Goal: Task Accomplishment & Management: Manage account settings

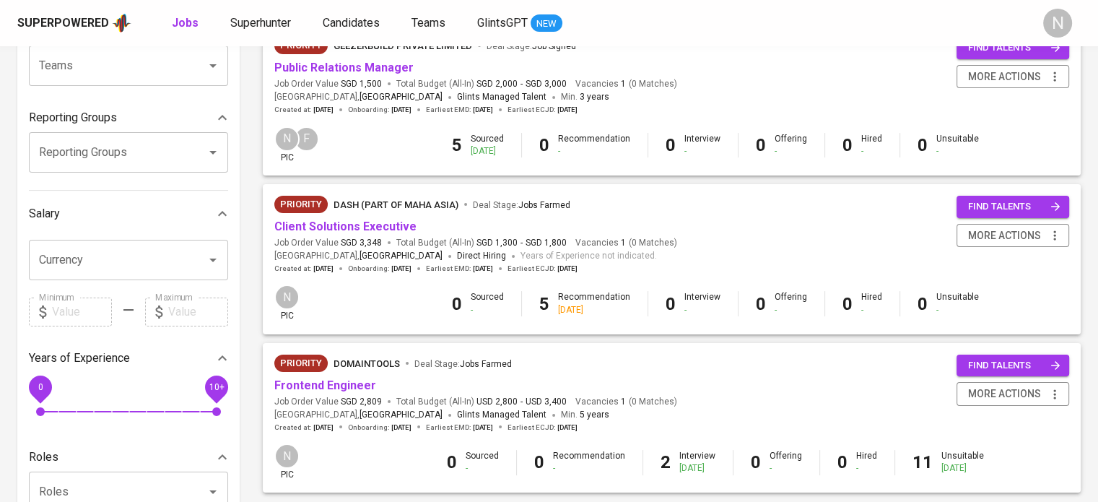
scroll to position [217, 0]
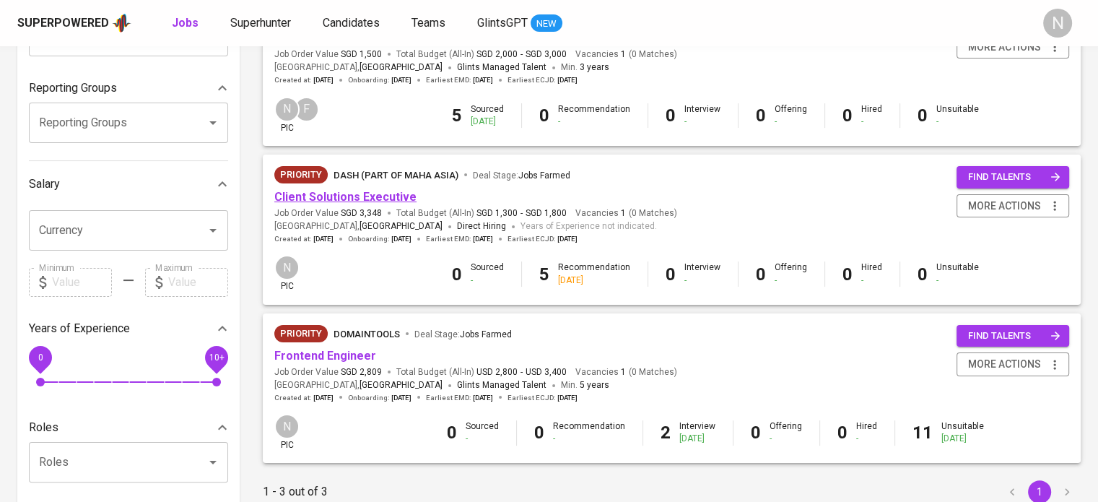
click at [364, 201] on link "Client Solutions Executive" at bounding box center [345, 197] width 142 height 14
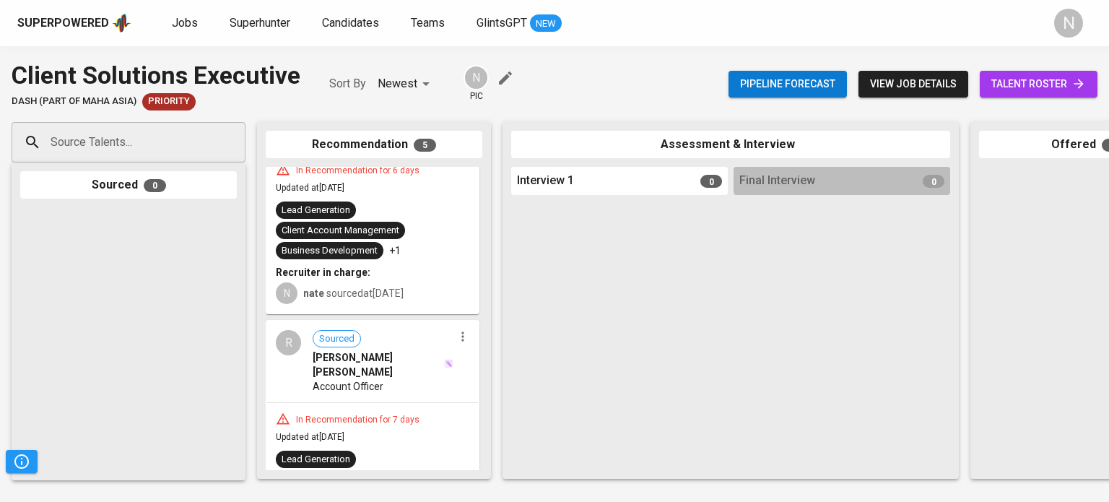
scroll to position [843, 0]
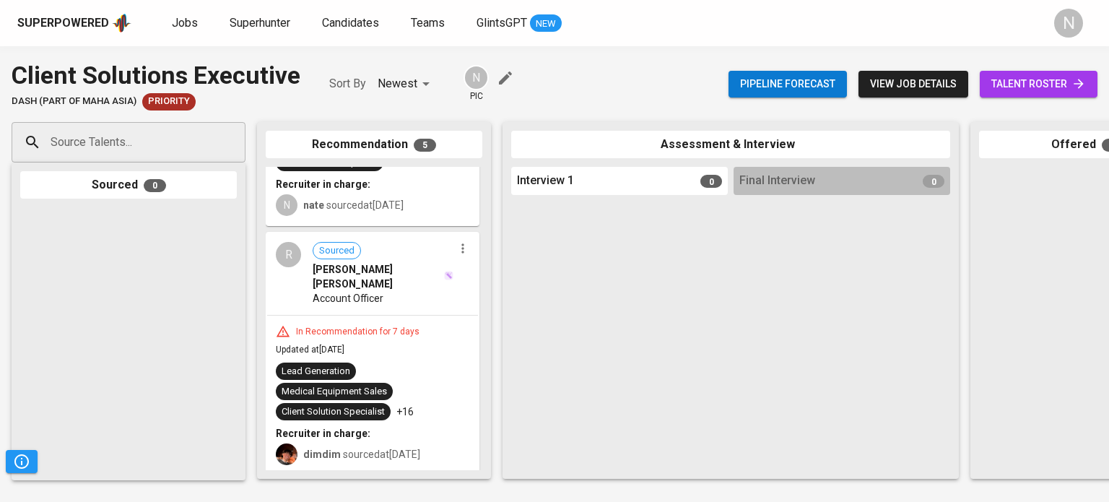
click at [373, 316] on div "In Recommendation for 7 days Updated at Oct 08, 2025 Lead Generation Medical Eq…" at bounding box center [372, 395] width 211 height 159
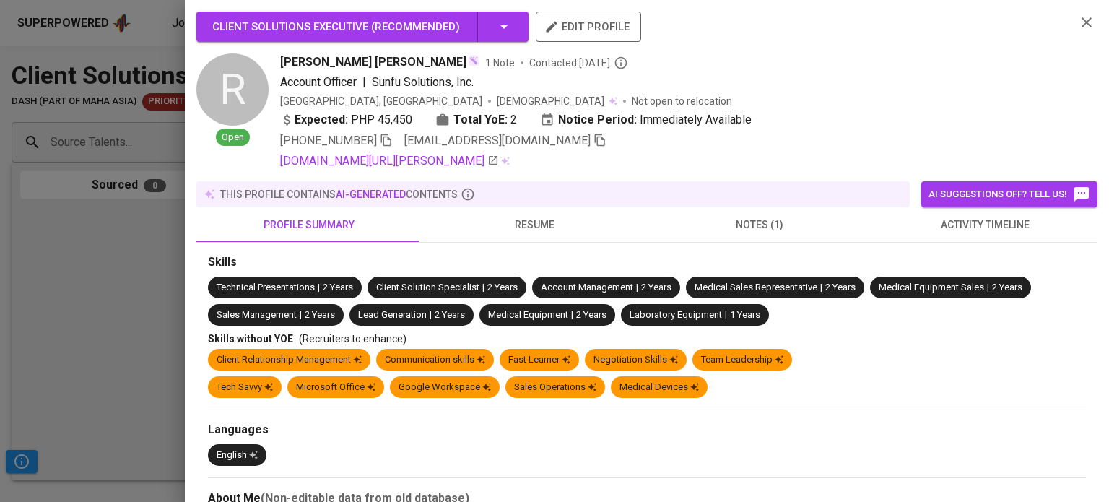
click at [523, 223] on span "resume" at bounding box center [534, 225] width 208 height 18
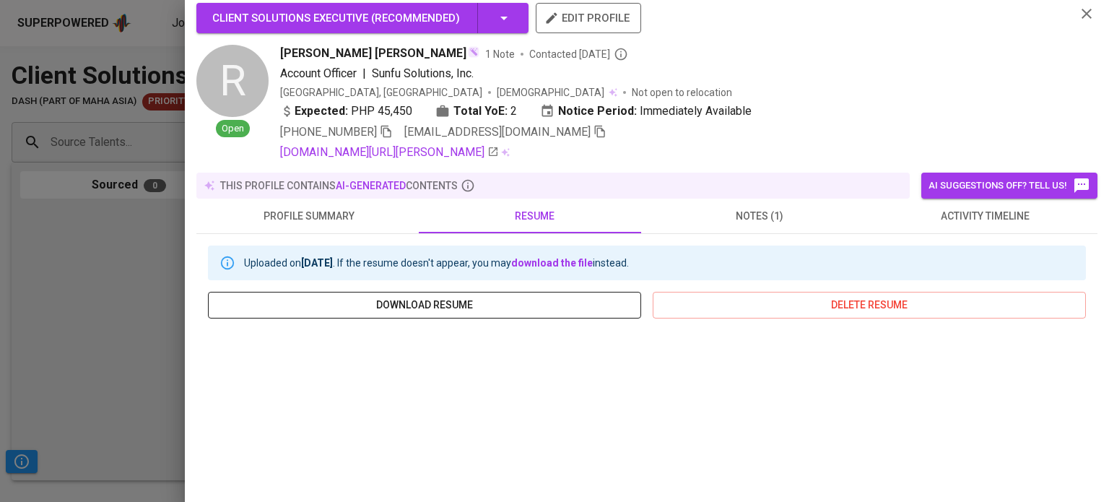
scroll to position [0, 0]
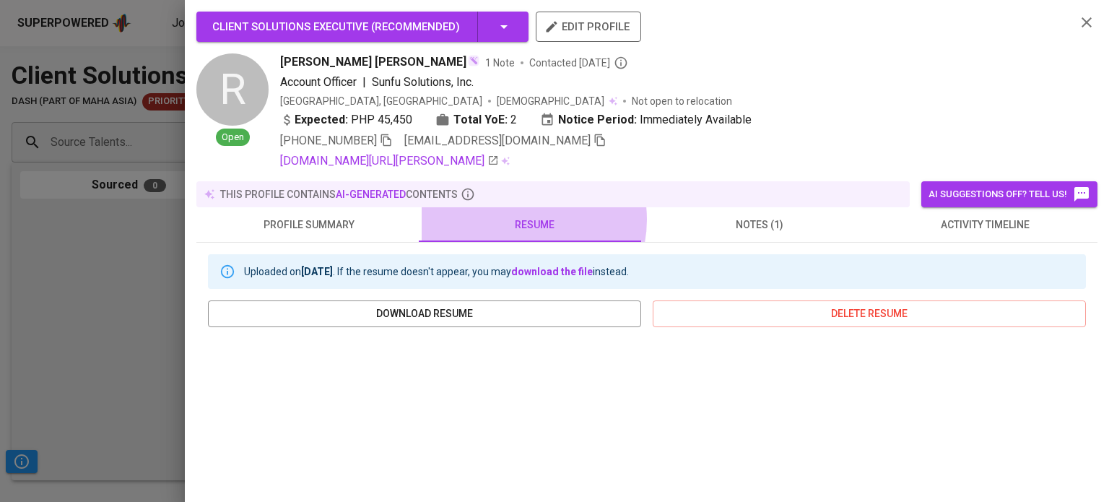
click at [518, 220] on span "resume" at bounding box center [534, 225] width 208 height 18
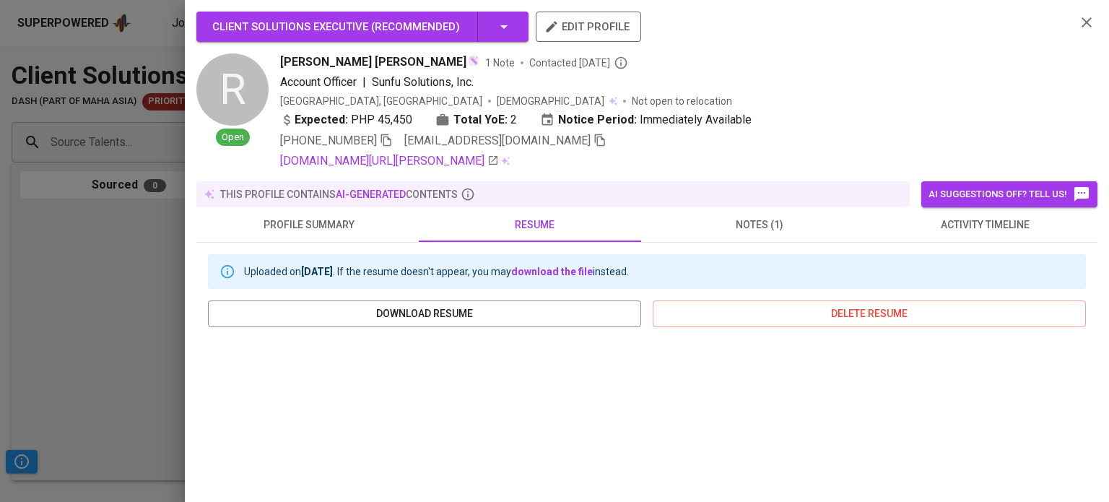
click at [108, 241] on div at bounding box center [554, 251] width 1109 height 502
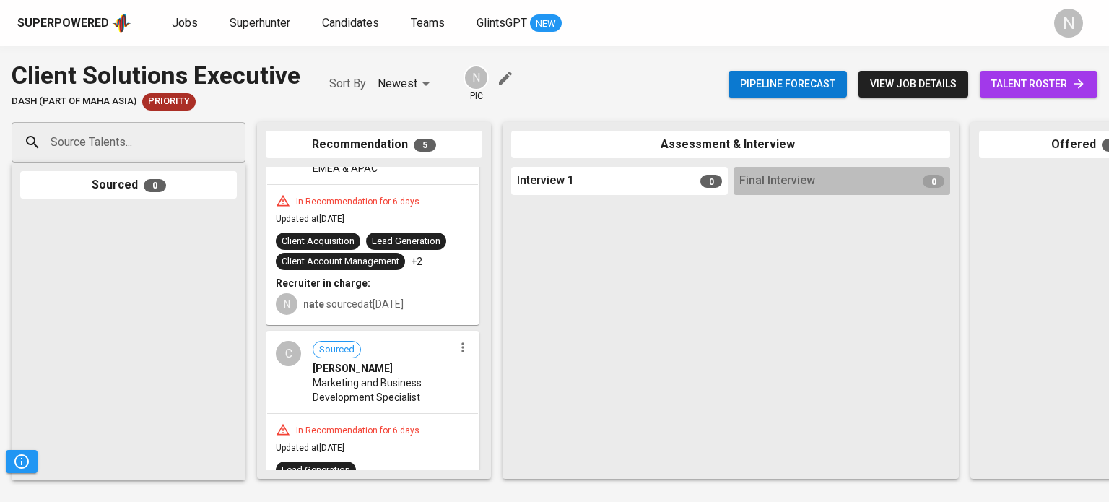
scroll to position [554, 0]
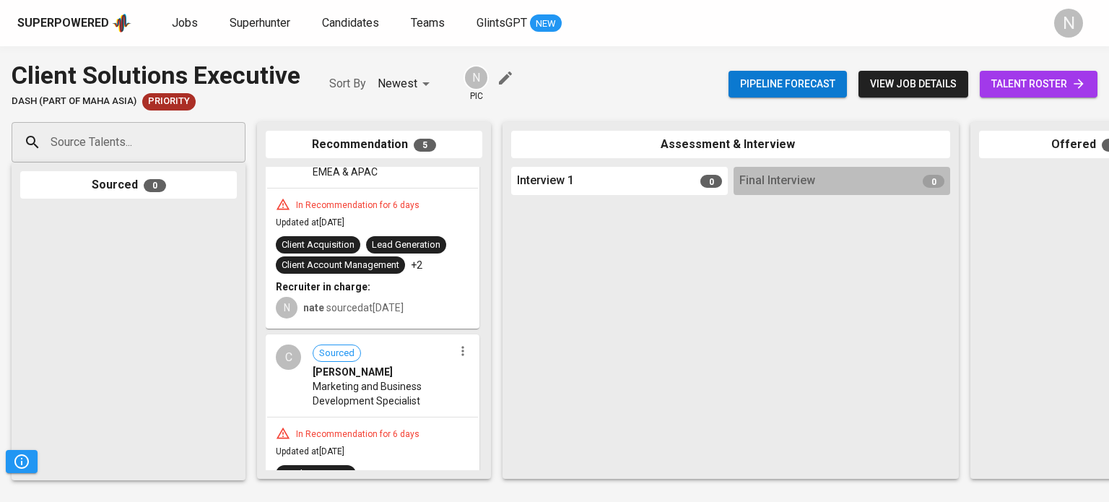
click at [384, 379] on span "Marketing and Business Development Specialist" at bounding box center [383, 393] width 141 height 29
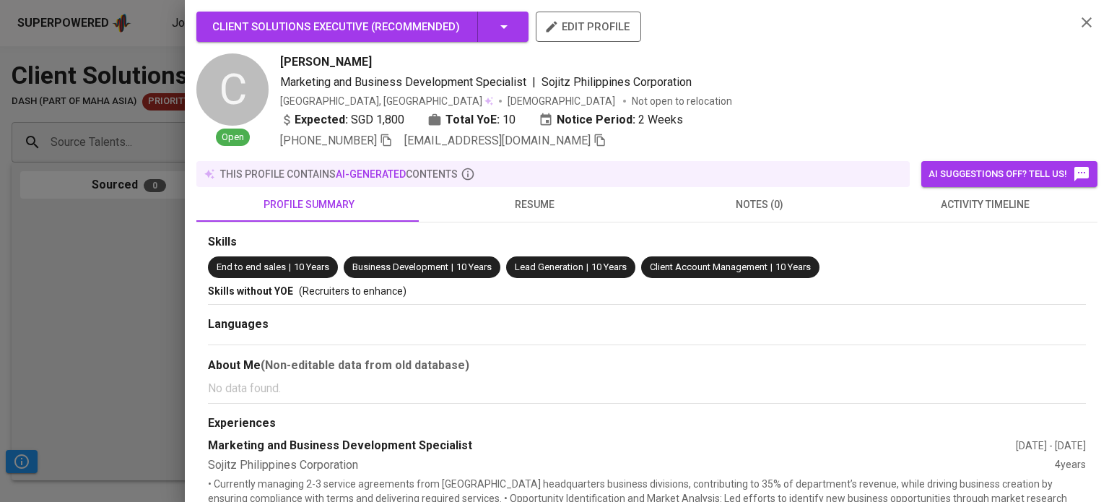
click at [527, 194] on button "resume" at bounding box center [534, 204] width 225 height 35
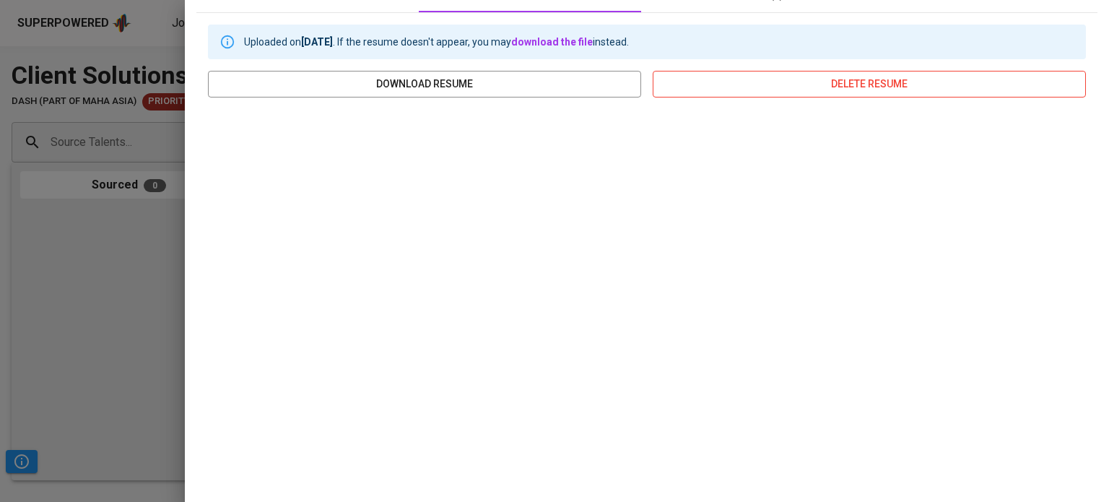
scroll to position [217, 0]
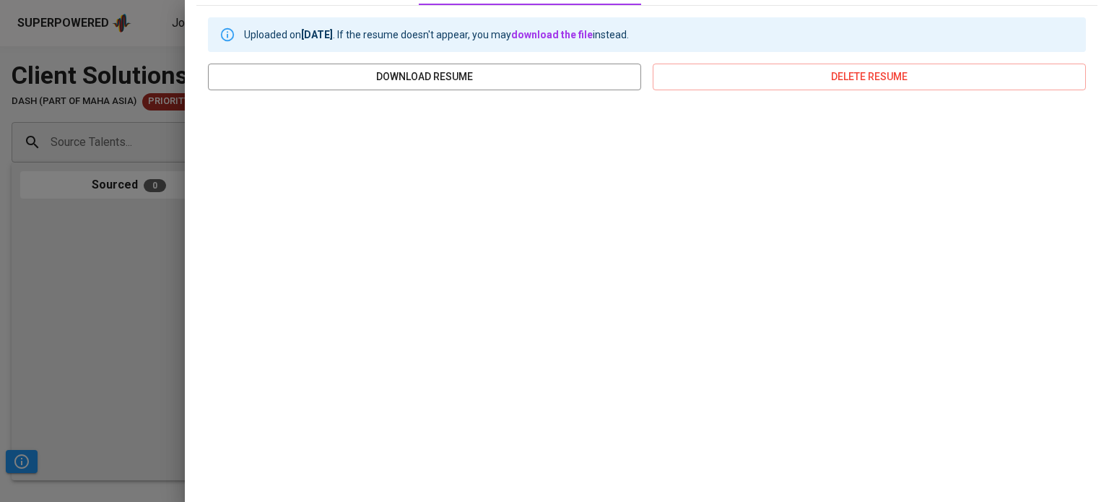
click at [87, 315] on div at bounding box center [554, 251] width 1109 height 502
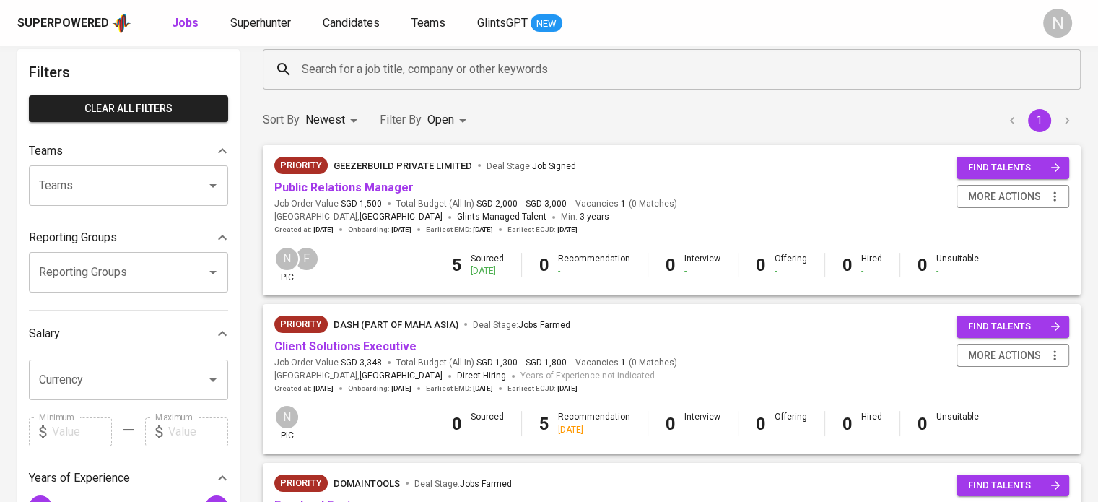
scroll to position [72, 0]
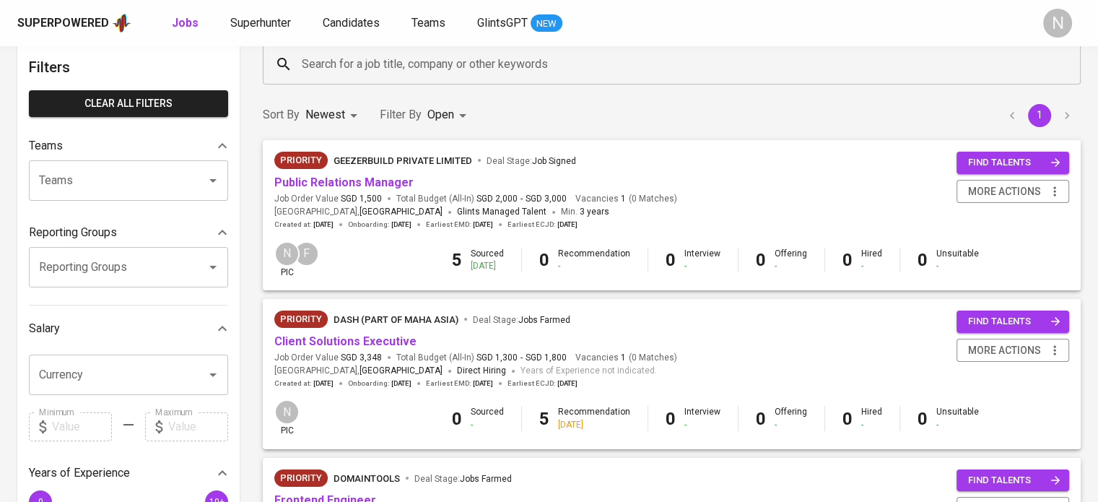
click at [376, 331] on div "Priority Dash (part of [GEOGRAPHIC_DATA]) Deal Stage : Jobs Farmed" at bounding box center [475, 322] width 403 height 23
click at [376, 343] on link "Client Solutions Executive" at bounding box center [345, 341] width 142 height 14
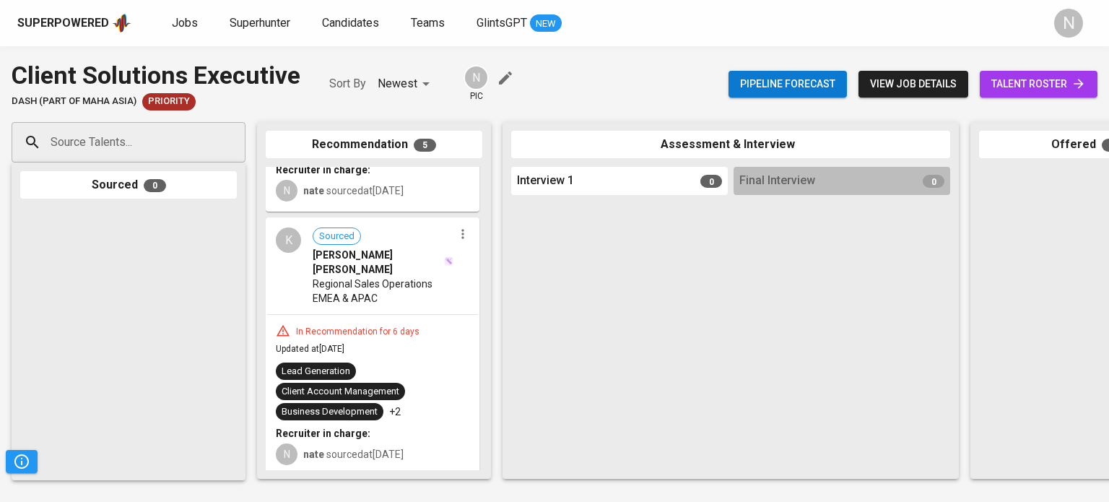
scroll to position [433, 0]
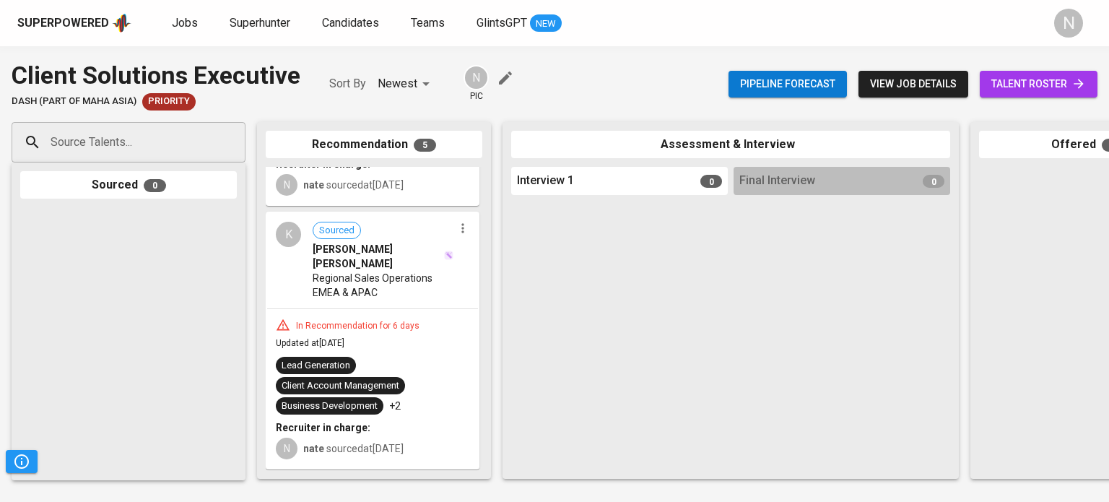
click at [394, 357] on div "Lead Generation Client Account Management Business Development +2" at bounding box center [373, 386] width 194 height 58
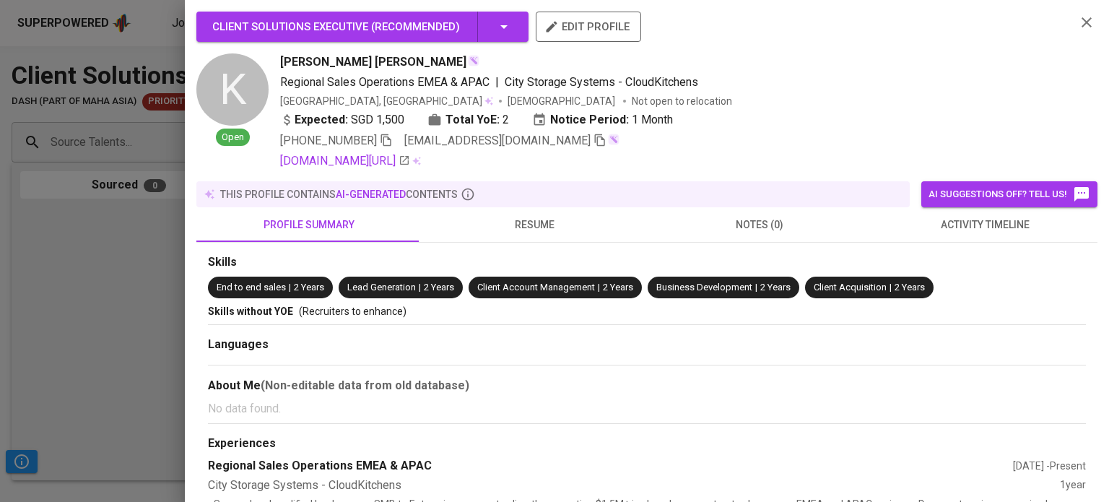
click at [503, 227] on span "resume" at bounding box center [534, 225] width 208 height 18
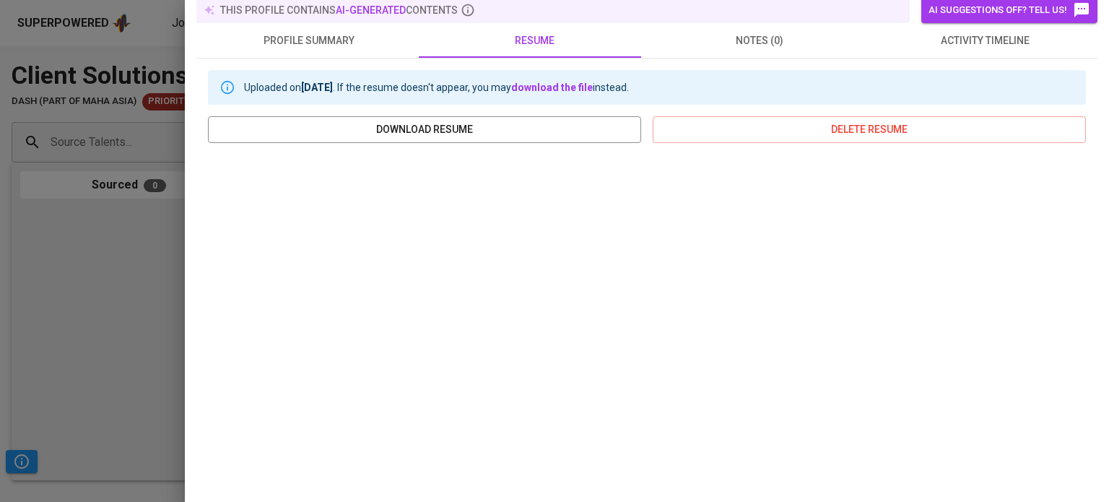
scroll to position [217, 0]
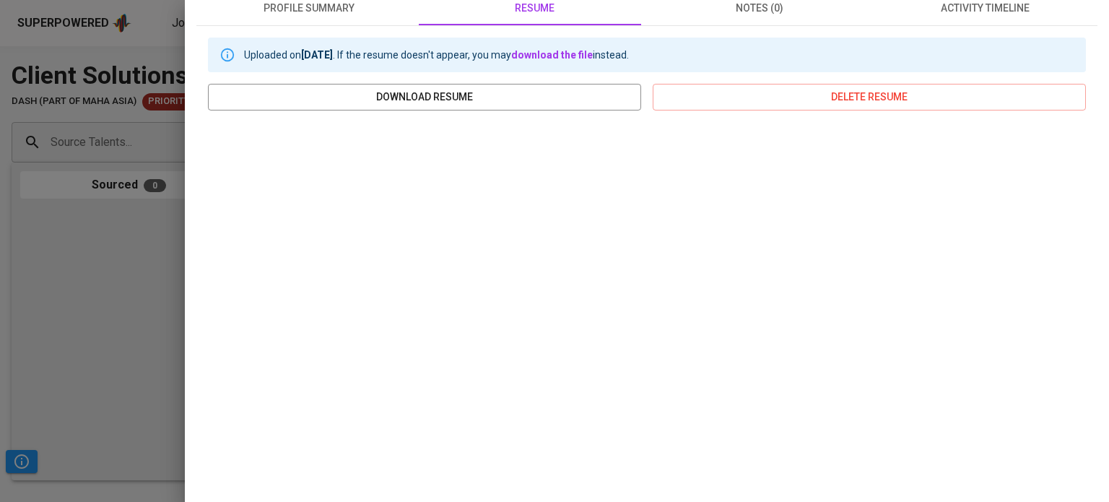
click at [64, 325] on div at bounding box center [554, 251] width 1109 height 502
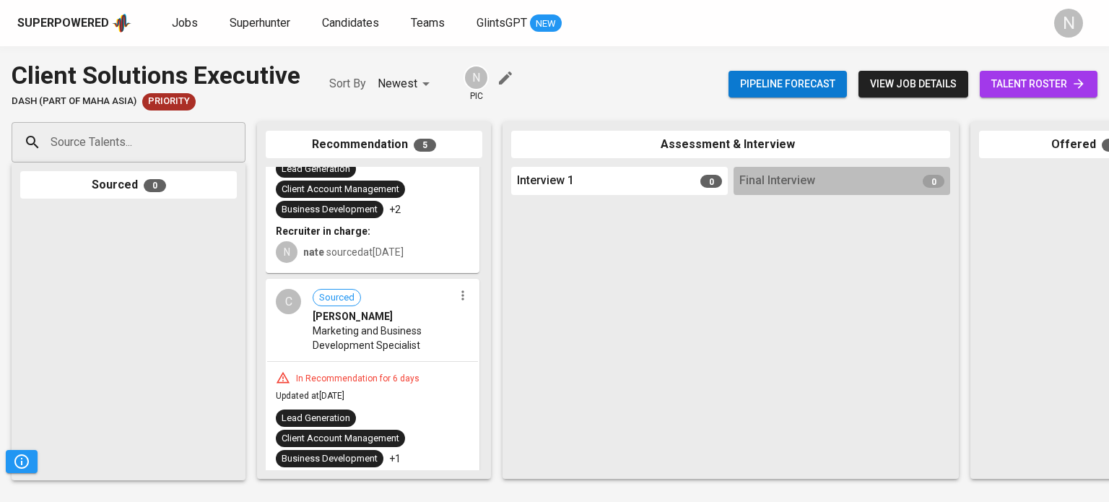
scroll to position [650, 0]
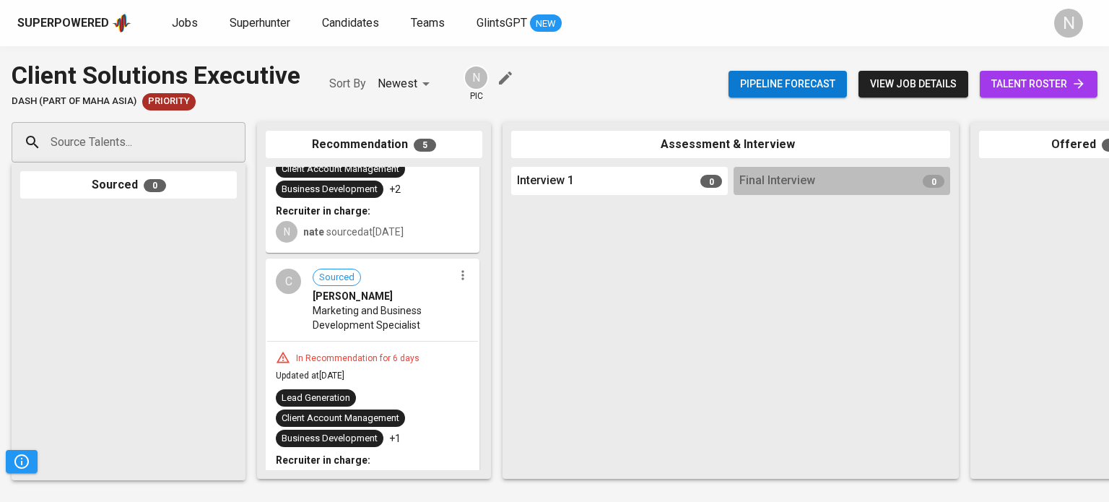
click at [387, 342] on div "In Recommendation for 6 days Updated at [DATE] Lead Generation Client Account M…" at bounding box center [372, 421] width 211 height 159
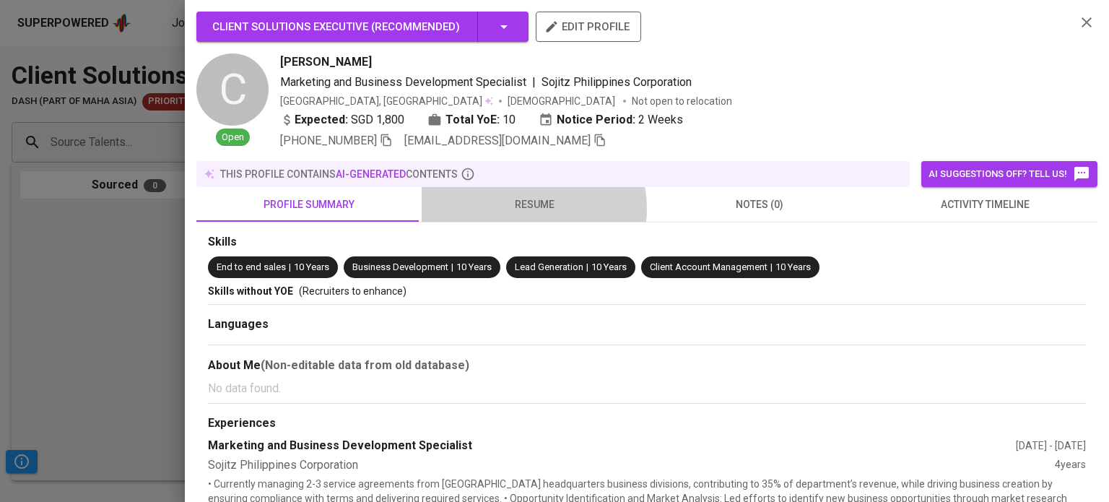
click at [524, 207] on span "resume" at bounding box center [534, 205] width 208 height 18
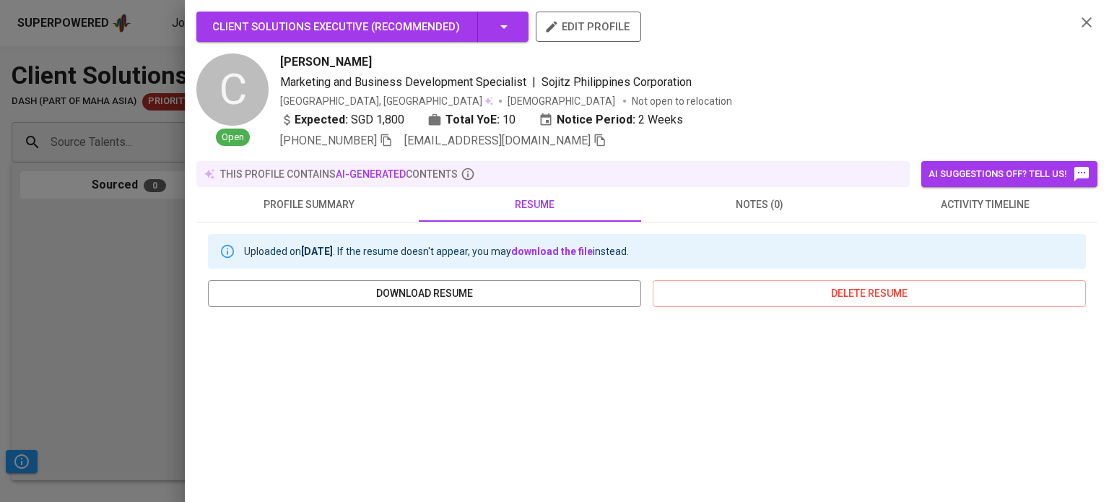
scroll to position [72, 0]
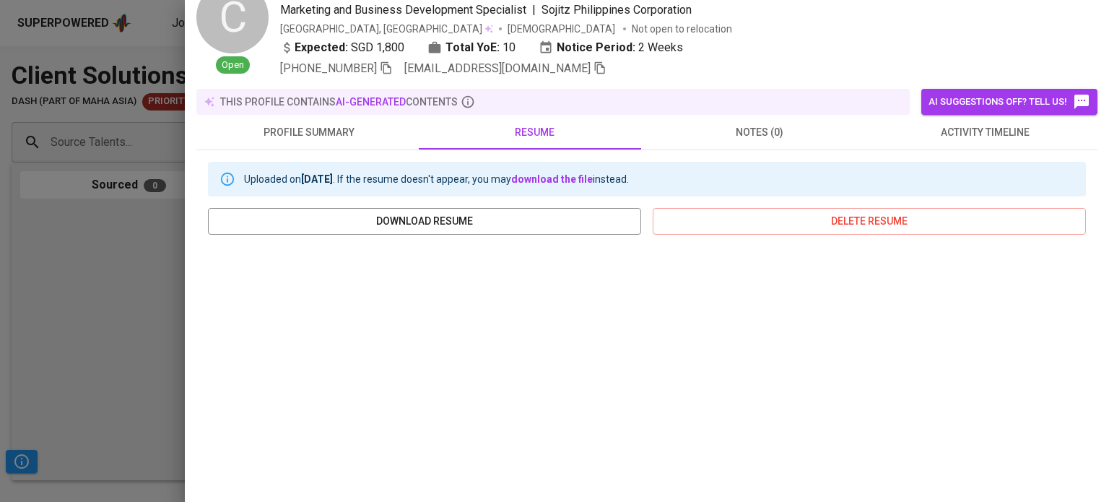
click at [87, 309] on div at bounding box center [554, 251] width 1109 height 502
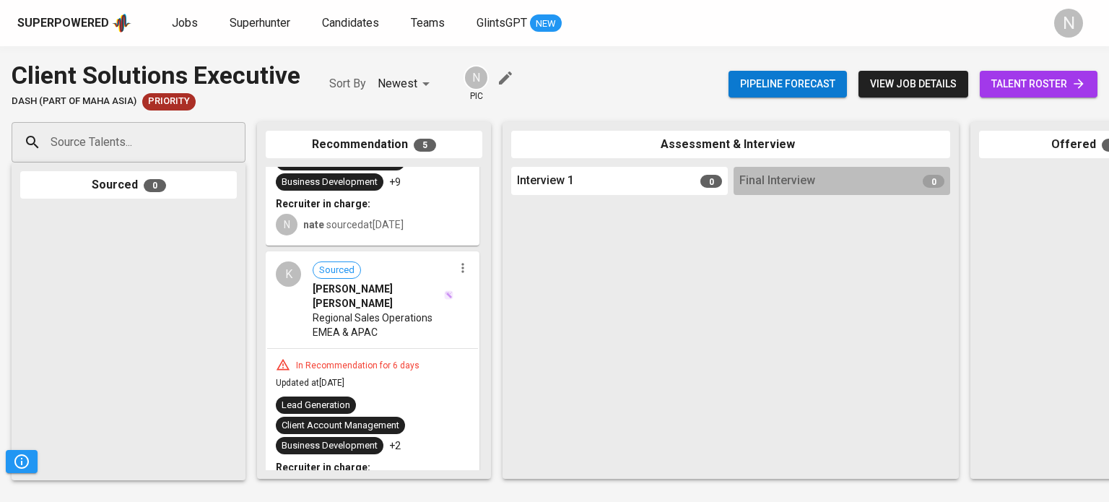
scroll to position [357, 0]
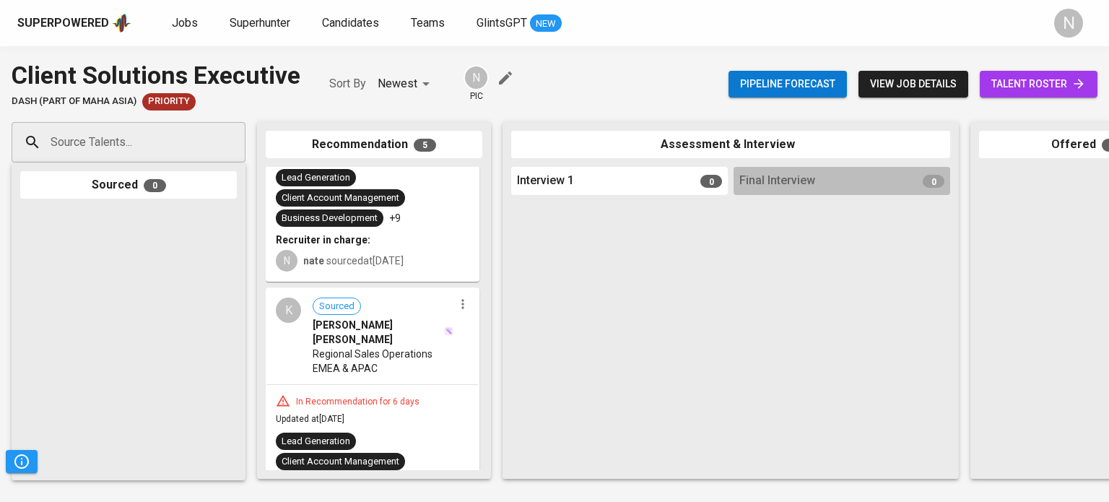
click at [399, 347] on span "Regional Sales Operations EMEA & APAC" at bounding box center [383, 361] width 141 height 29
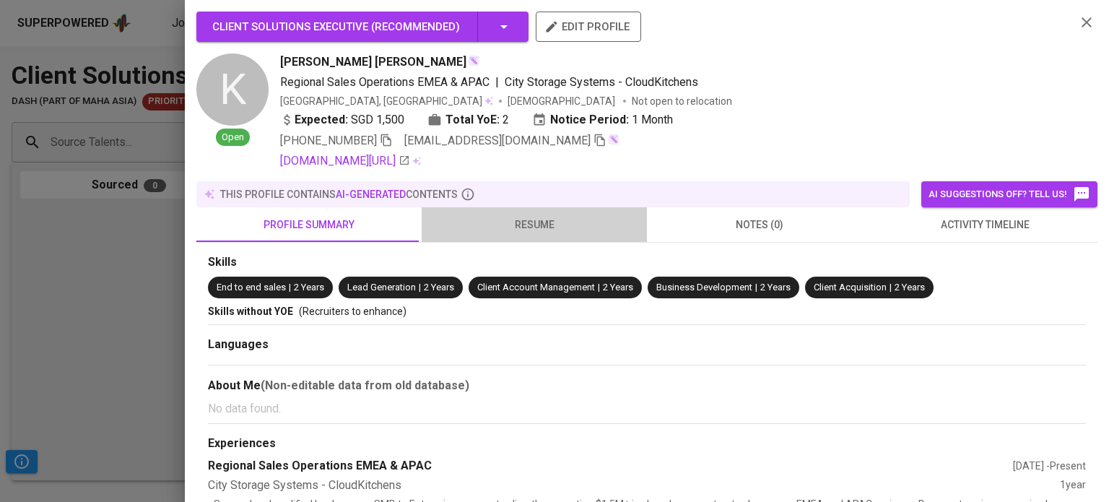
click at [537, 236] on button "resume" at bounding box center [534, 224] width 225 height 35
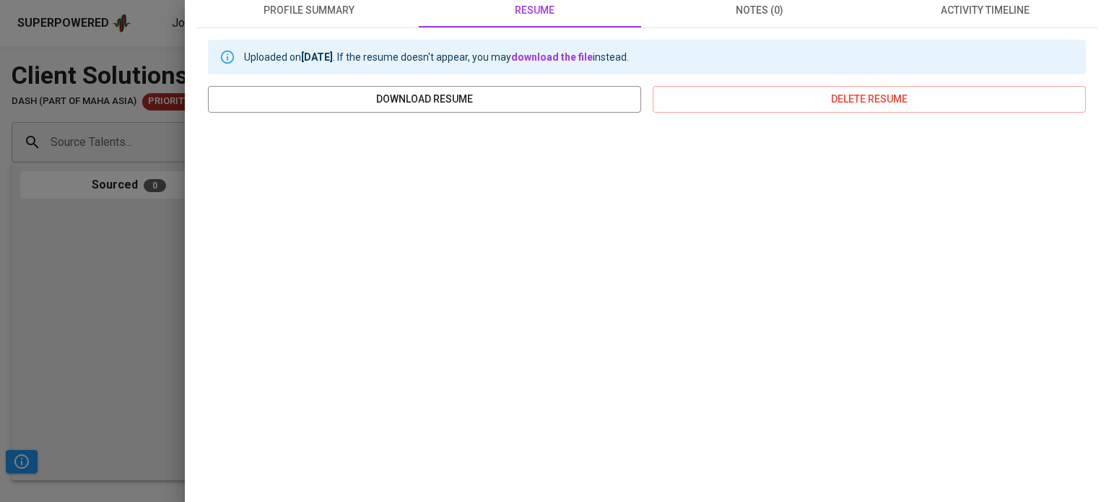
scroll to position [289, 0]
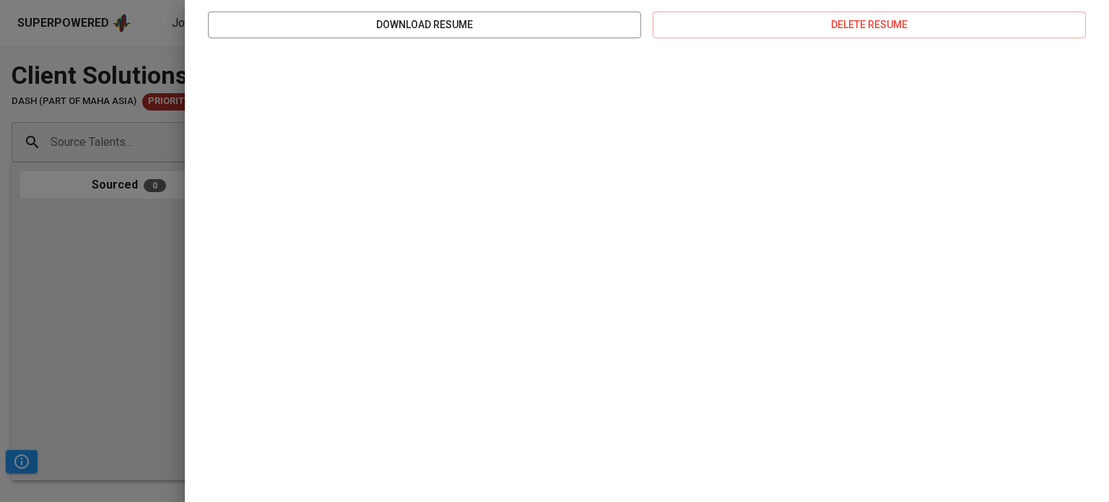
click at [92, 304] on div at bounding box center [554, 251] width 1109 height 502
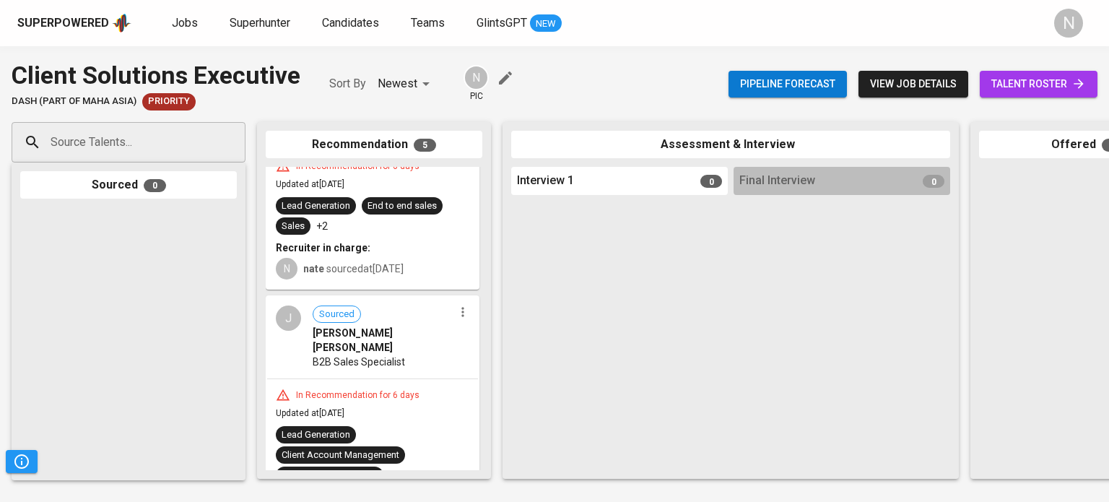
scroll to position [0, 0]
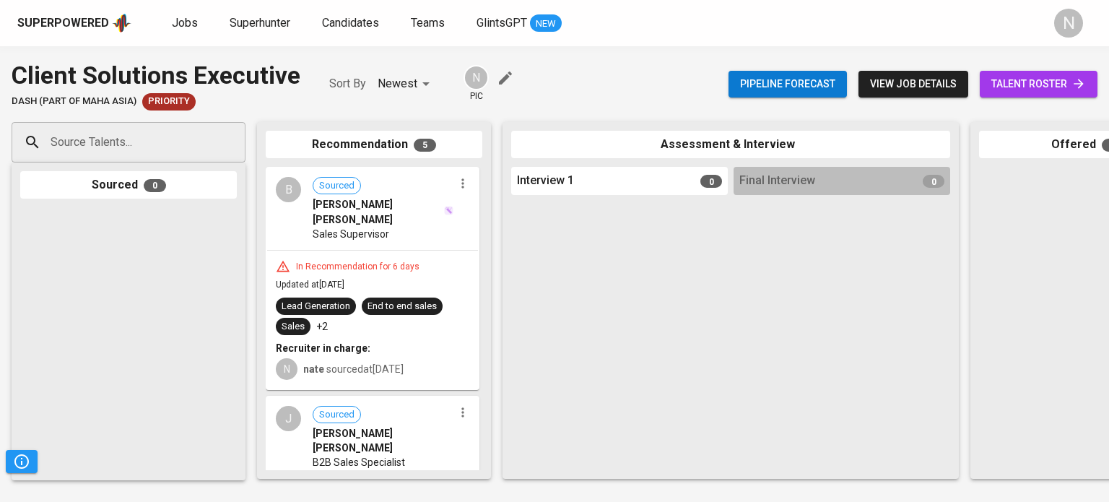
click at [373, 251] on div "In Recommendation for 6 days Updated at [DATE] Lead Generation End to end sales…" at bounding box center [372, 320] width 211 height 139
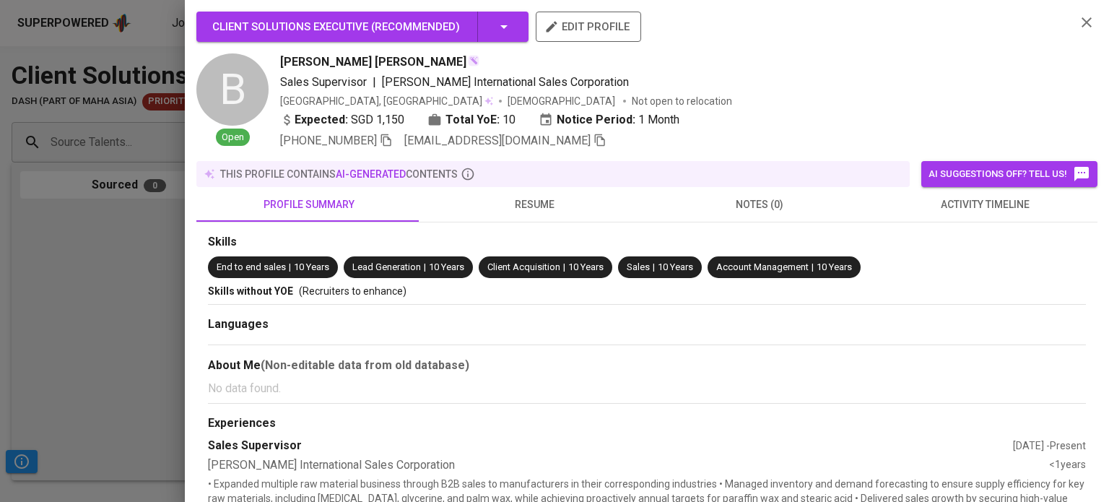
click at [514, 200] on span "resume" at bounding box center [534, 205] width 208 height 18
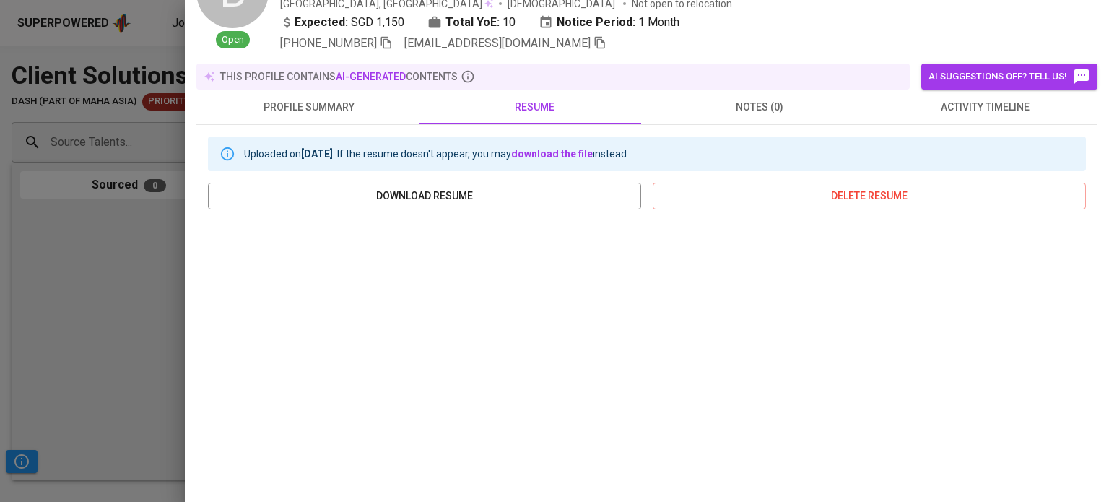
scroll to position [144, 0]
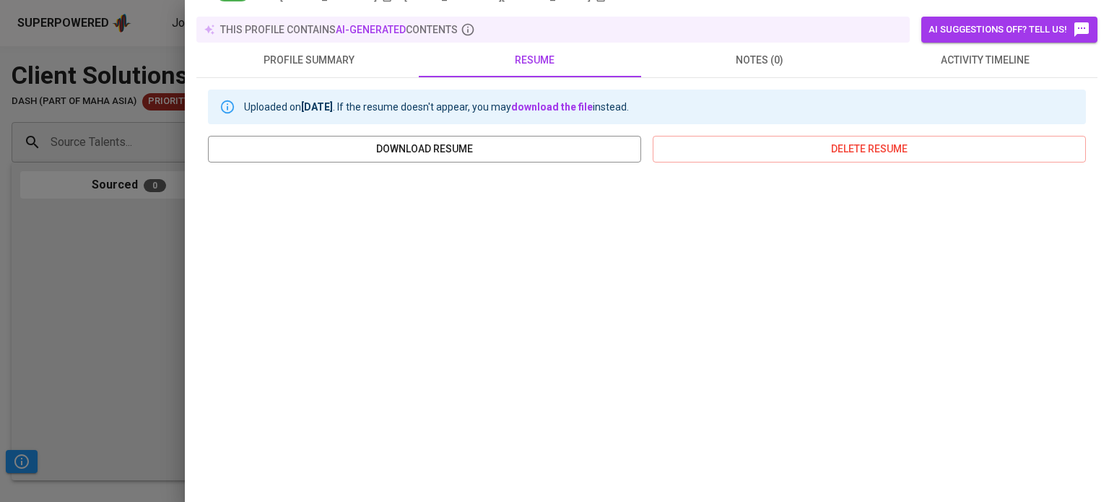
click at [113, 246] on div at bounding box center [554, 251] width 1109 height 502
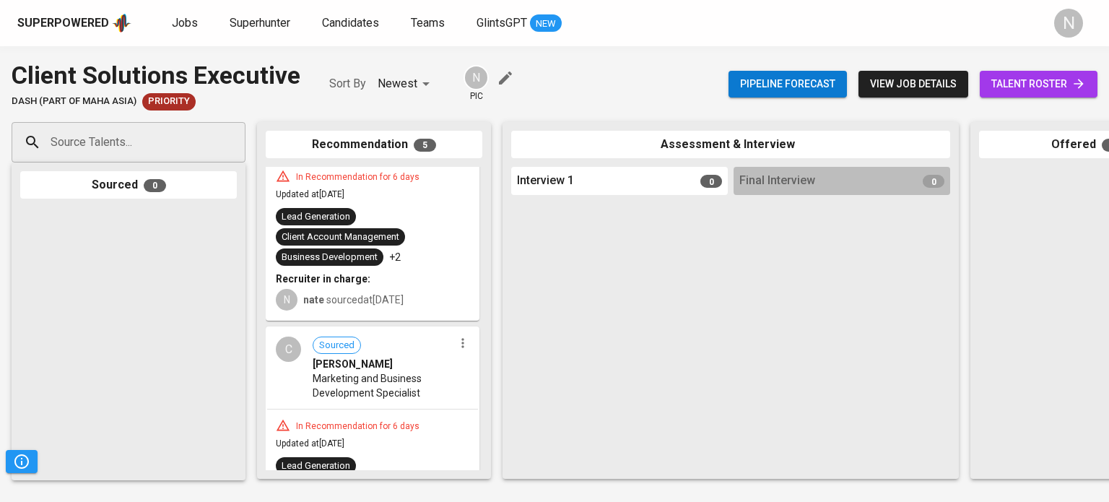
scroll to position [650, 0]
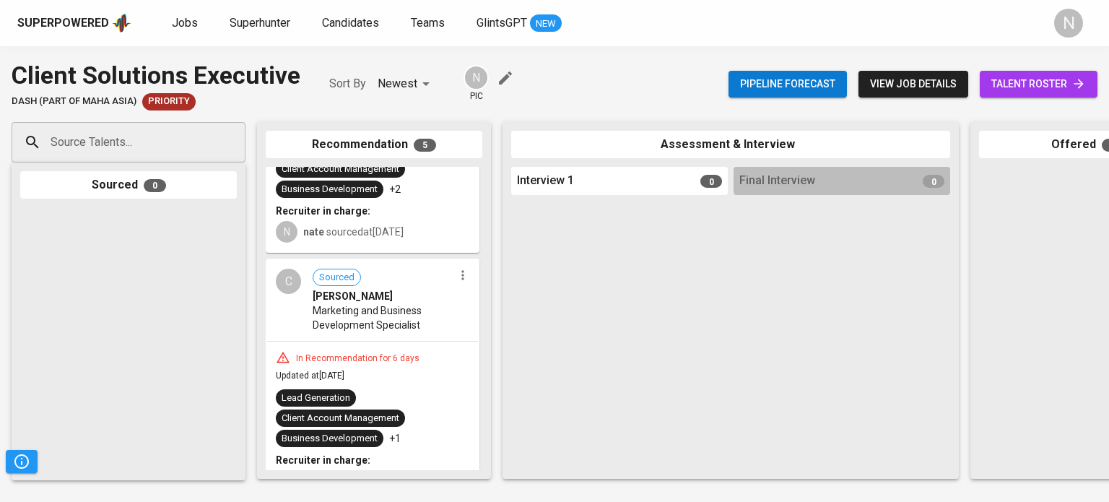
click at [368, 352] on div "In Recommendation for 6 days" at bounding box center [357, 358] width 135 height 12
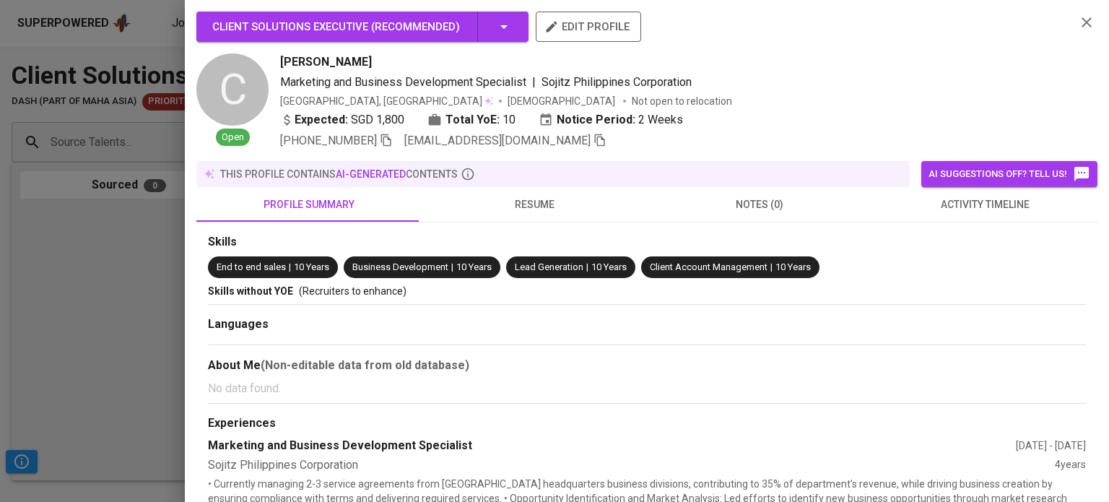
click at [511, 204] on span "resume" at bounding box center [534, 205] width 208 height 18
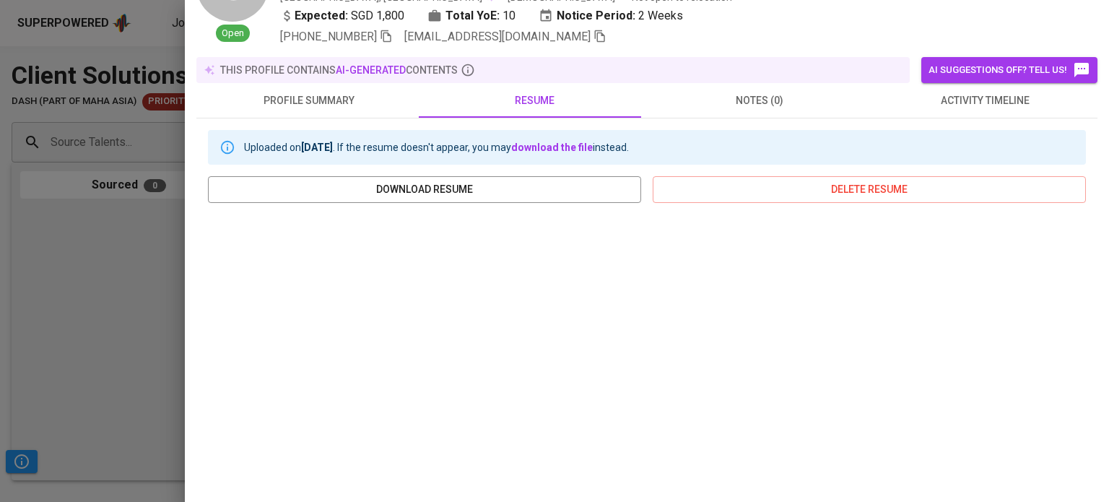
scroll to position [0, 0]
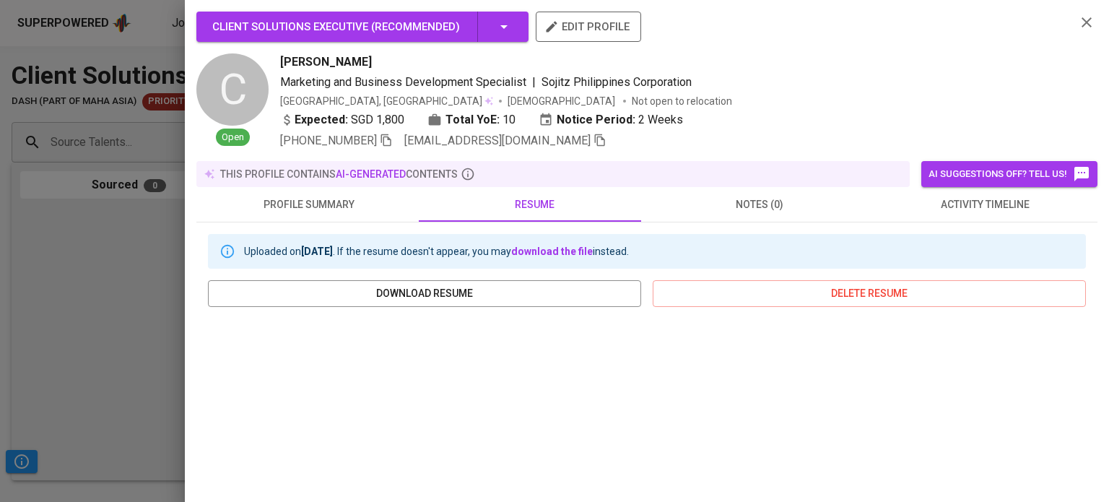
click at [97, 326] on div at bounding box center [554, 251] width 1109 height 502
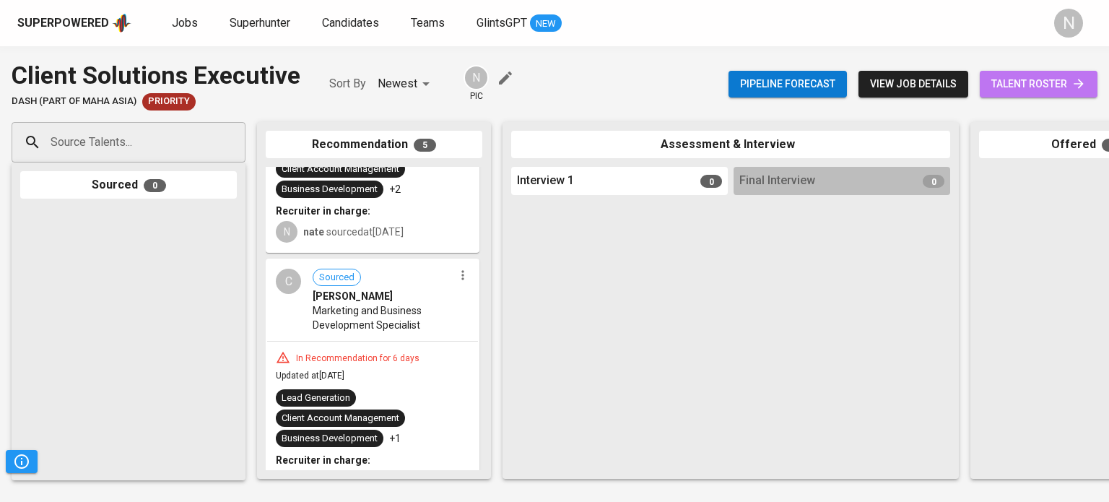
click at [1028, 90] on span "talent roster" at bounding box center [1039, 84] width 95 height 18
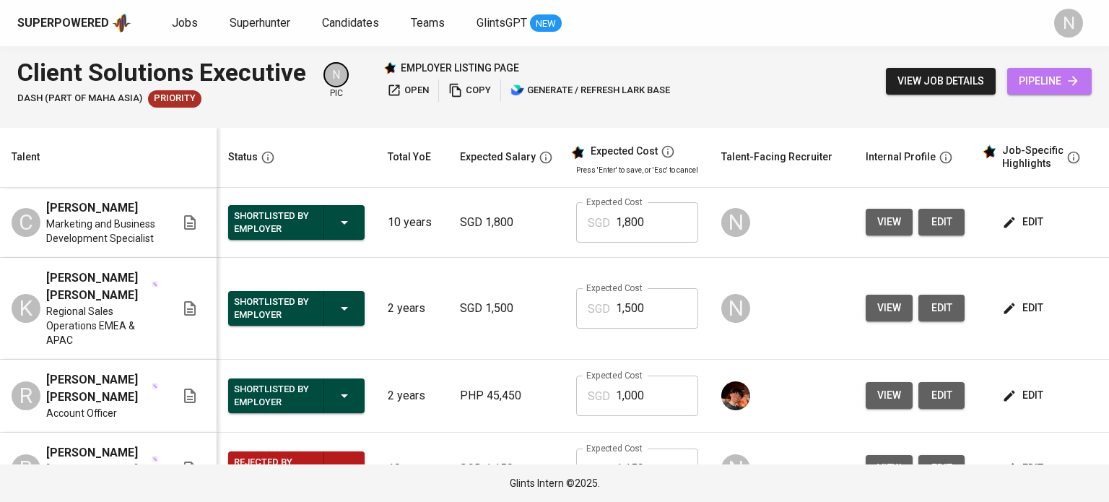
click at [1065, 86] on span "pipeline" at bounding box center [1049, 81] width 61 height 18
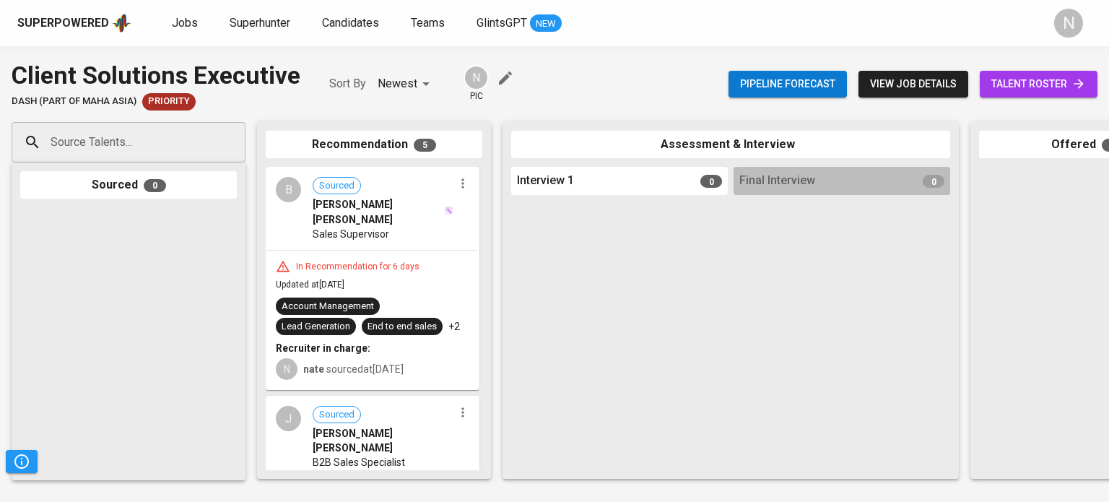
click at [1057, 86] on span "talent roster" at bounding box center [1039, 84] width 95 height 18
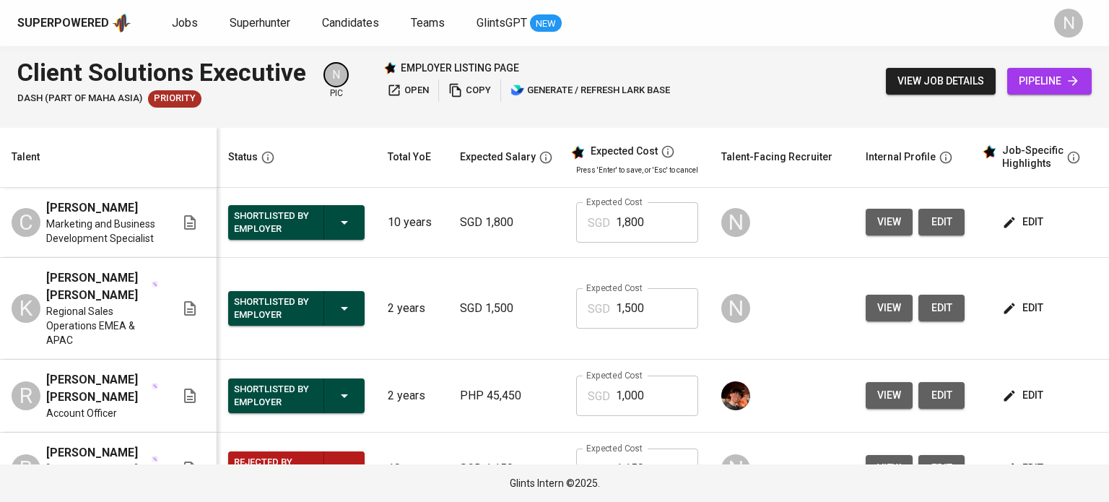
click at [1039, 231] on button "edit" at bounding box center [1025, 222] width 50 height 27
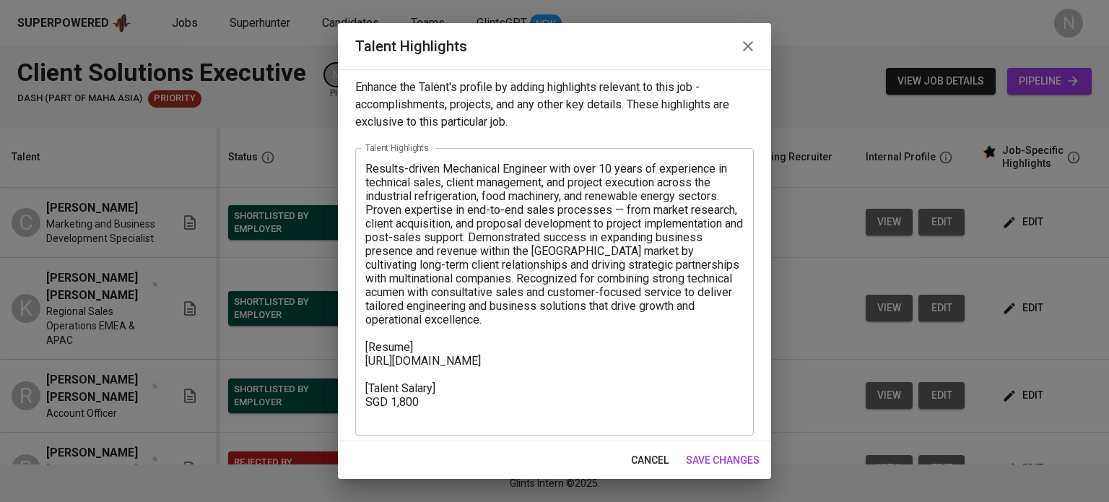
scroll to position [9, 0]
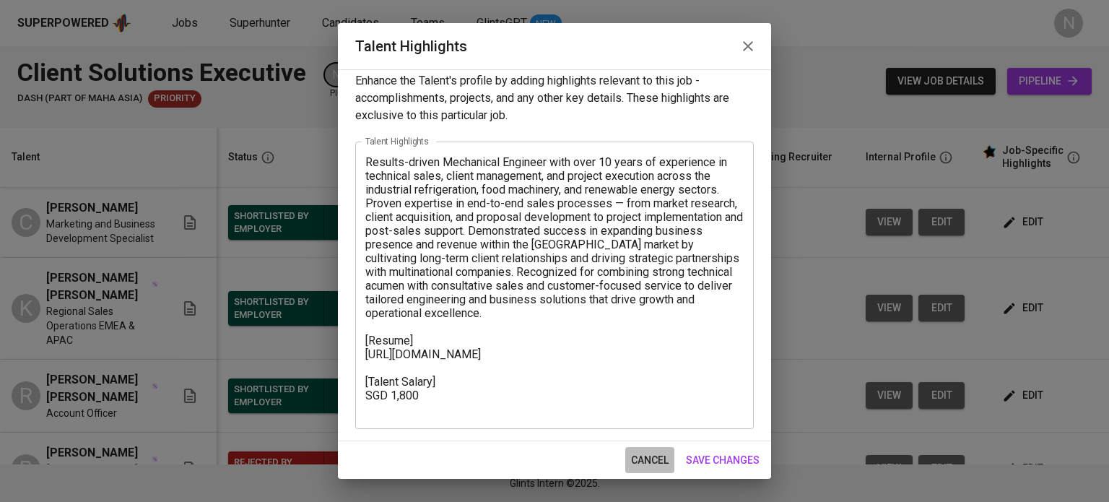
click at [649, 464] on span "cancel" at bounding box center [650, 460] width 38 height 18
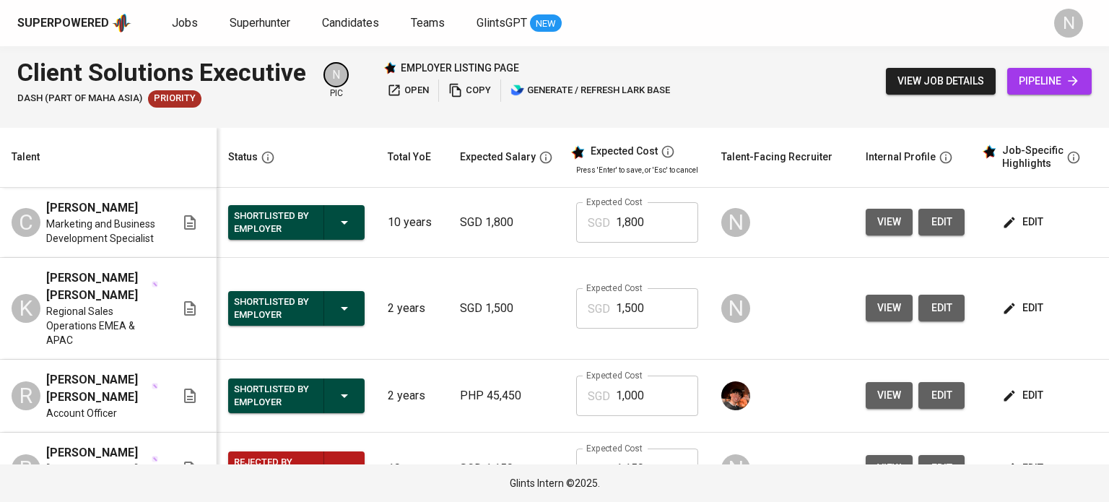
click at [1065, 77] on span "pipeline" at bounding box center [1049, 81] width 61 height 18
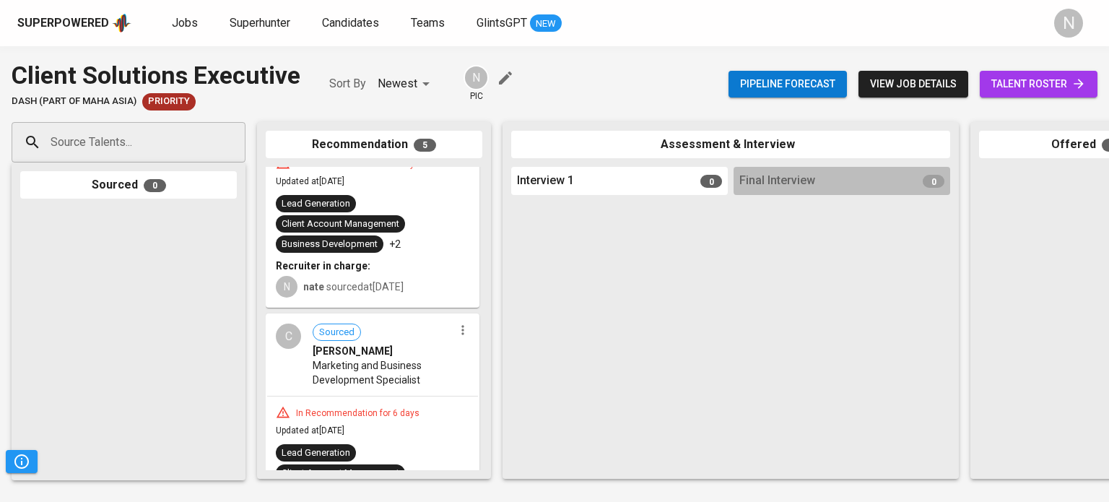
scroll to position [650, 0]
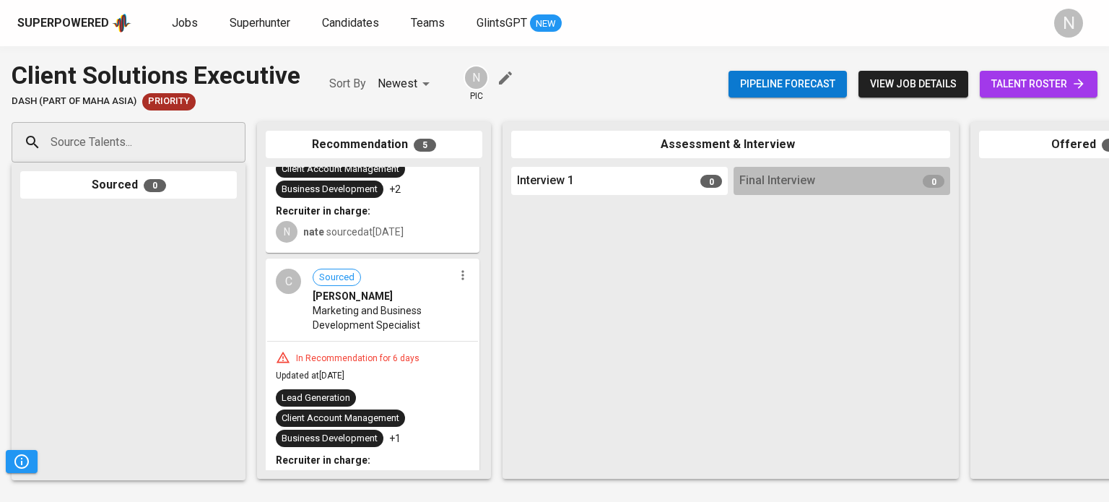
click at [383, 350] on div "In Recommendation for 6 days" at bounding box center [373, 357] width 194 height 14
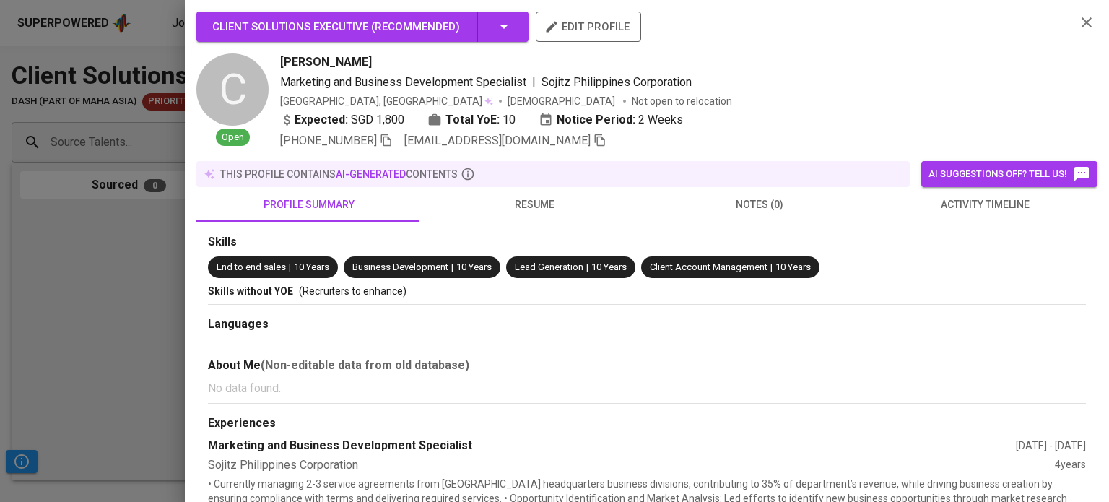
click at [49, 324] on div at bounding box center [554, 251] width 1109 height 502
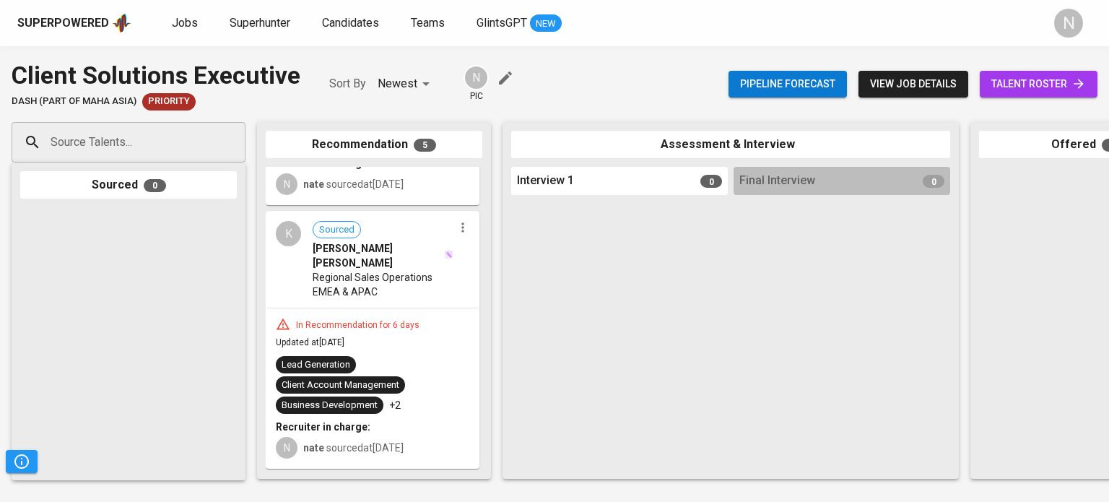
scroll to position [433, 0]
click at [389, 320] on div "In Recommendation for 6 days" at bounding box center [357, 326] width 135 height 12
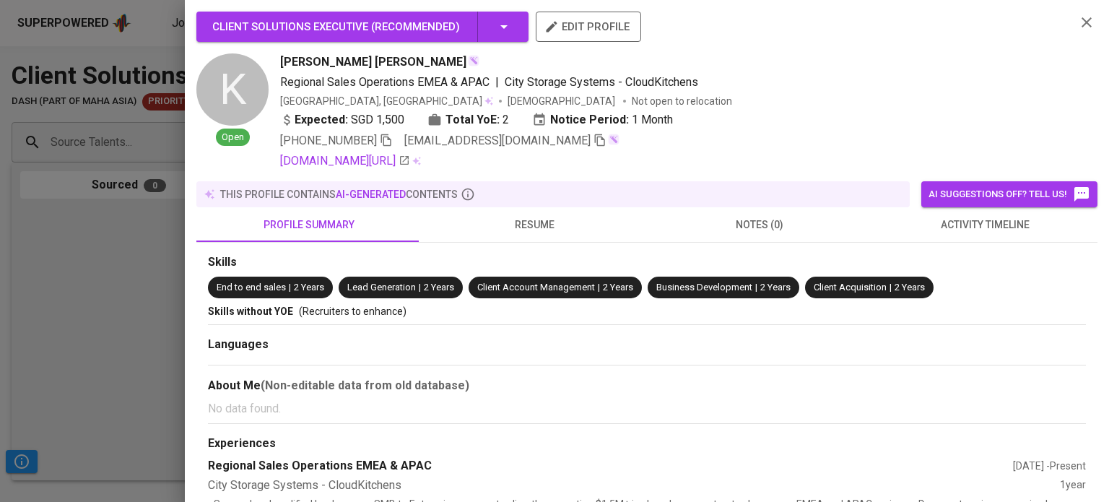
click at [535, 226] on span "resume" at bounding box center [534, 225] width 208 height 18
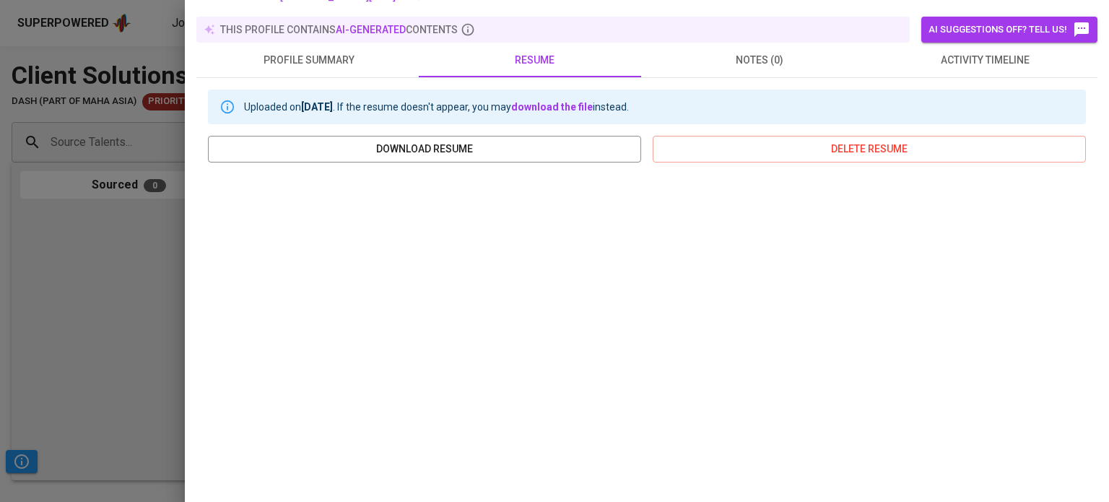
scroll to position [289, 0]
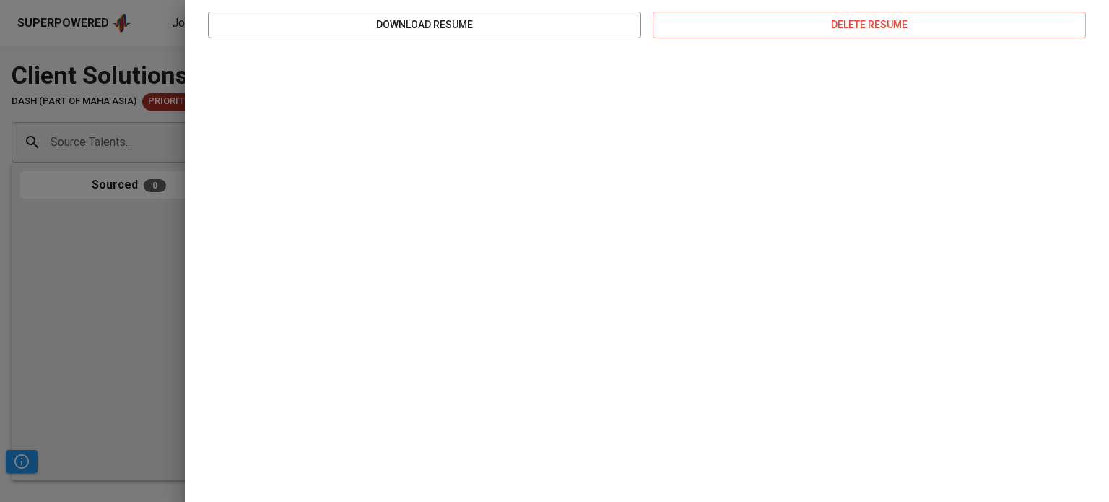
click at [117, 328] on div at bounding box center [554, 251] width 1109 height 502
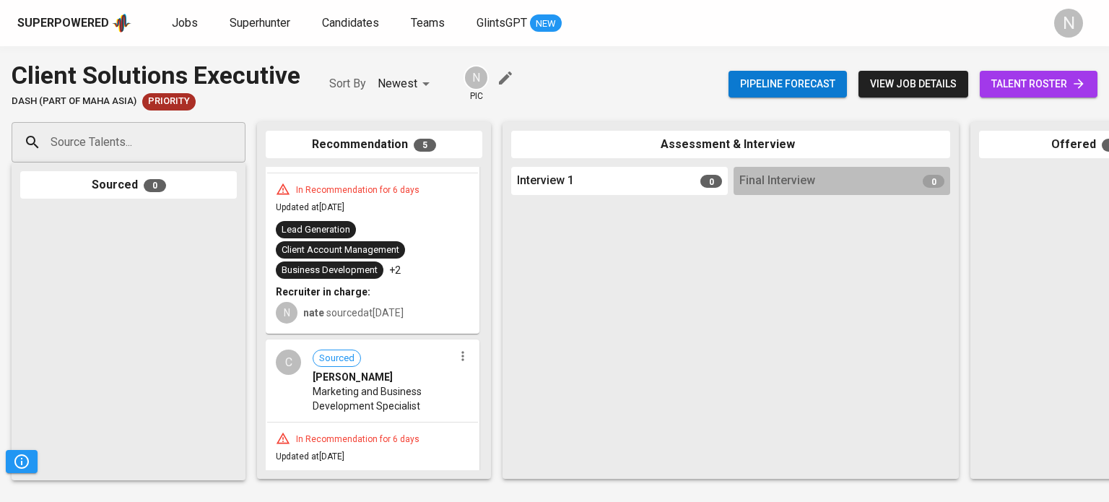
scroll to position [650, 0]
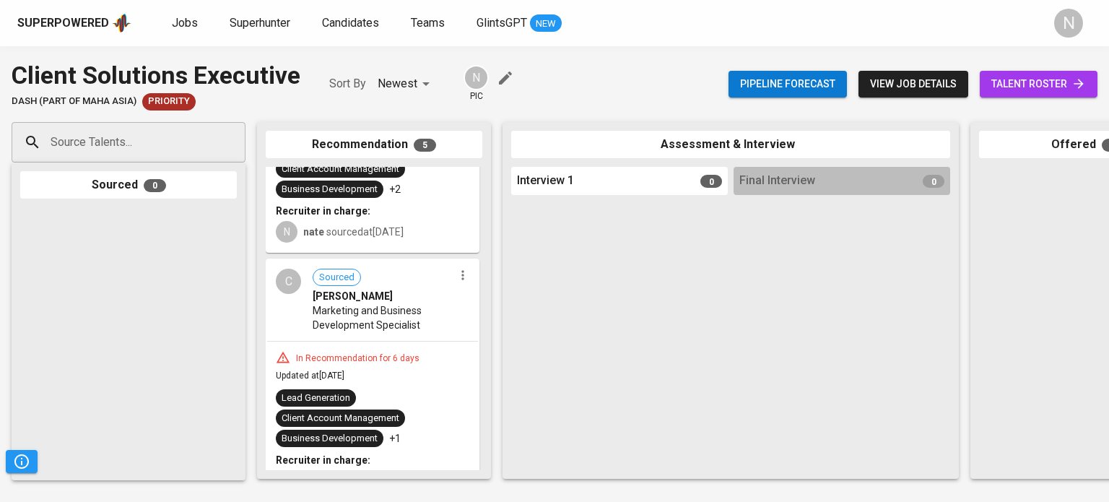
click at [418, 352] on div "In Recommendation for 6 days" at bounding box center [357, 358] width 135 height 12
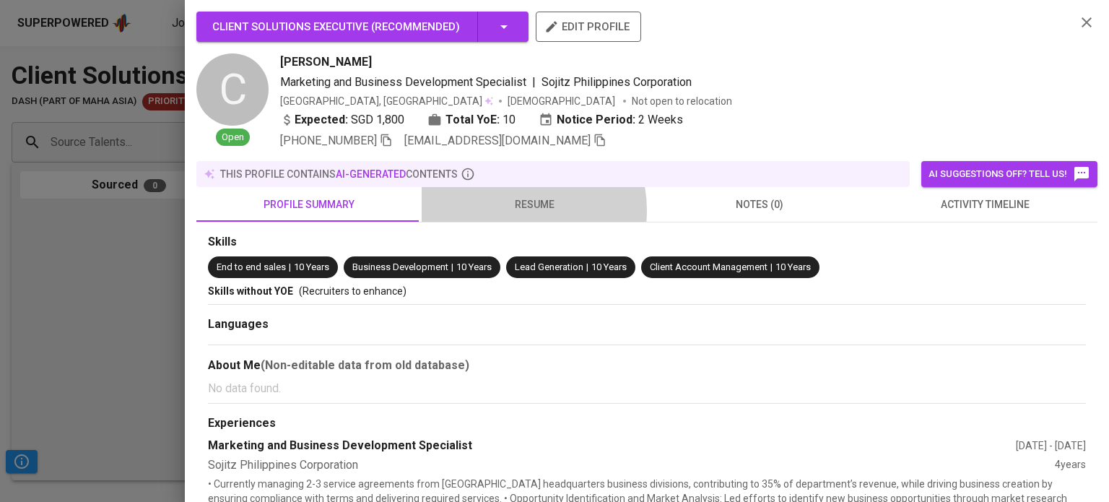
click at [511, 210] on span "resume" at bounding box center [534, 205] width 208 height 18
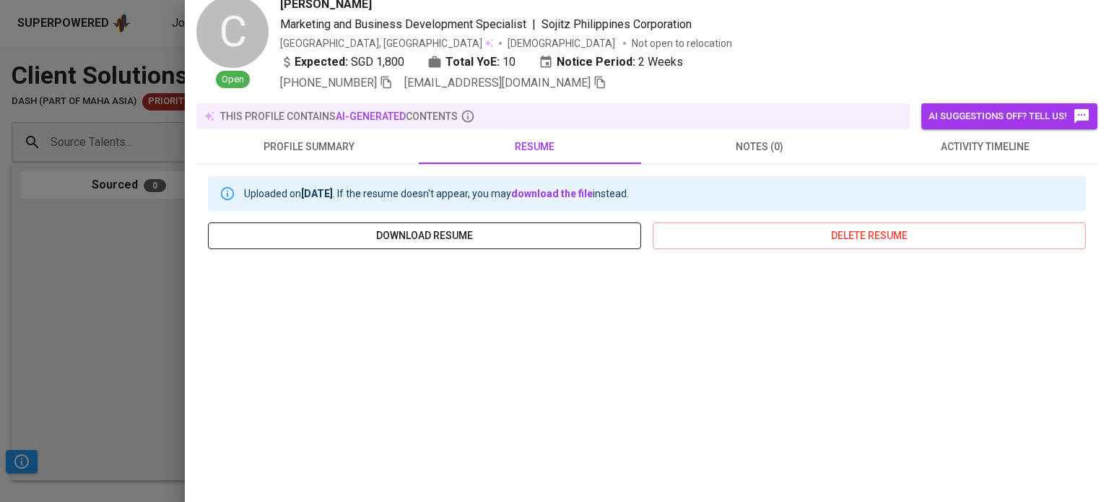
scroll to position [0, 0]
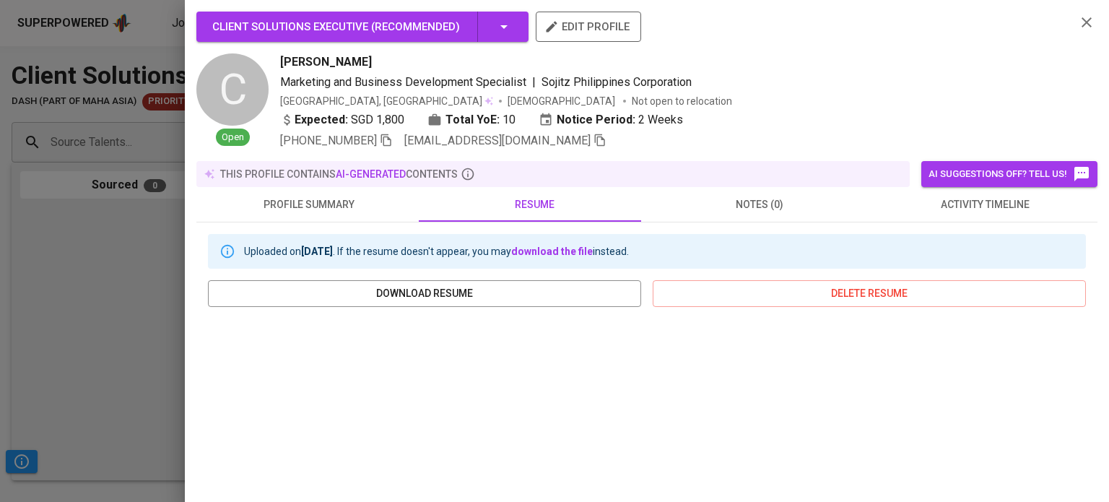
click at [128, 242] on div at bounding box center [554, 251] width 1109 height 502
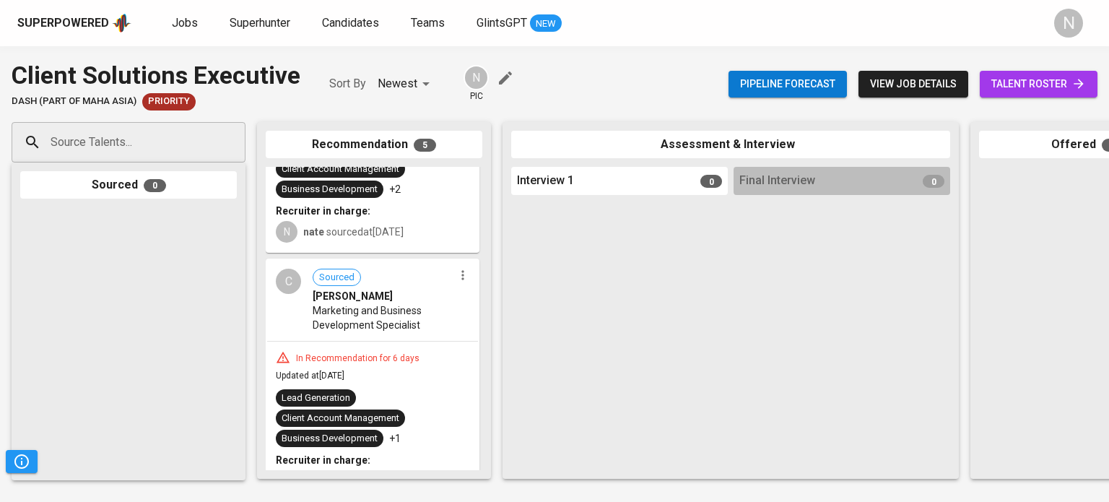
click at [1059, 84] on span "talent roster" at bounding box center [1039, 84] width 95 height 18
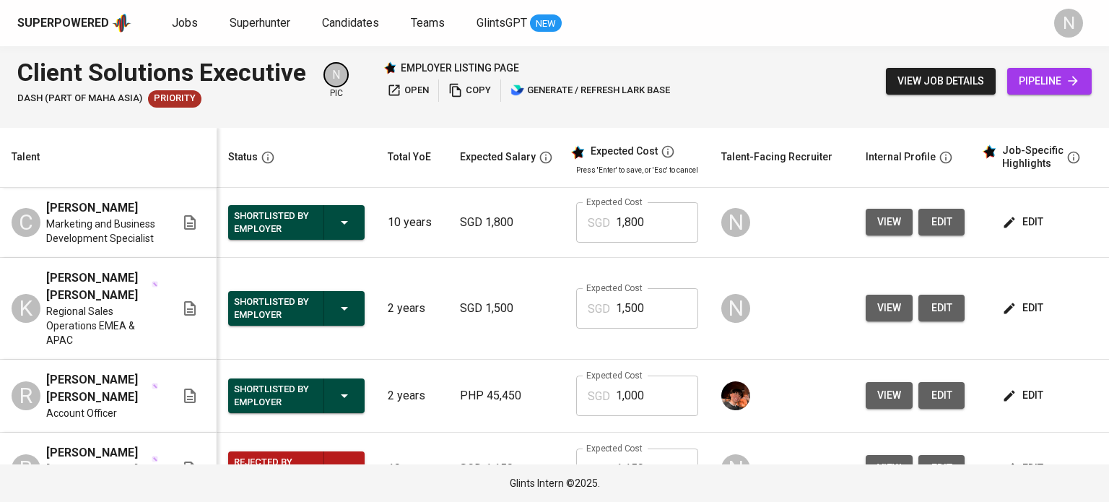
click at [885, 223] on span "view" at bounding box center [889, 222] width 24 height 18
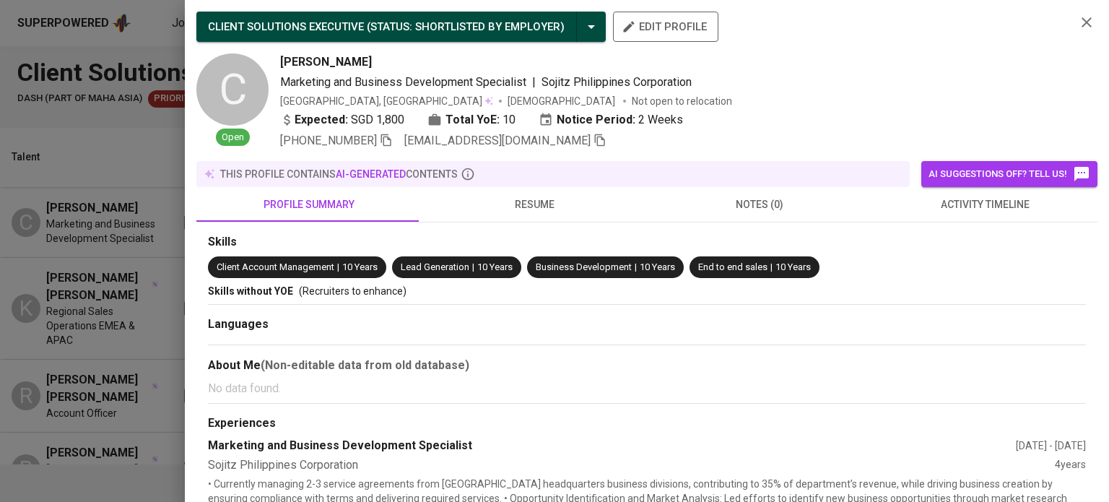
click at [149, 147] on div at bounding box center [554, 251] width 1109 height 502
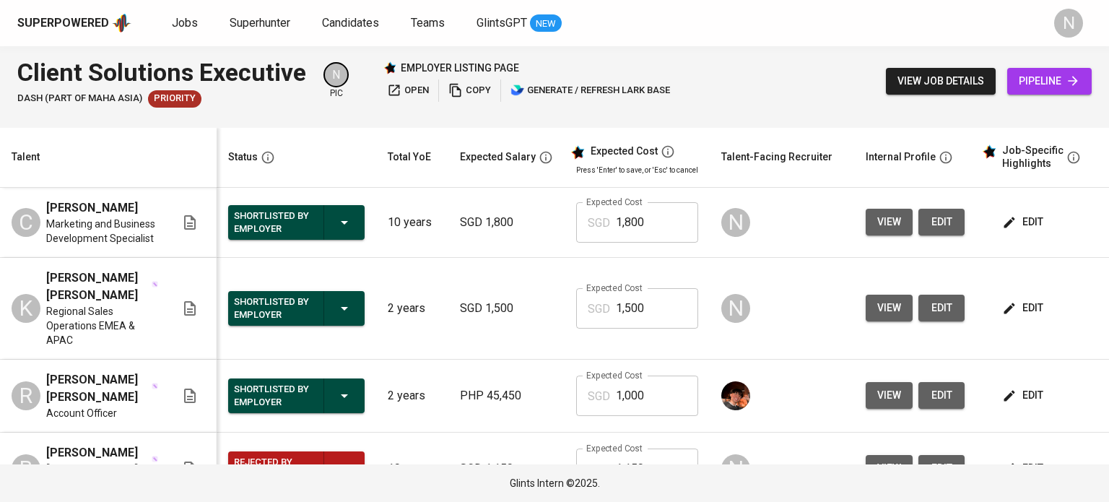
click at [884, 224] on span "view" at bounding box center [889, 222] width 24 height 18
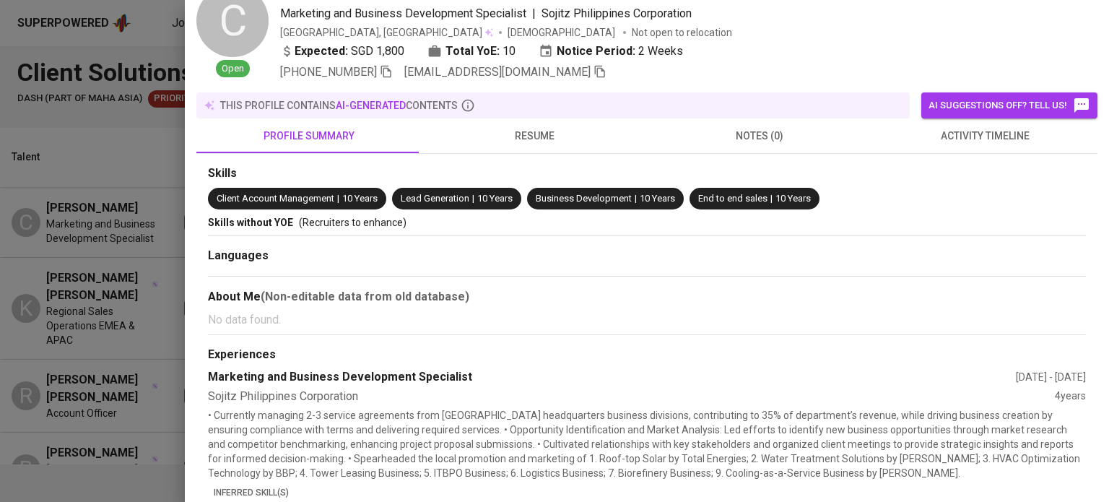
scroll to position [72, 0]
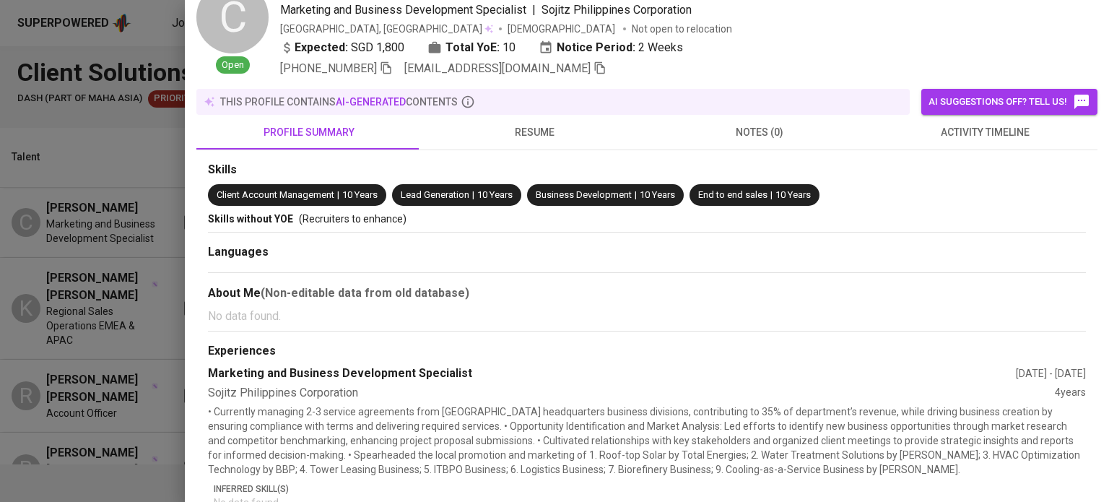
click at [514, 123] on span "resume" at bounding box center [534, 132] width 208 height 18
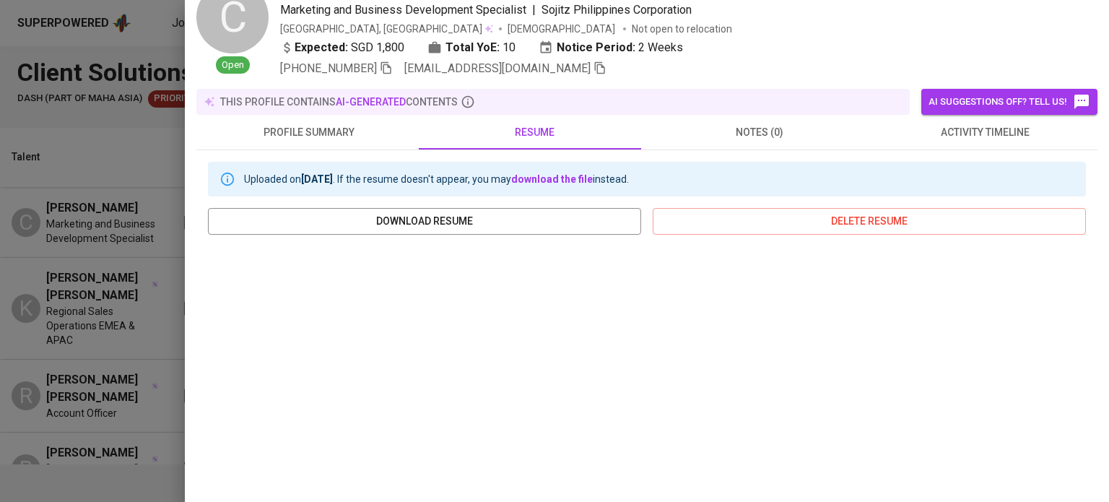
click at [82, 133] on div at bounding box center [554, 251] width 1109 height 502
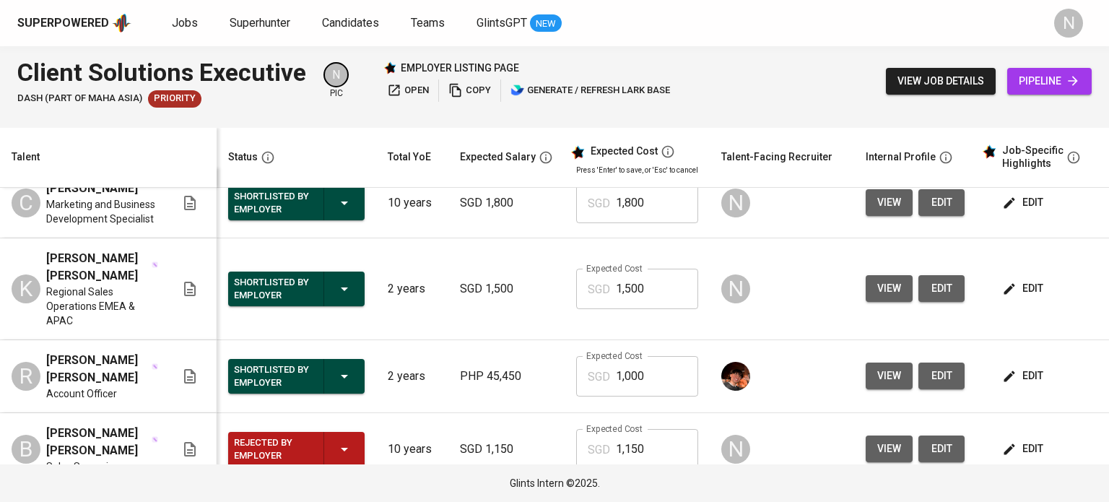
scroll to position [14, 0]
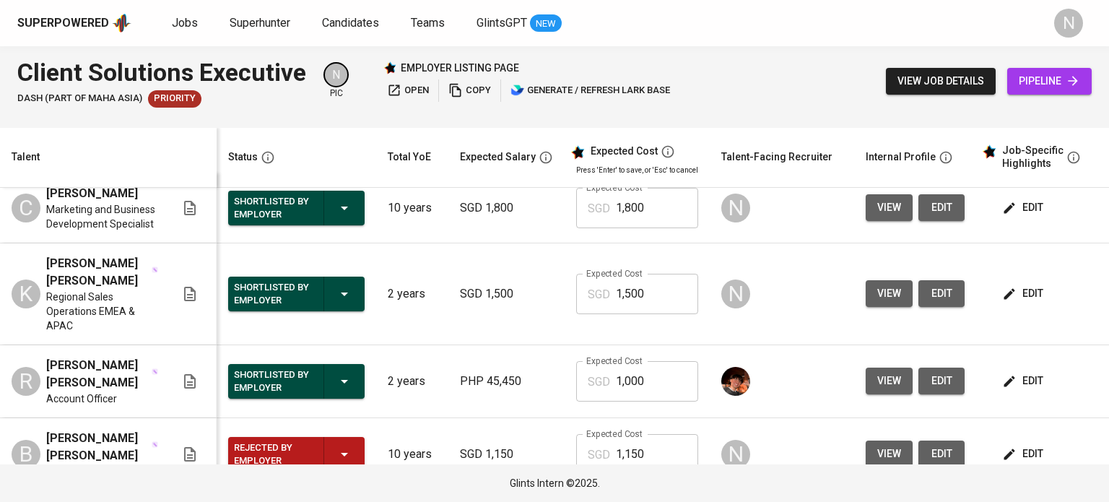
click at [885, 285] on span "view" at bounding box center [889, 294] width 24 height 18
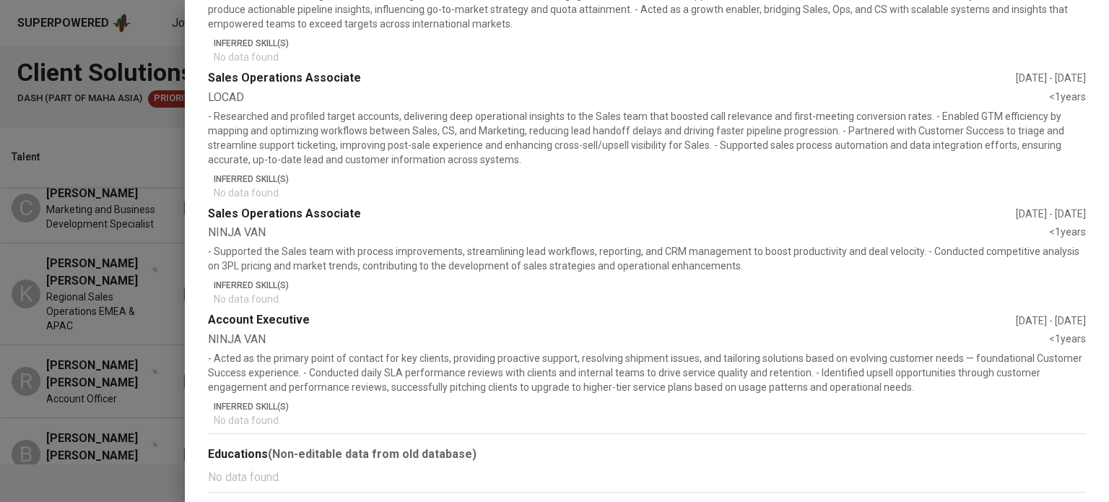
scroll to position [539, 0]
click at [154, 143] on div at bounding box center [554, 251] width 1109 height 502
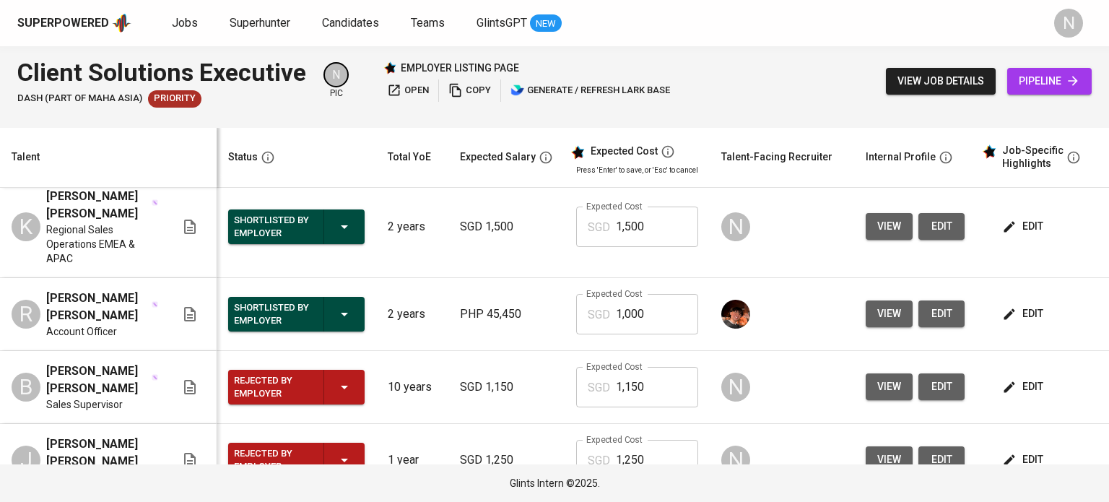
scroll to position [87, 0]
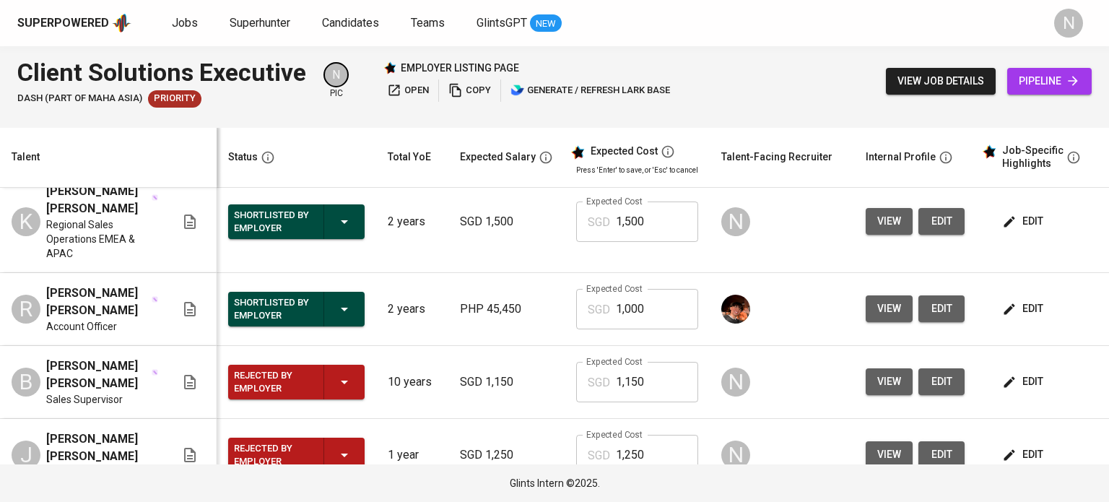
click at [884, 368] on button "view" at bounding box center [889, 381] width 47 height 27
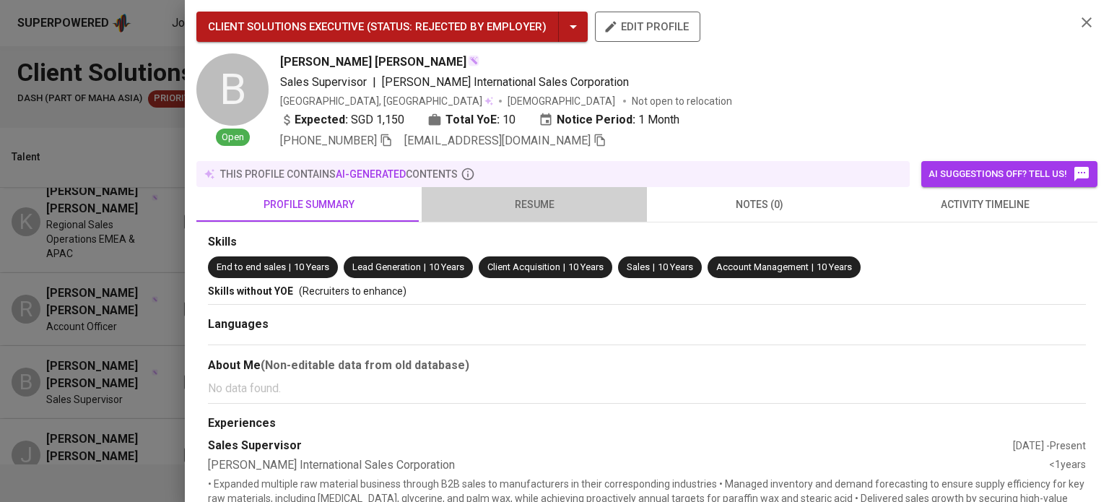
click at [553, 219] on button "resume" at bounding box center [534, 204] width 225 height 35
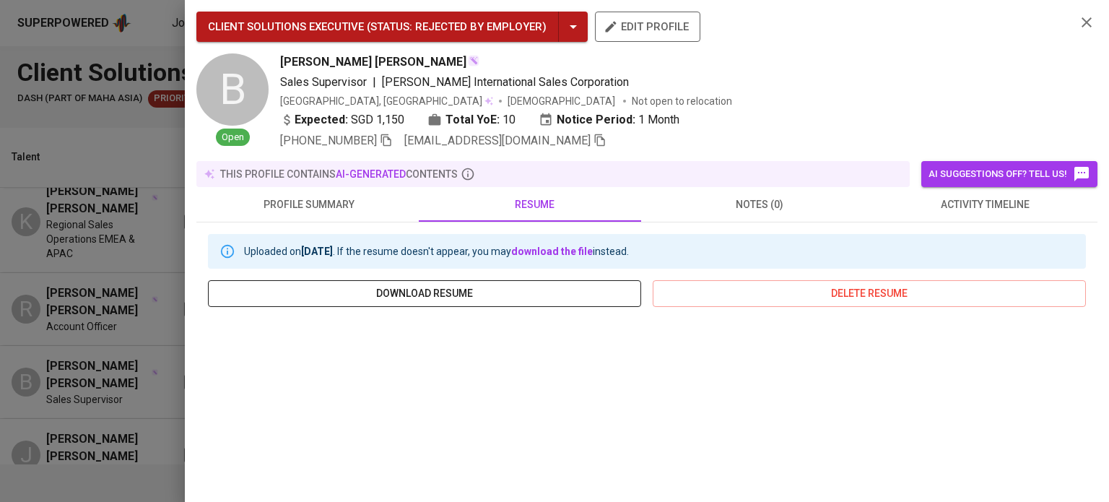
scroll to position [272, 0]
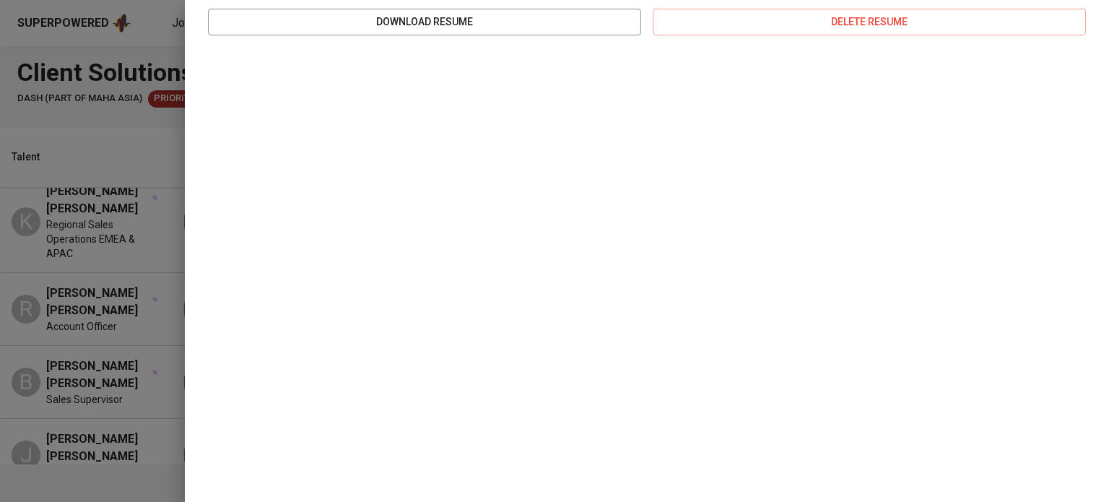
click at [93, 161] on div at bounding box center [554, 251] width 1109 height 502
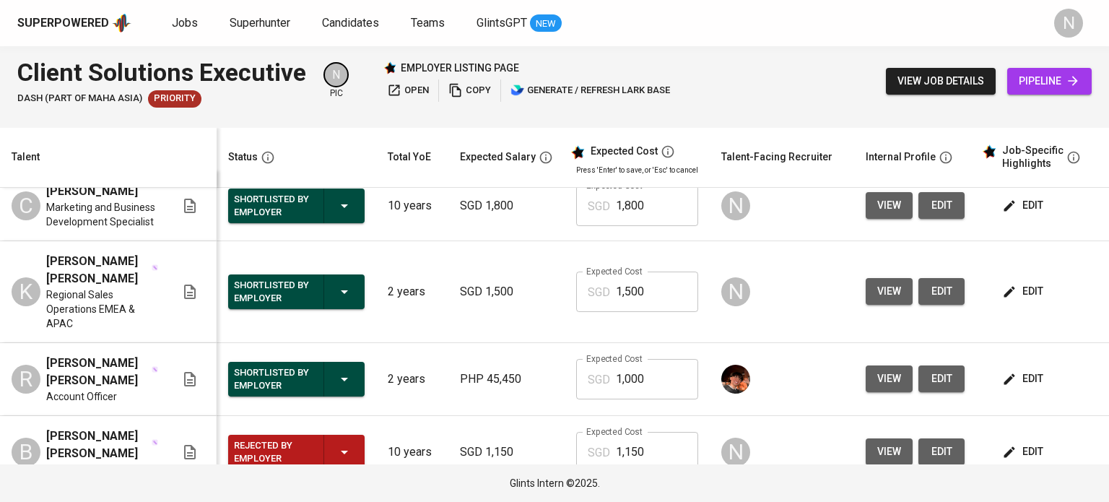
scroll to position [0, 0]
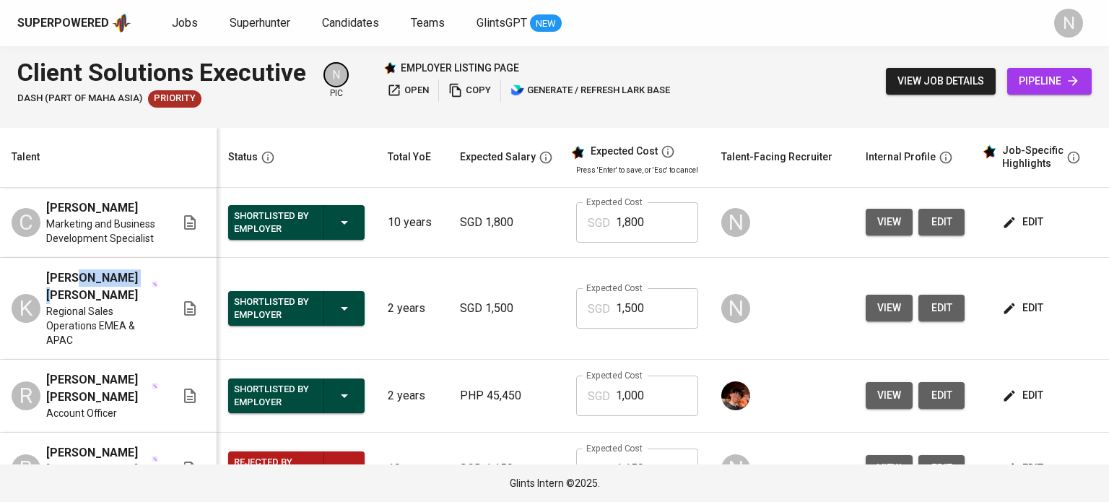
drag, startPoint x: 129, startPoint y: 277, endPoint x: 79, endPoint y: 272, distance: 50.8
click at [79, 272] on span "[PERSON_NAME] [PERSON_NAME]" at bounding box center [98, 286] width 104 height 35
drag, startPoint x: 44, startPoint y: 277, endPoint x: 132, endPoint y: 277, distance: 88.1
click at [132, 277] on div "K [PERSON_NAME] [PERSON_NAME] Regional Sales Operations EMEA & APAC" at bounding box center [94, 308] width 164 height 78
copy span "[PERSON_NAME] [PERSON_NAME]"
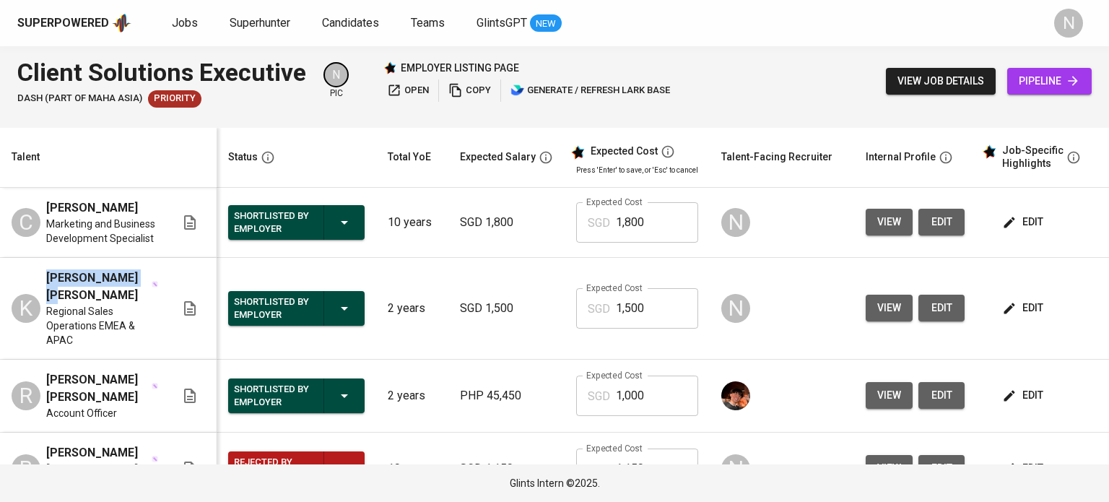
click at [884, 299] on span "view" at bounding box center [889, 308] width 24 height 18
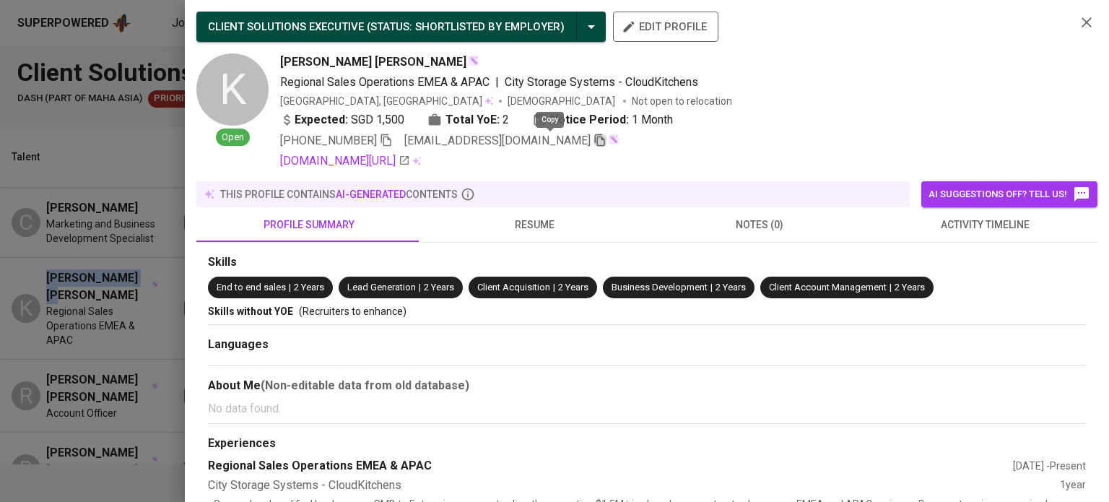
click at [594, 139] on icon "button" at bounding box center [600, 140] width 13 height 13
click at [101, 242] on div at bounding box center [554, 251] width 1109 height 502
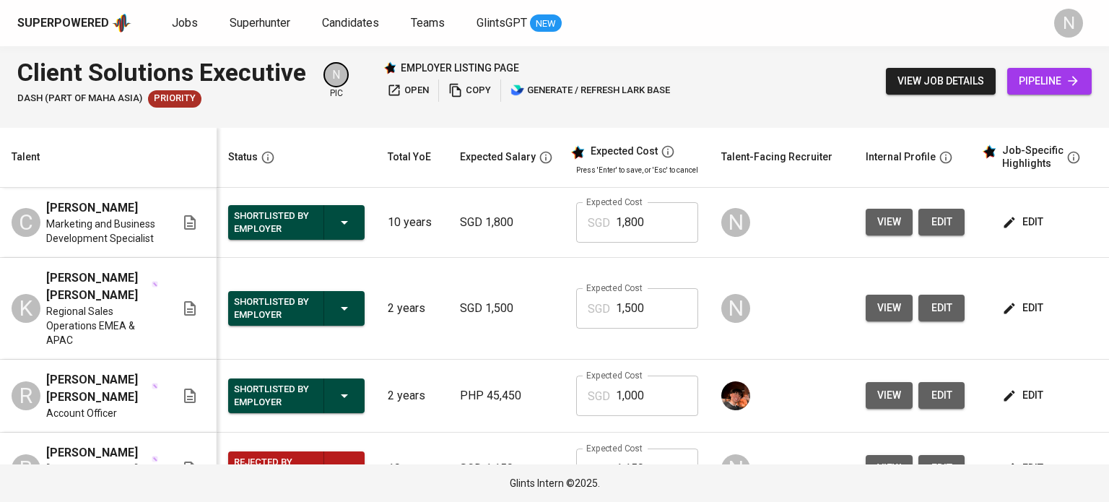
click at [877, 214] on span "view" at bounding box center [889, 222] width 24 height 18
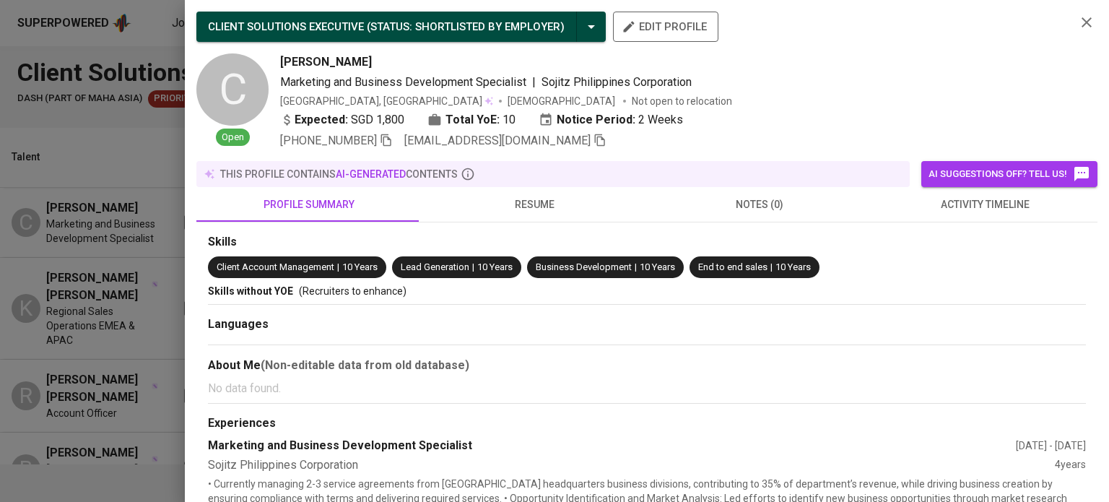
drag, startPoint x: 376, startPoint y: 57, endPoint x: 283, endPoint y: 57, distance: 93.2
click at [283, 57] on div "[PERSON_NAME]" at bounding box center [672, 61] width 784 height 17
copy span "[PERSON_NAME]"
click at [594, 141] on icon "button" at bounding box center [600, 140] width 13 height 13
click at [118, 245] on div at bounding box center [554, 251] width 1109 height 502
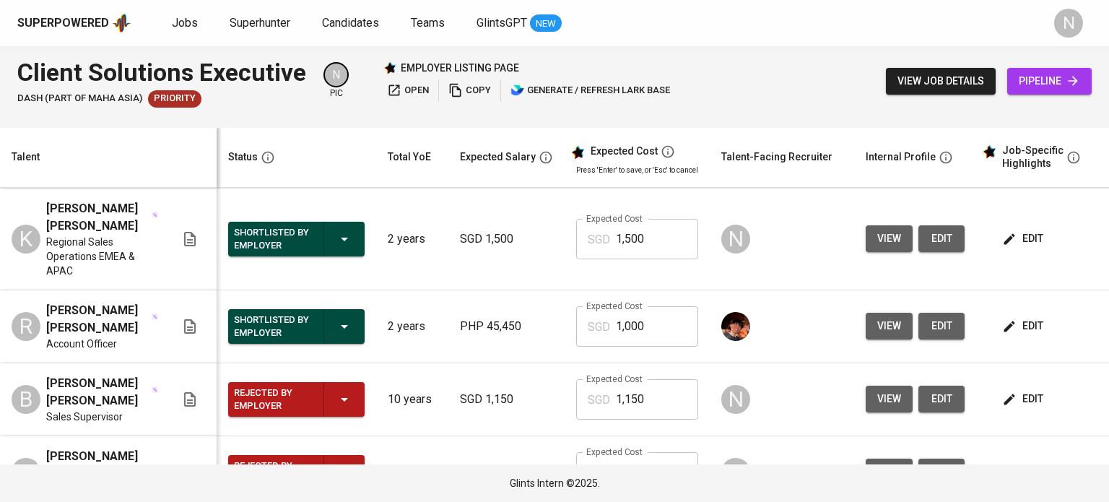
scroll to position [72, 0]
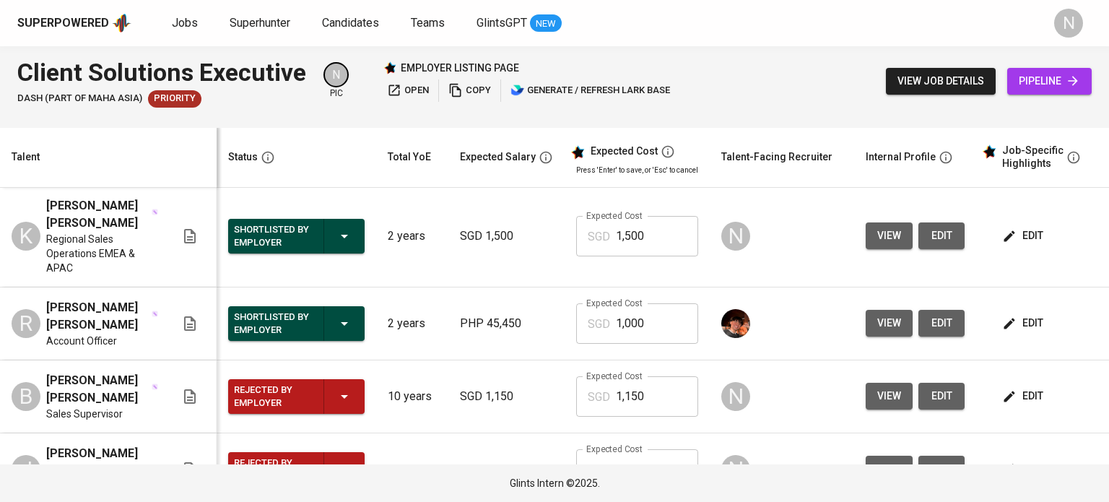
click at [125, 301] on span "[PERSON_NAME] [PERSON_NAME]" at bounding box center [98, 316] width 104 height 35
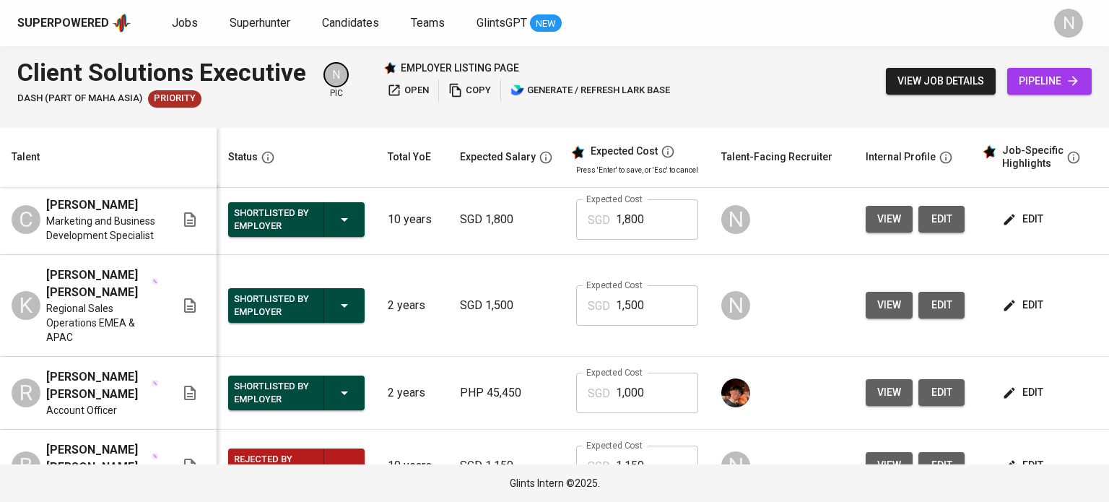
scroll to position [0, 0]
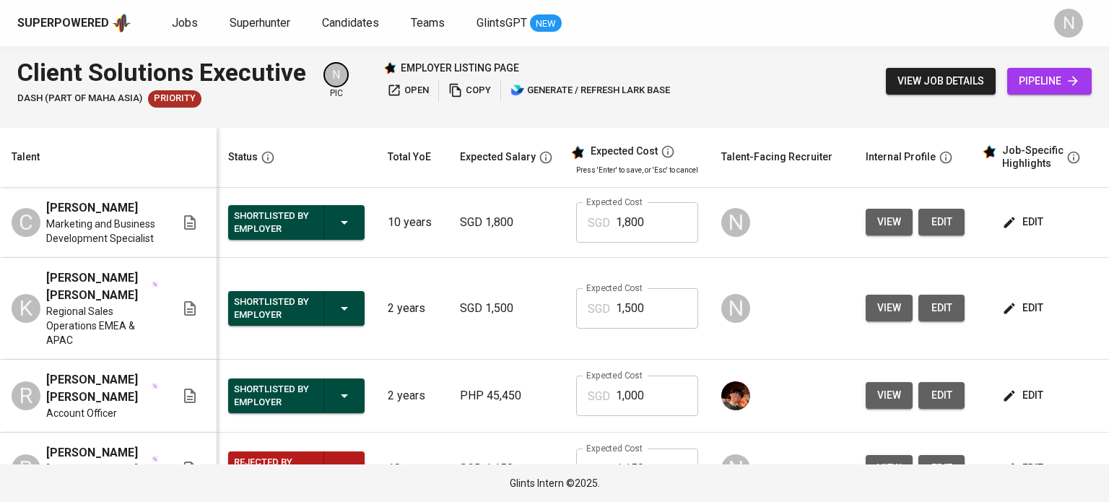
click at [422, 387] on p "2 years" at bounding box center [412, 395] width 49 height 17
click at [881, 386] on span "view" at bounding box center [889, 395] width 24 height 18
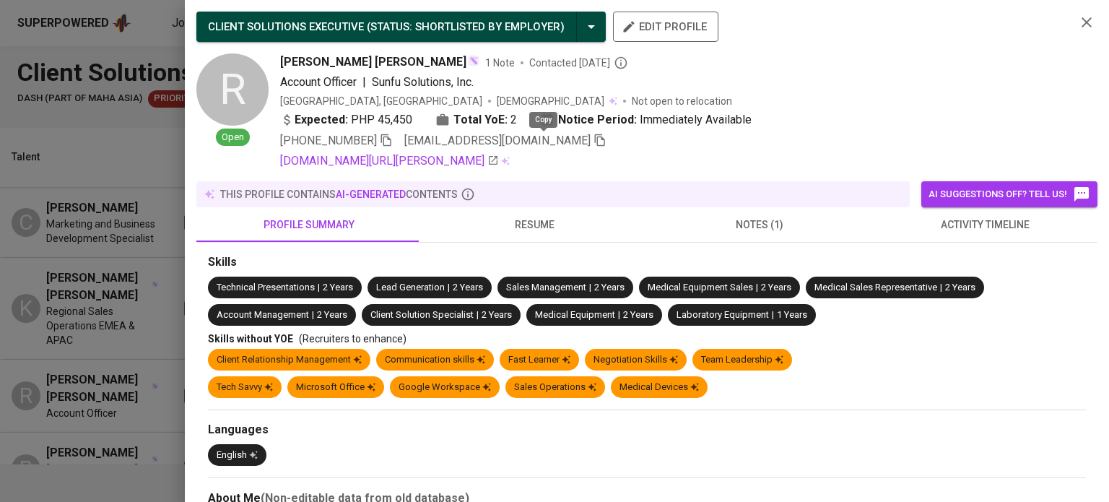
click at [594, 141] on icon "button" at bounding box center [600, 140] width 13 height 13
click at [146, 139] on div at bounding box center [554, 251] width 1109 height 502
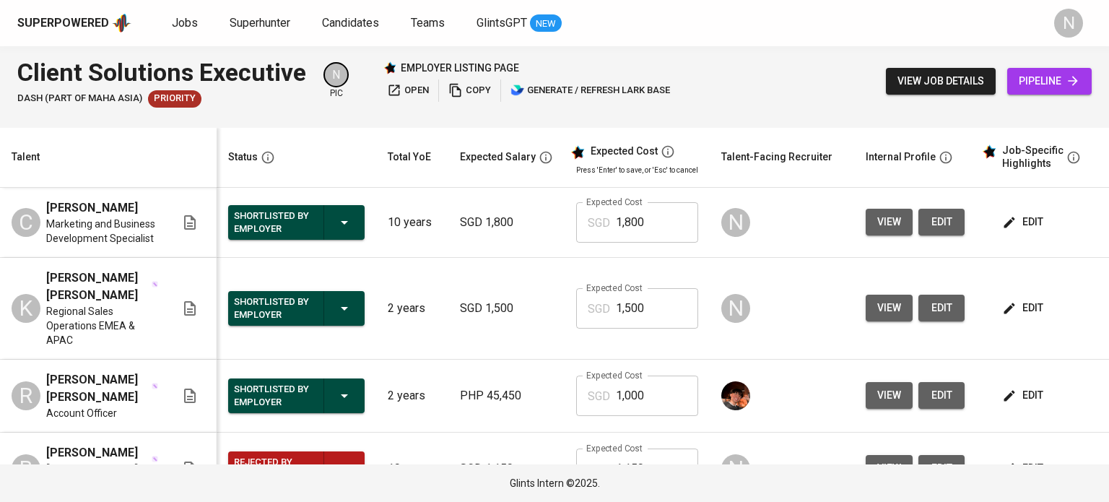
click at [154, 274] on div "[PERSON_NAME] [PERSON_NAME]" at bounding box center [102, 286] width 112 height 35
click at [877, 300] on span "view" at bounding box center [889, 308] width 24 height 18
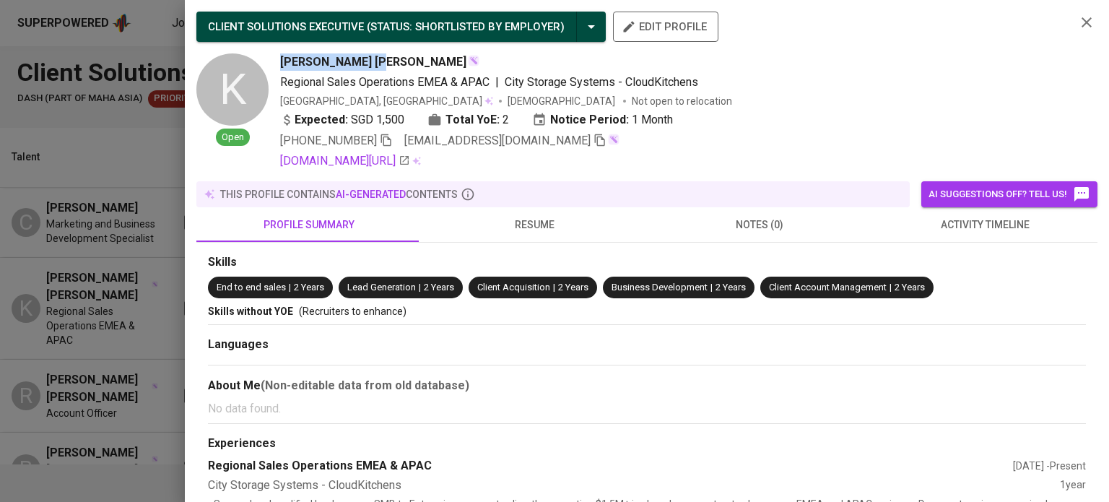
drag, startPoint x: 281, startPoint y: 63, endPoint x: 365, endPoint y: 67, distance: 83.9
click at [365, 67] on span "[PERSON_NAME] [PERSON_NAME]" at bounding box center [373, 61] width 186 height 17
copy span "[PERSON_NAME] [PERSON_NAME]"
click at [149, 259] on div at bounding box center [554, 251] width 1109 height 502
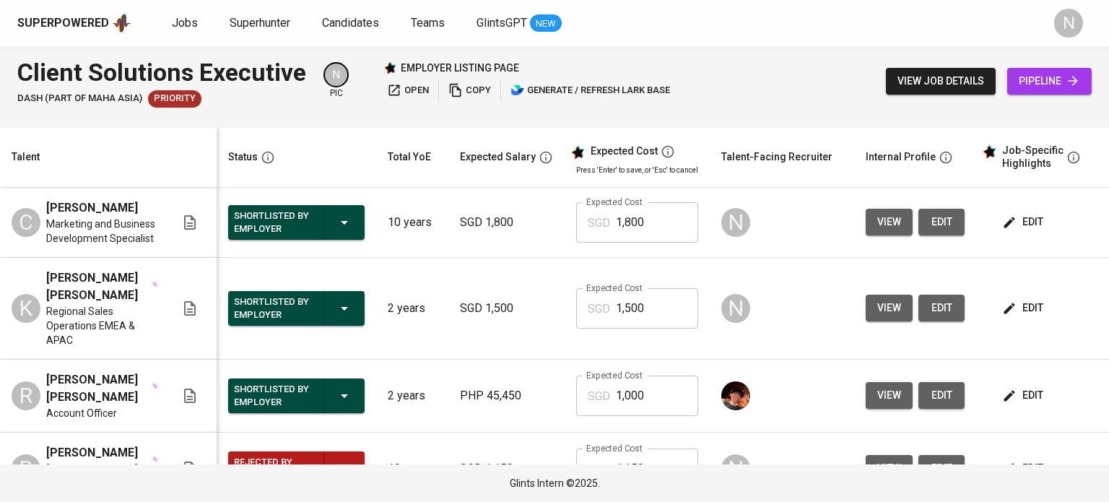
click at [122, 219] on span "Marketing and Business Development Specialist" at bounding box center [102, 231] width 112 height 29
drag, startPoint x: 142, startPoint y: 206, endPoint x: 46, endPoint y: 199, distance: 95.6
click at [46, 199] on div "[PERSON_NAME]" at bounding box center [102, 207] width 112 height 17
copy span "[PERSON_NAME]"
click at [104, 373] on span "[PERSON_NAME] [PERSON_NAME]" at bounding box center [98, 388] width 104 height 35
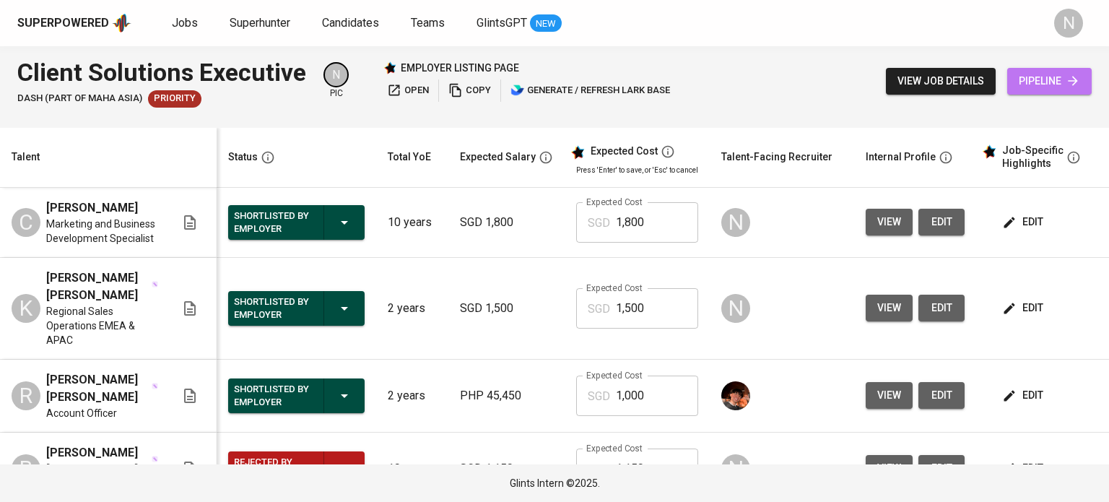
click at [1067, 77] on icon at bounding box center [1073, 81] width 14 height 14
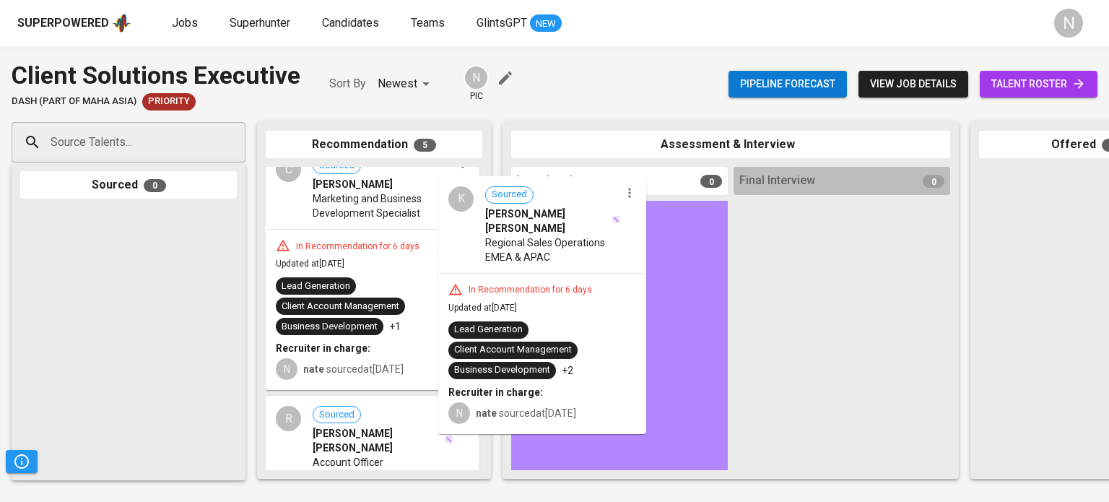
drag, startPoint x: 378, startPoint y: 206, endPoint x: 553, endPoint y: 274, distance: 188.2
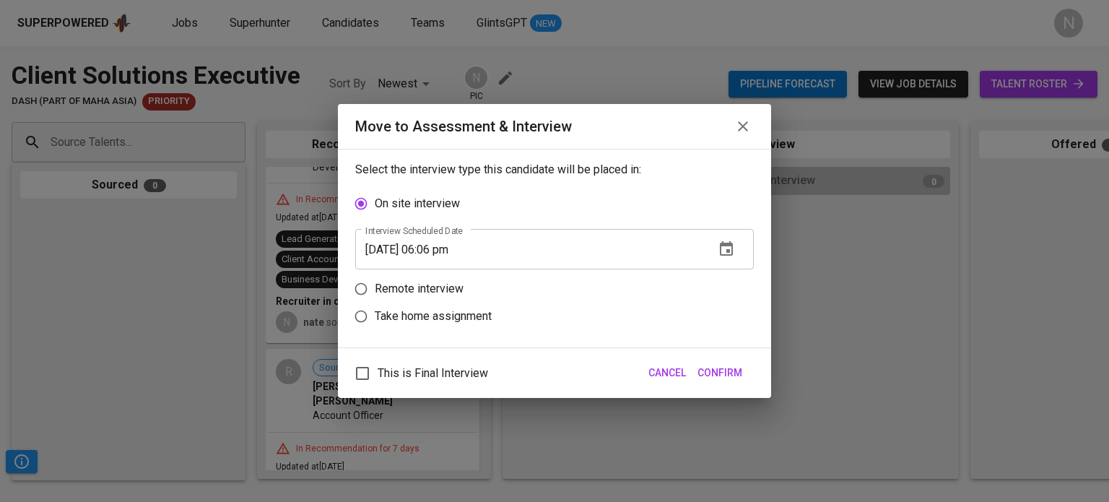
click at [430, 282] on p "Remote interview" at bounding box center [419, 288] width 89 height 17
click at [375, 282] on input "Remote interview" at bounding box center [360, 288] width 27 height 27
radio input "true"
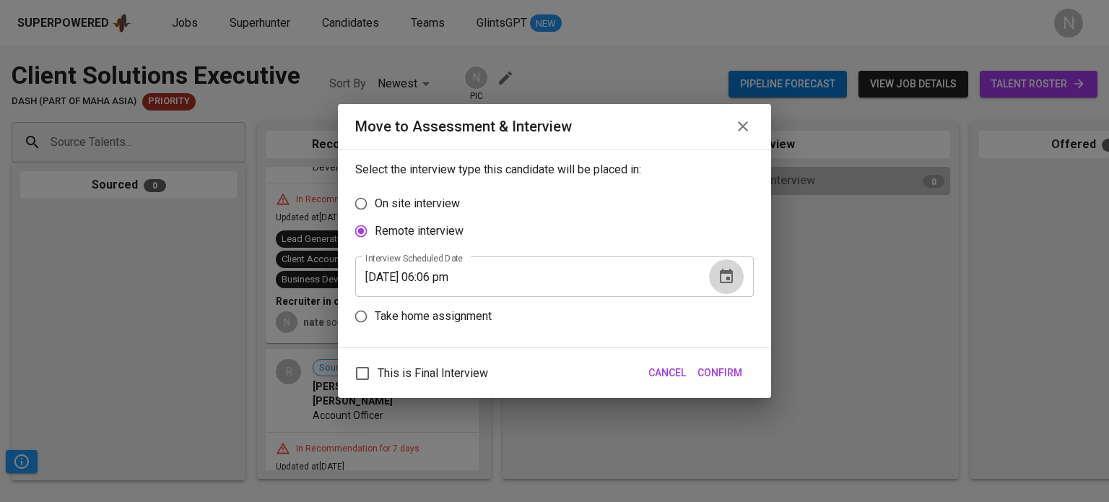
click at [721, 278] on icon "button" at bounding box center [726, 276] width 17 height 17
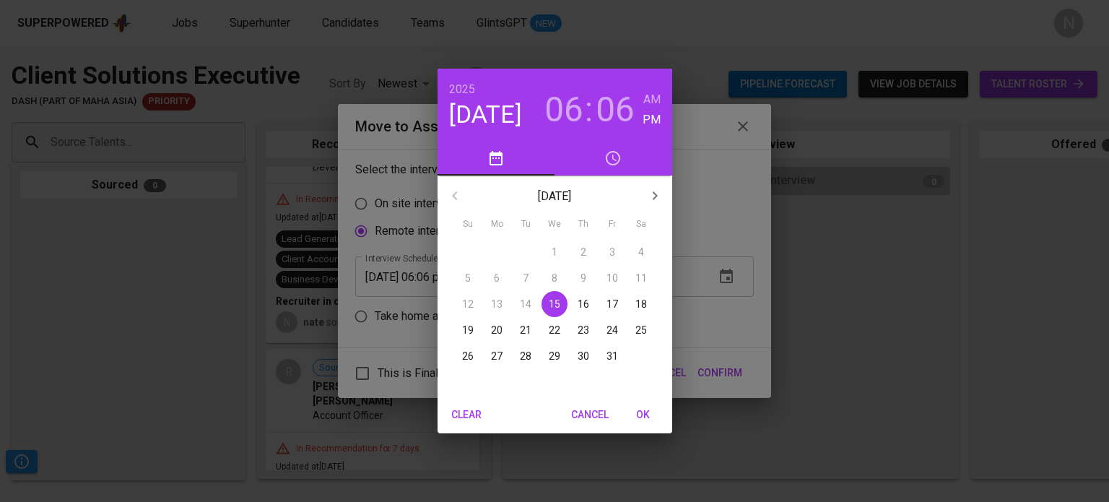
click at [482, 329] on div "20" at bounding box center [496, 330] width 29 height 26
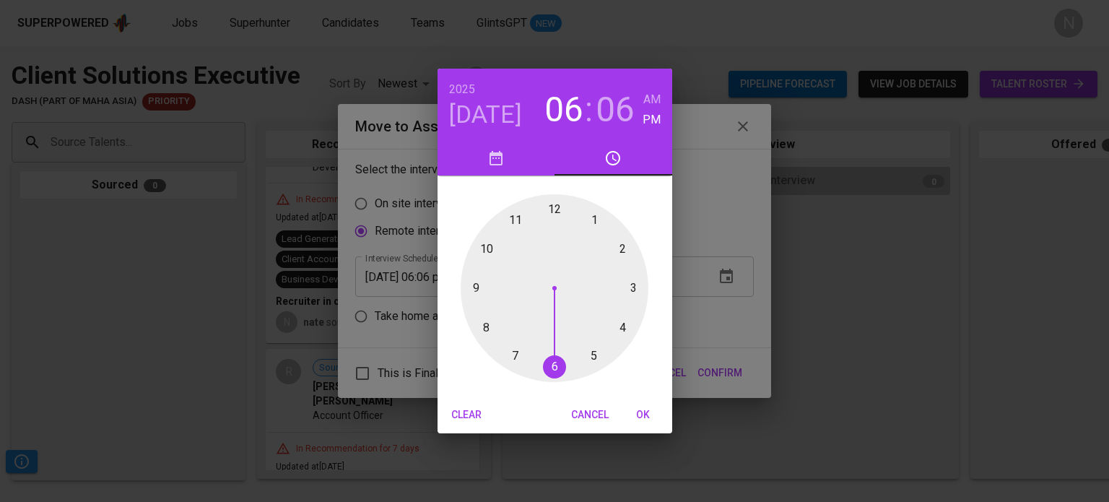
click at [594, 222] on div at bounding box center [555, 288] width 188 height 188
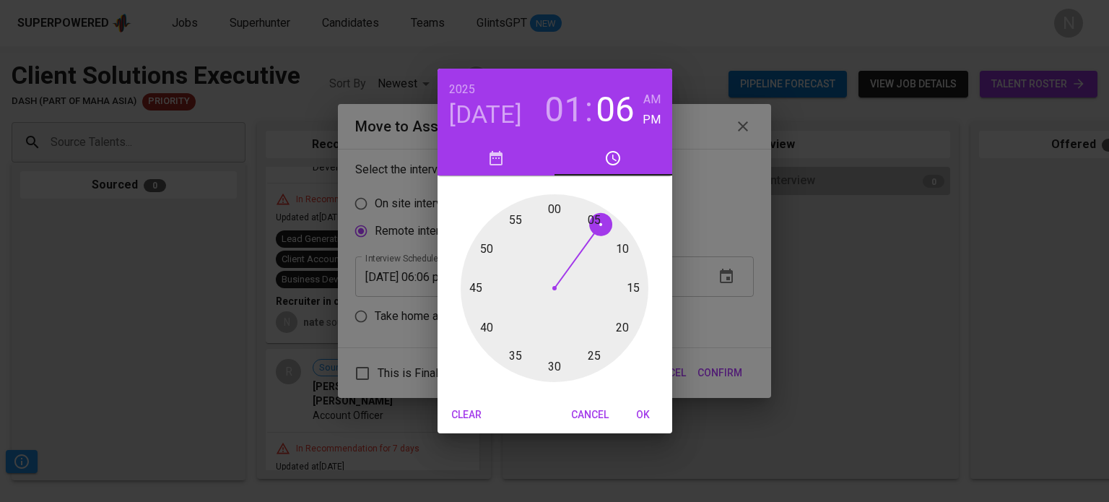
click at [554, 210] on div at bounding box center [555, 288] width 188 height 188
type input "10/20/2025 01:00 pm"
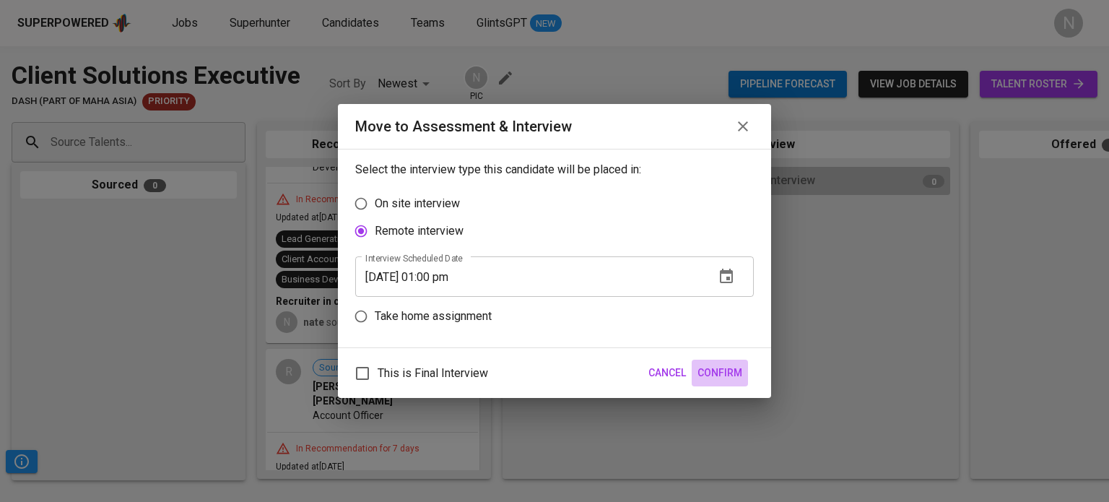
click at [731, 373] on span "Confirm" at bounding box center [720, 373] width 45 height 18
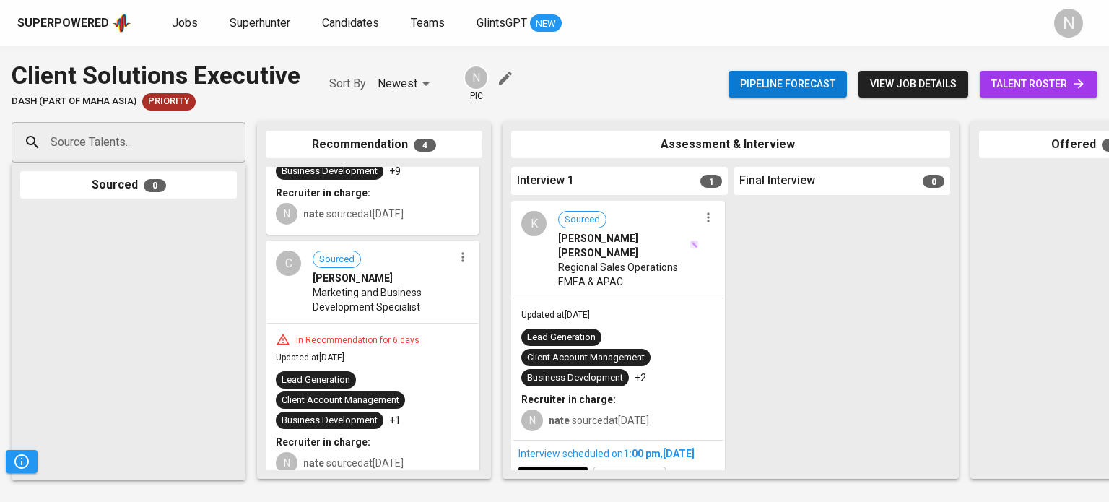
scroll to position [387, 0]
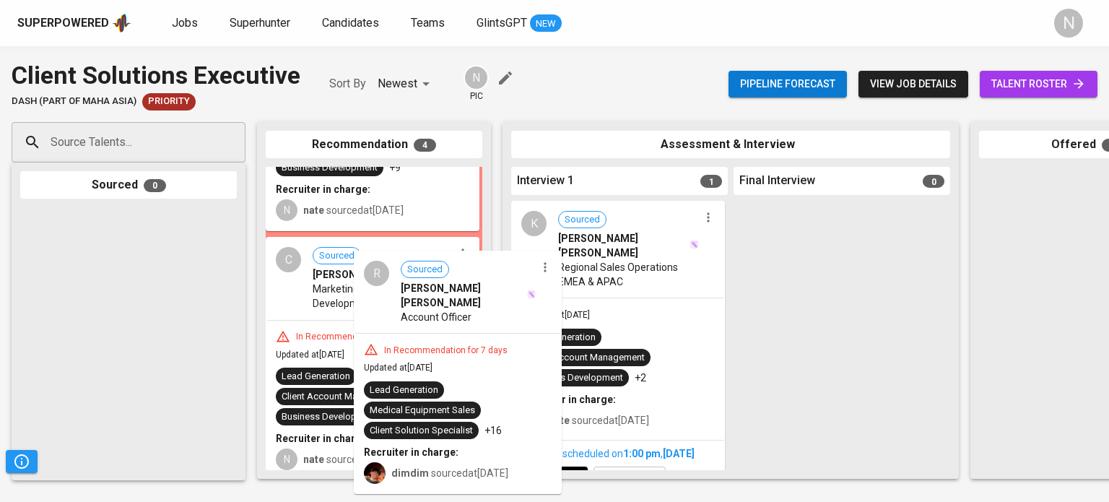
drag, startPoint x: 410, startPoint y: 351, endPoint x: 670, endPoint y: 336, distance: 260.4
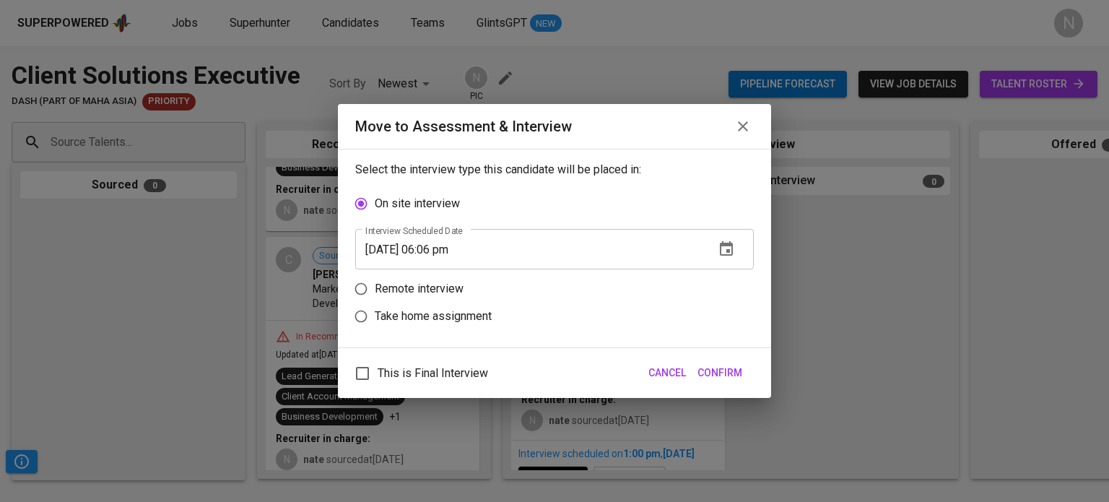
click at [438, 293] on p "Remote interview" at bounding box center [419, 288] width 89 height 17
click at [375, 293] on input "Remote interview" at bounding box center [360, 288] width 27 height 27
radio input "true"
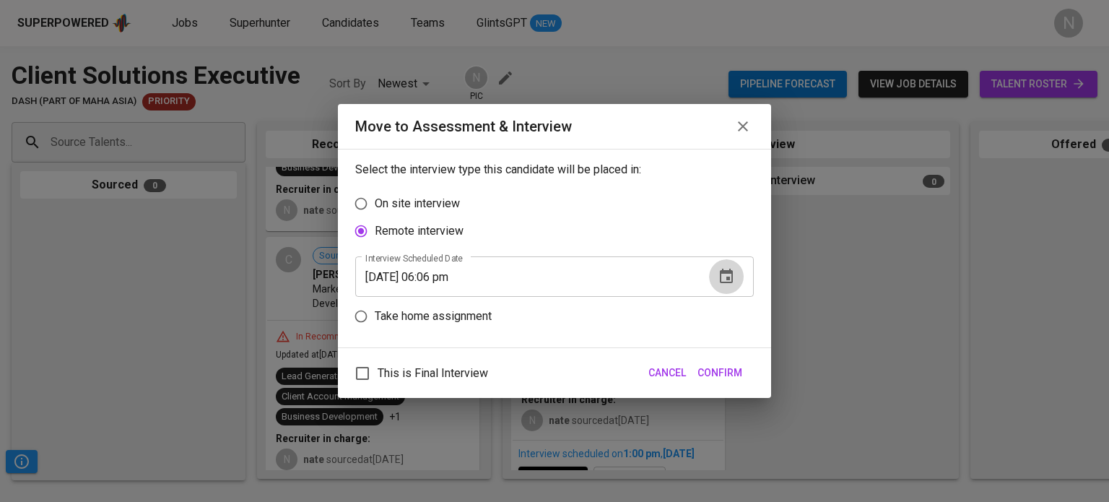
click at [729, 277] on icon "button" at bounding box center [726, 276] width 17 height 17
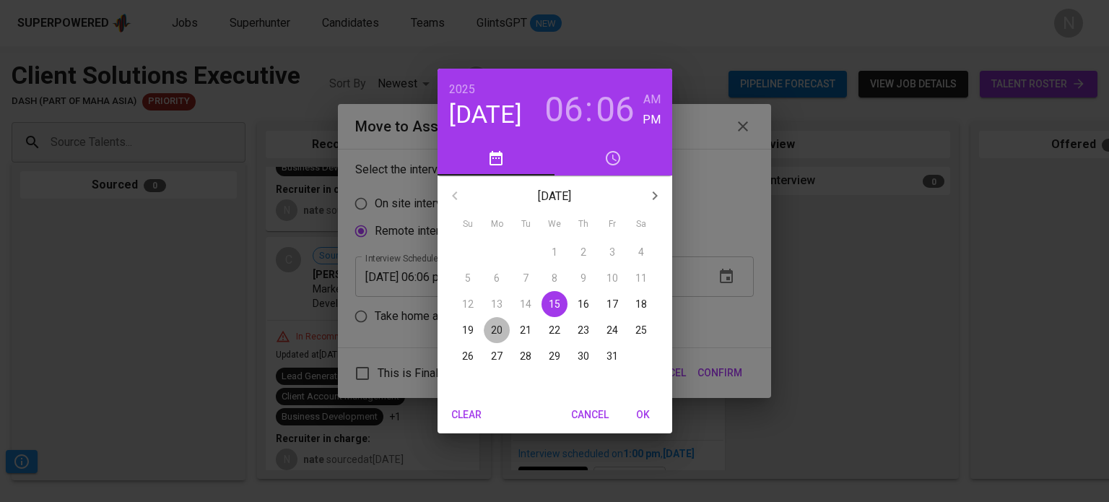
click at [503, 326] on span "20" at bounding box center [497, 330] width 26 height 14
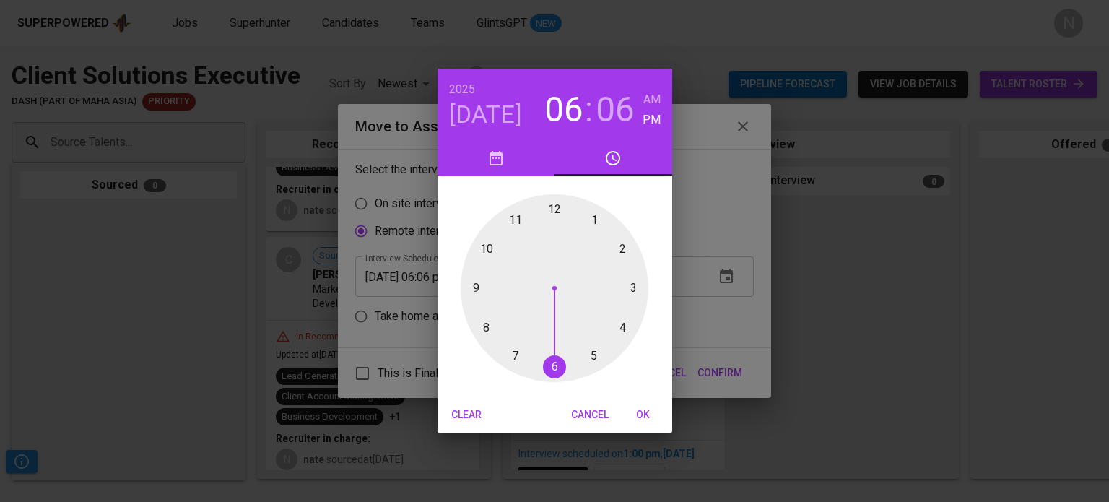
click at [633, 291] on div at bounding box center [555, 288] width 188 height 188
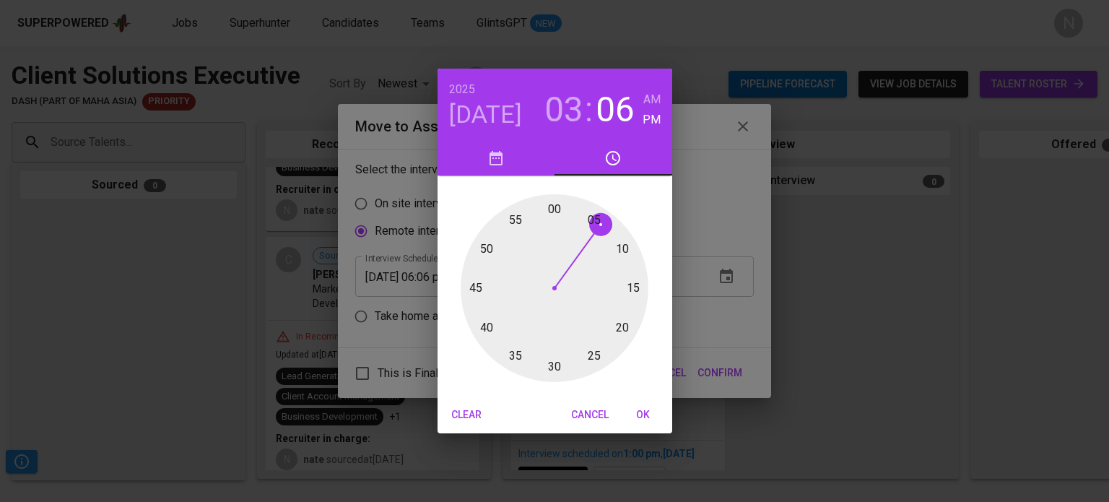
click at [555, 367] on div at bounding box center [555, 288] width 188 height 188
type input "10/20/2025 03:30 pm"
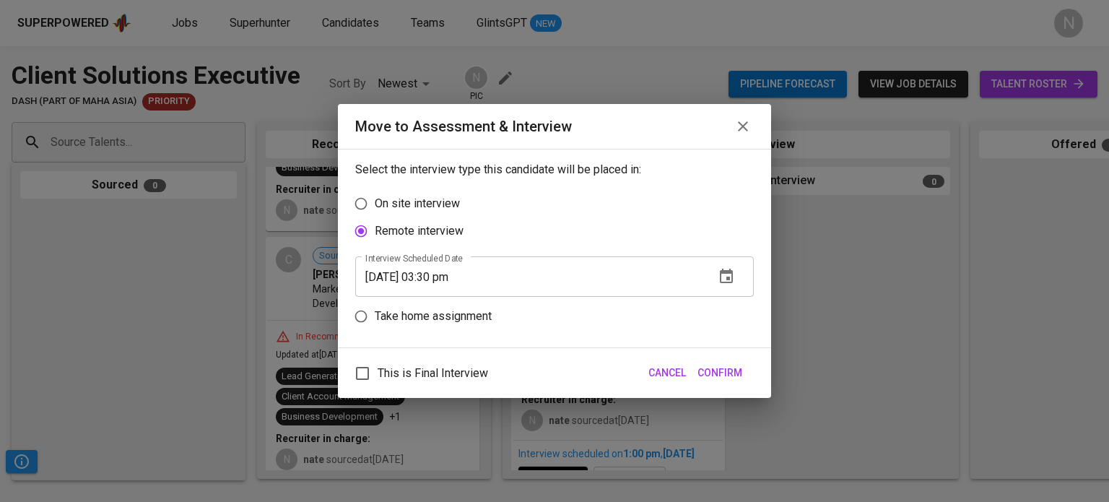
click at [714, 378] on span "Confirm" at bounding box center [720, 373] width 45 height 18
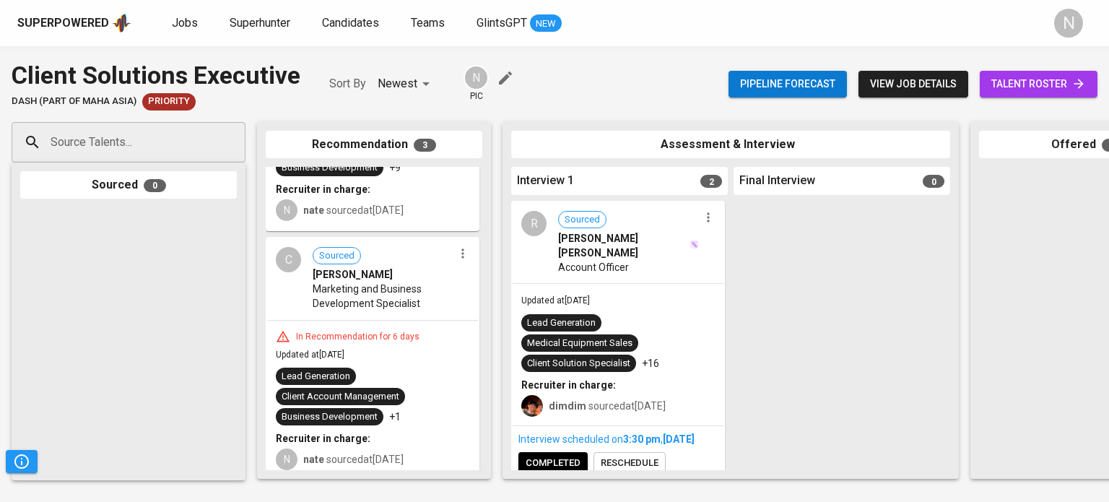
scroll to position [150, 0]
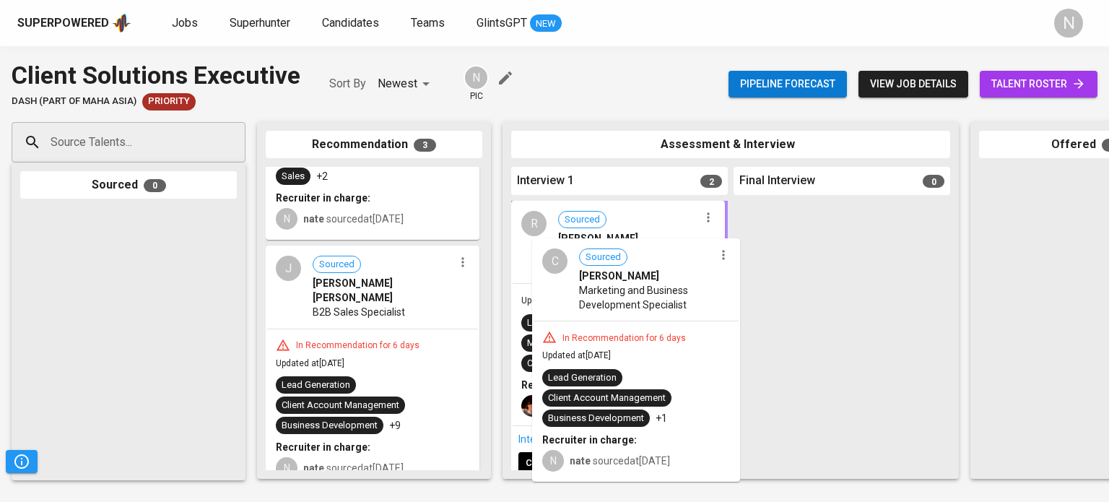
drag, startPoint x: 411, startPoint y: 332, endPoint x: 639, endPoint y: 347, distance: 228.7
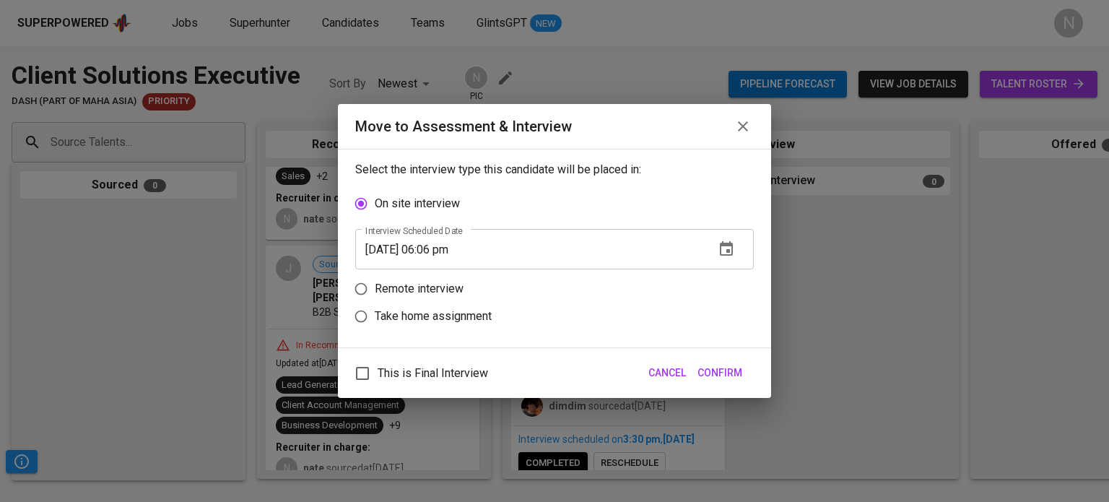
click at [433, 292] on p "Remote interview" at bounding box center [419, 288] width 89 height 17
click at [375, 292] on input "Remote interview" at bounding box center [360, 288] width 27 height 27
radio input "true"
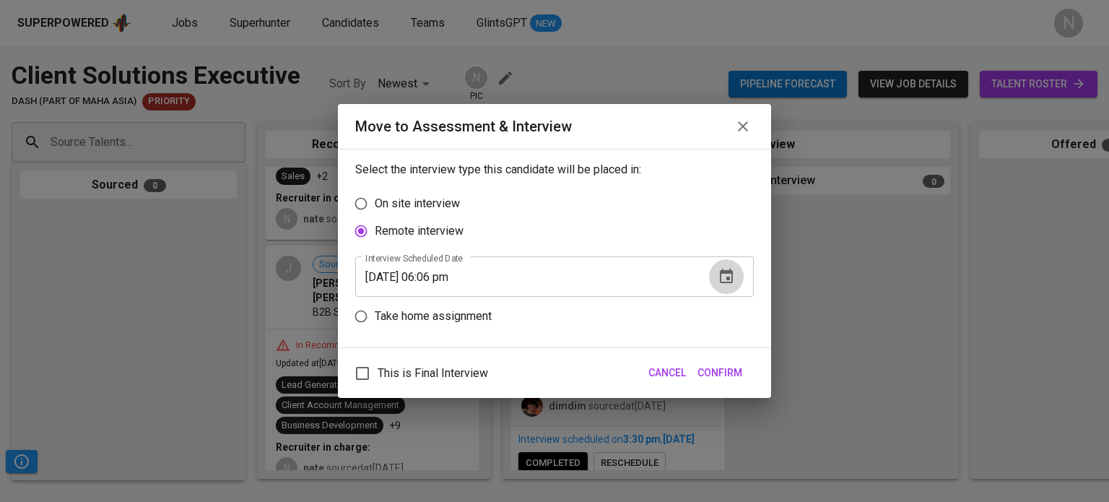
click at [729, 282] on icon "button" at bounding box center [726, 276] width 17 height 17
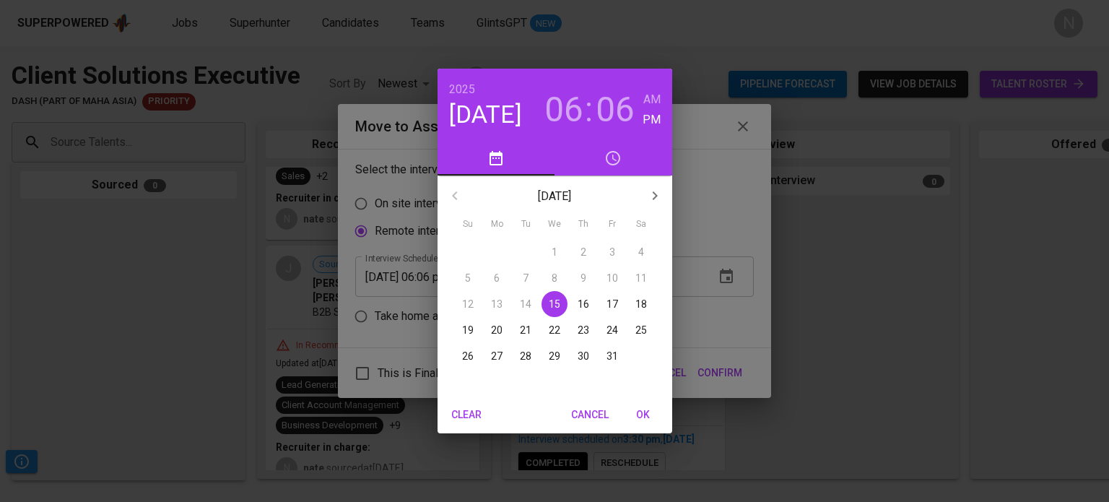
click at [499, 326] on p "20" at bounding box center [497, 330] width 12 height 14
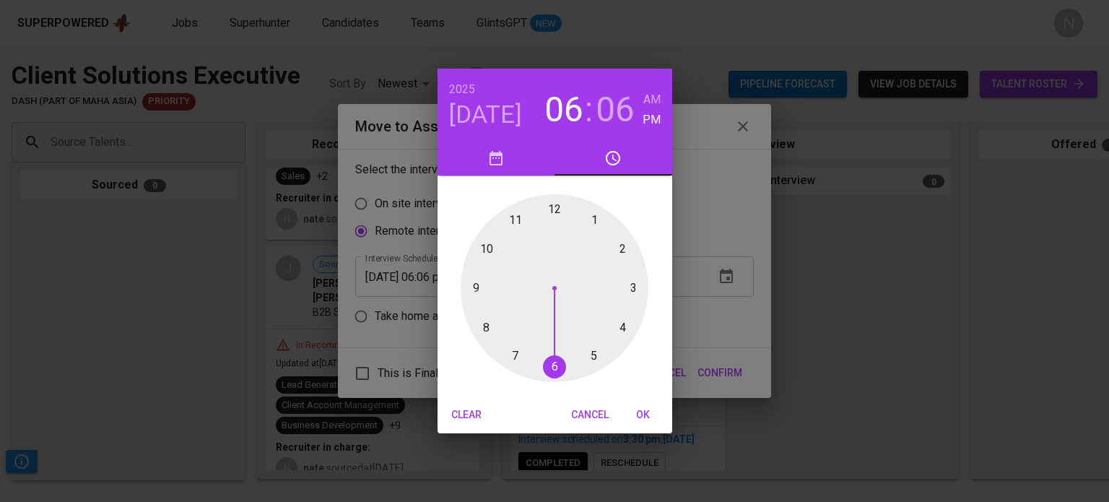
click at [623, 251] on div at bounding box center [555, 288] width 188 height 188
click at [553, 366] on div at bounding box center [555, 288] width 188 height 188
type input "10/20/2025 02:30 pm"
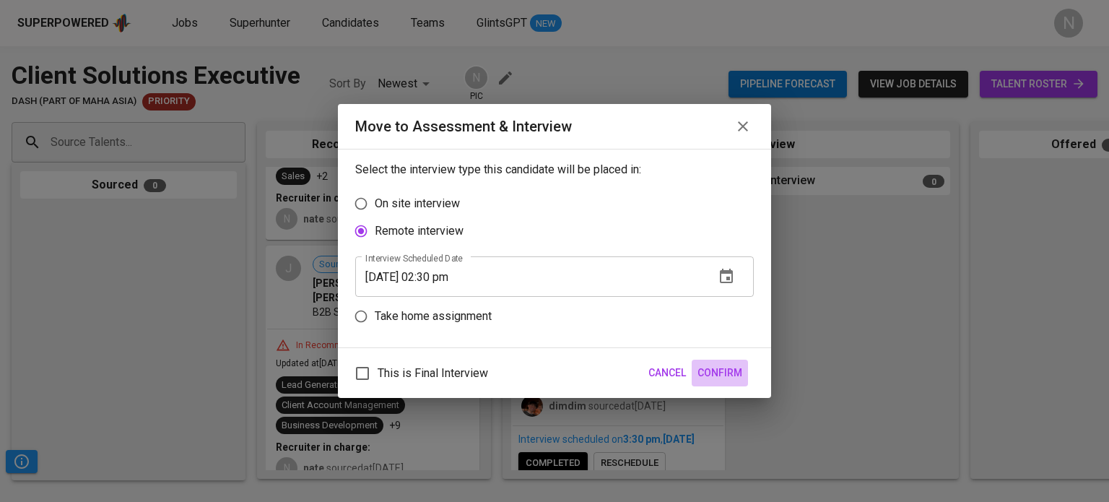
click at [719, 368] on span "Confirm" at bounding box center [720, 373] width 45 height 18
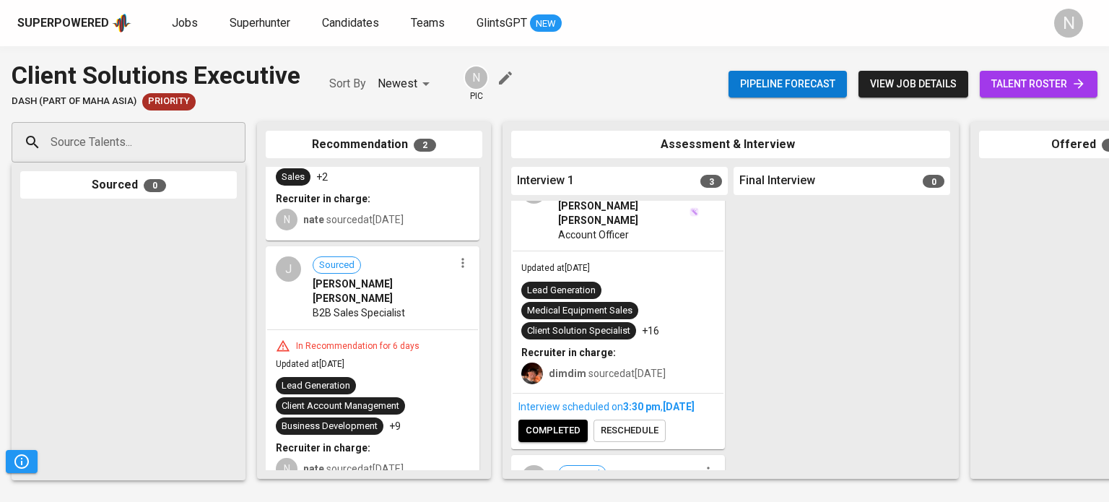
scroll to position [361, 0]
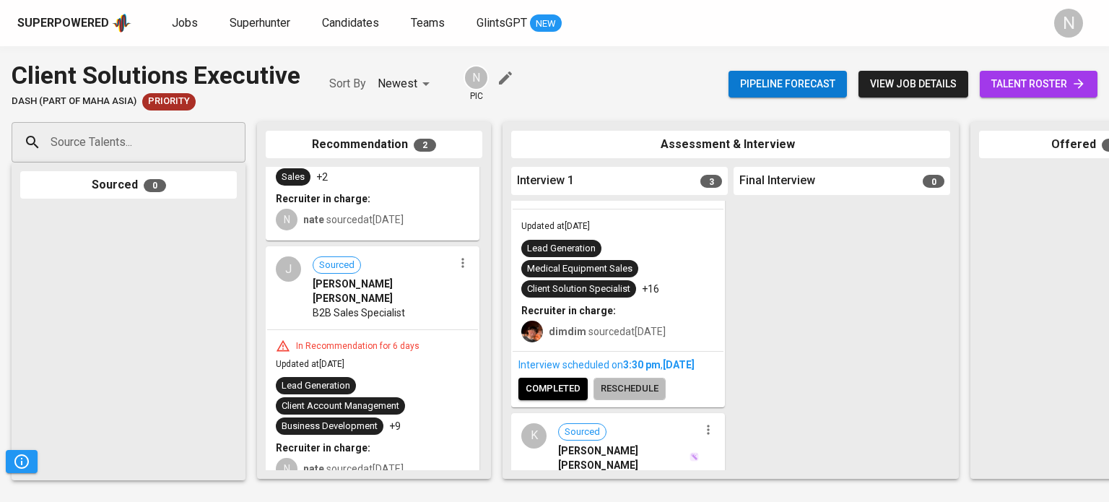
click at [628, 397] on span "reschedule" at bounding box center [630, 389] width 58 height 17
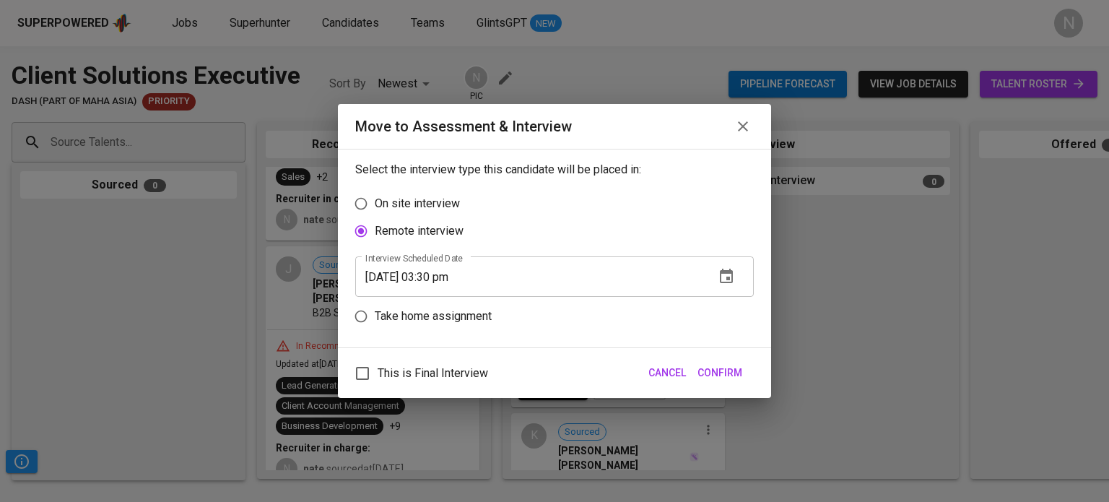
click at [456, 282] on input "10/20/2025 03:30 pm" at bounding box center [529, 276] width 348 height 40
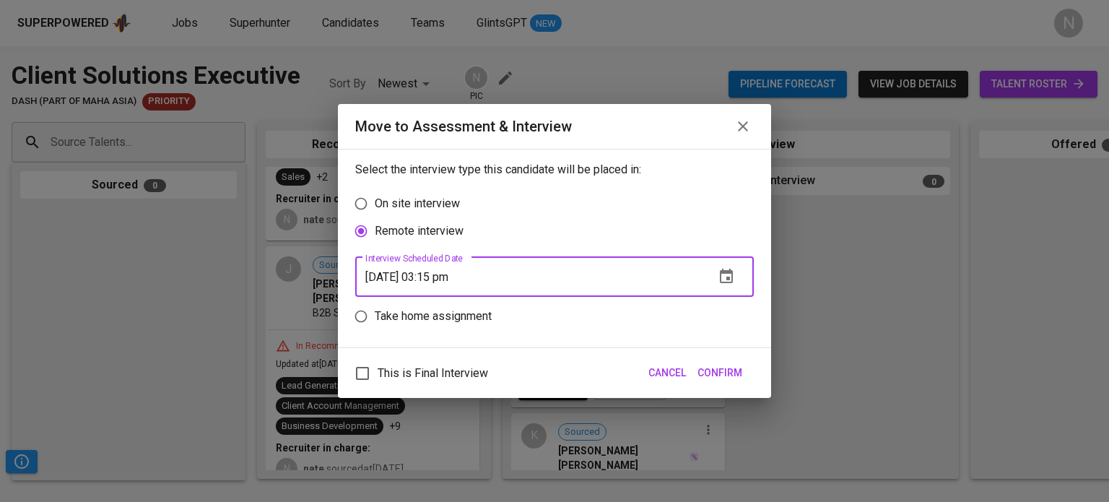
type input "10/20/2025 03:15 pm"
click at [722, 378] on span "Confirm" at bounding box center [720, 373] width 45 height 18
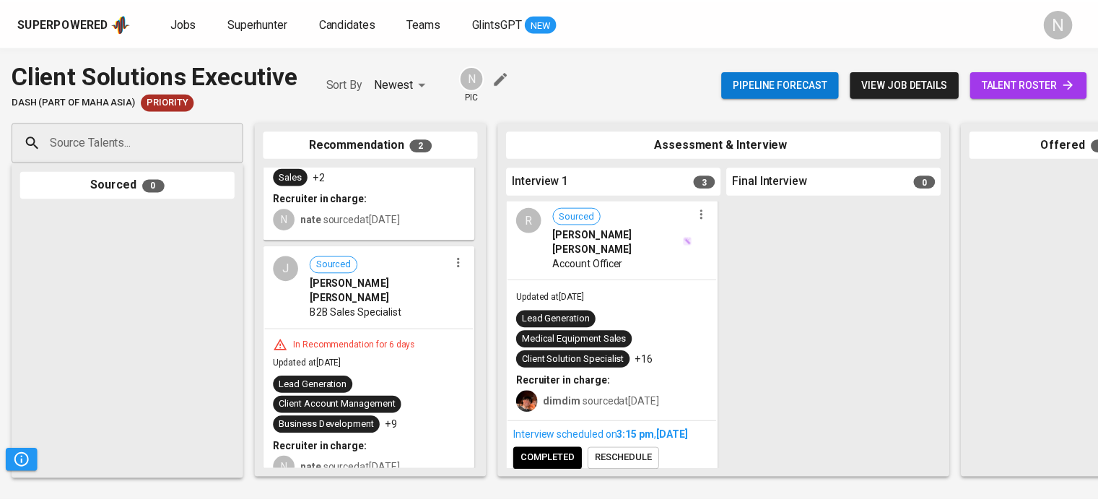
scroll to position [0, 0]
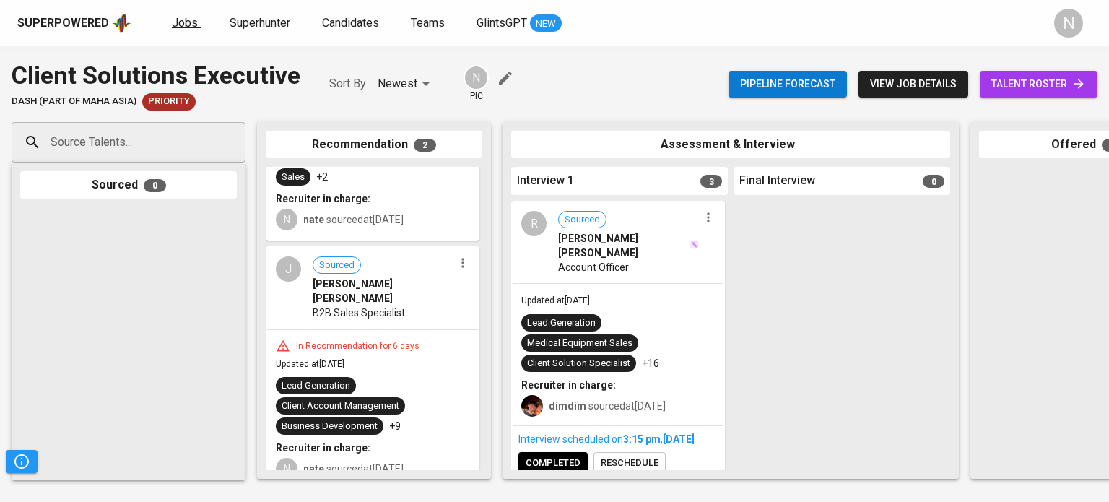
click at [172, 22] on span "Jobs" at bounding box center [185, 23] width 26 height 14
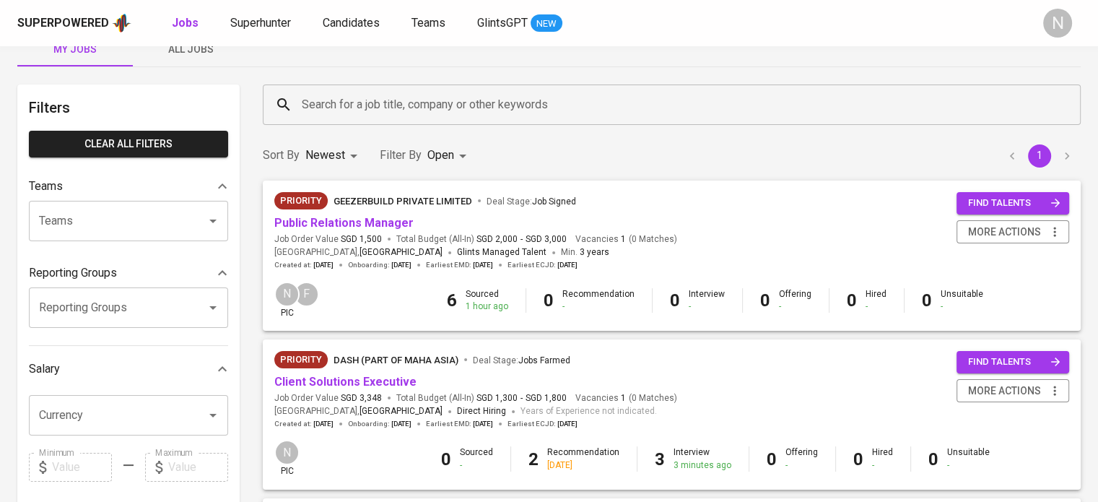
scroll to position [144, 0]
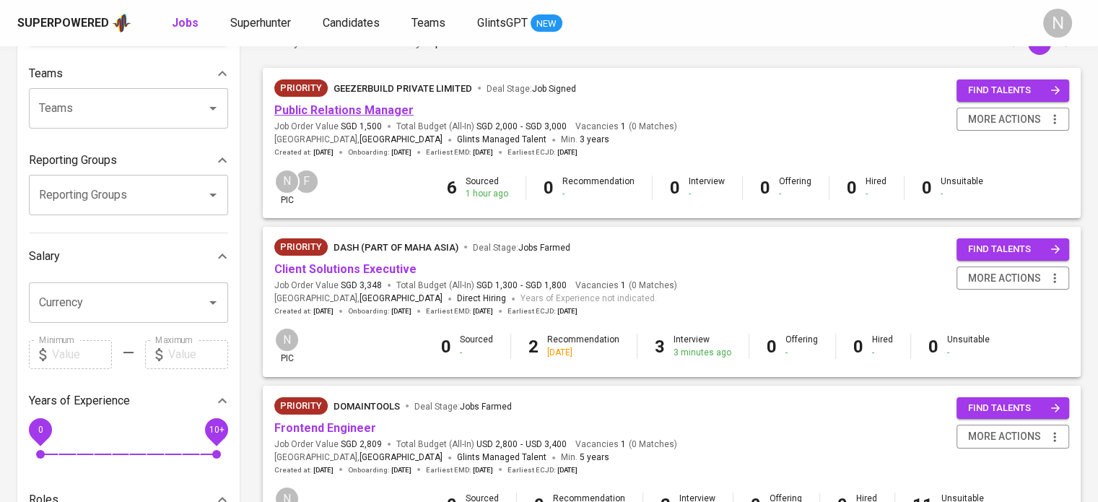
click at [303, 113] on link "Public Relations Manager" at bounding box center [343, 110] width 139 height 14
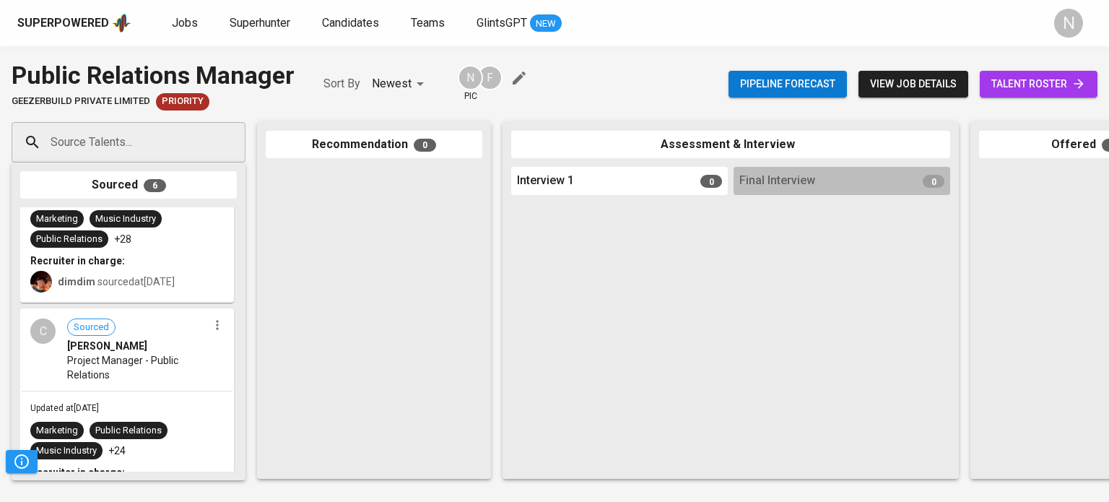
scroll to position [217, 0]
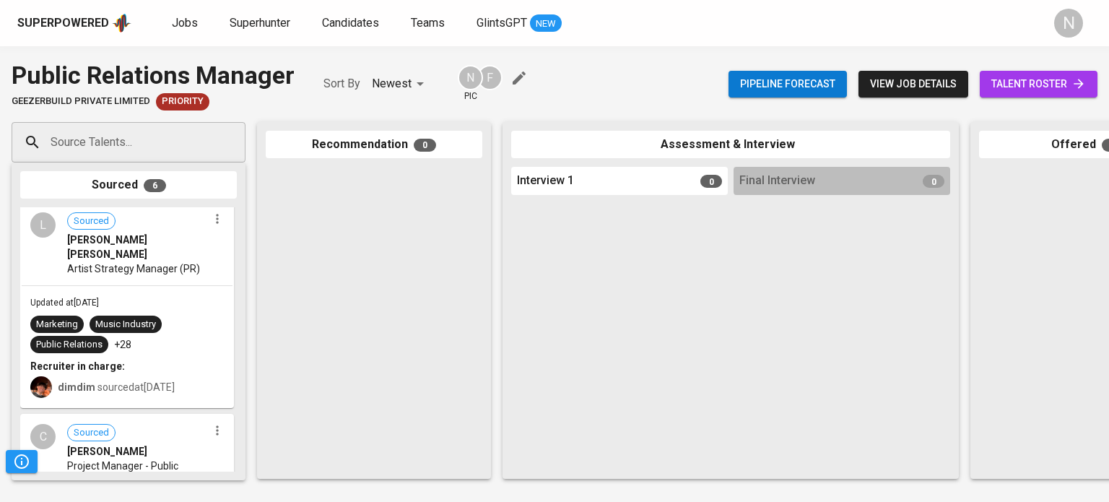
drag, startPoint x: 138, startPoint y: 303, endPoint x: 330, endPoint y: 281, distance: 193.3
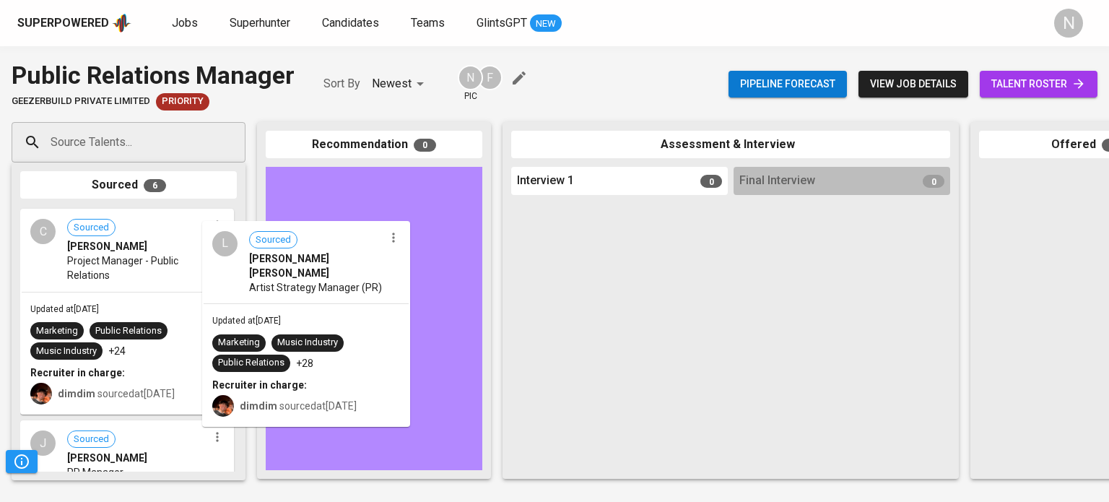
drag, startPoint x: 123, startPoint y: 282, endPoint x: 326, endPoint y: 279, distance: 202.9
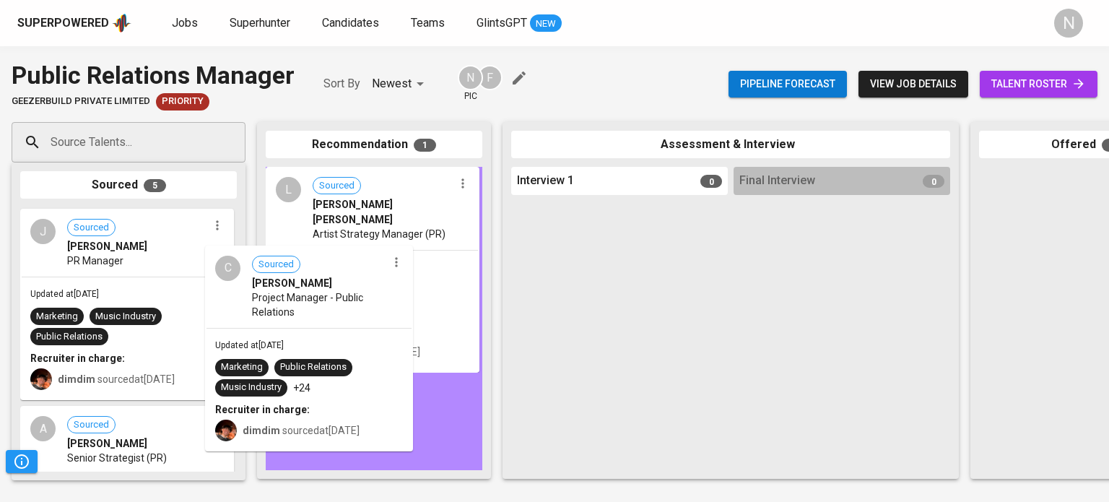
drag, startPoint x: 134, startPoint y: 303, endPoint x: 326, endPoint y: 324, distance: 193.3
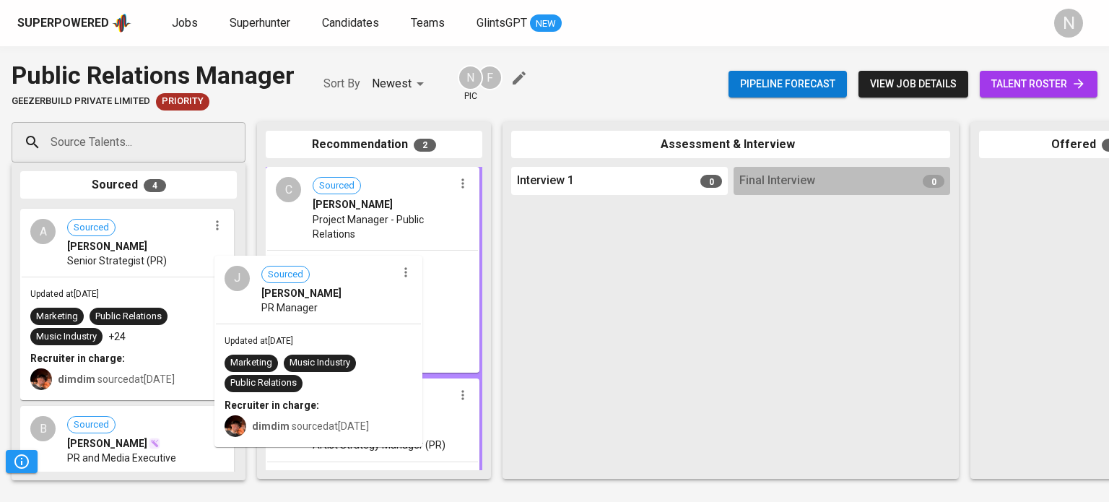
drag, startPoint x: 144, startPoint y: 298, endPoint x: 344, endPoint y: 332, distance: 202.9
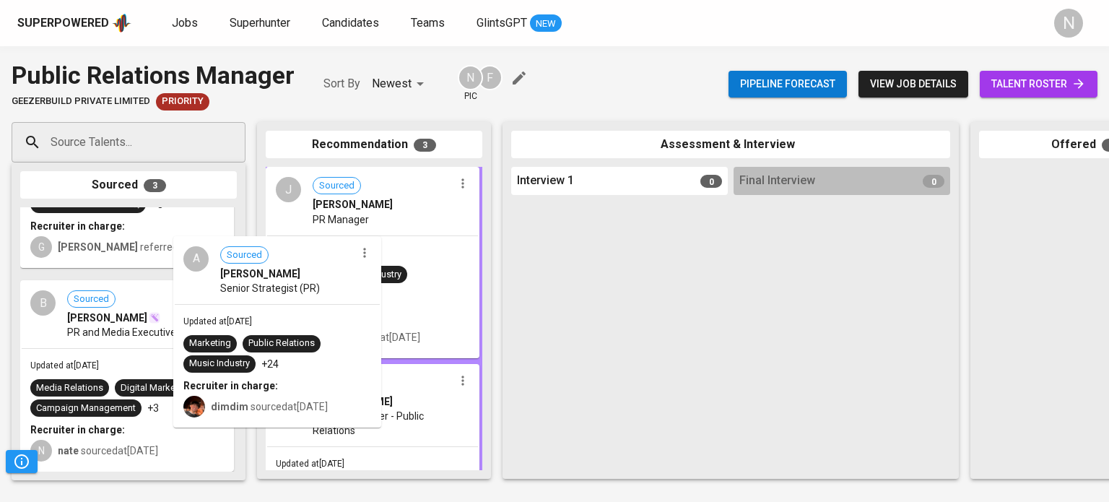
drag, startPoint x: 156, startPoint y: 292, endPoint x: 335, endPoint y: 308, distance: 179.8
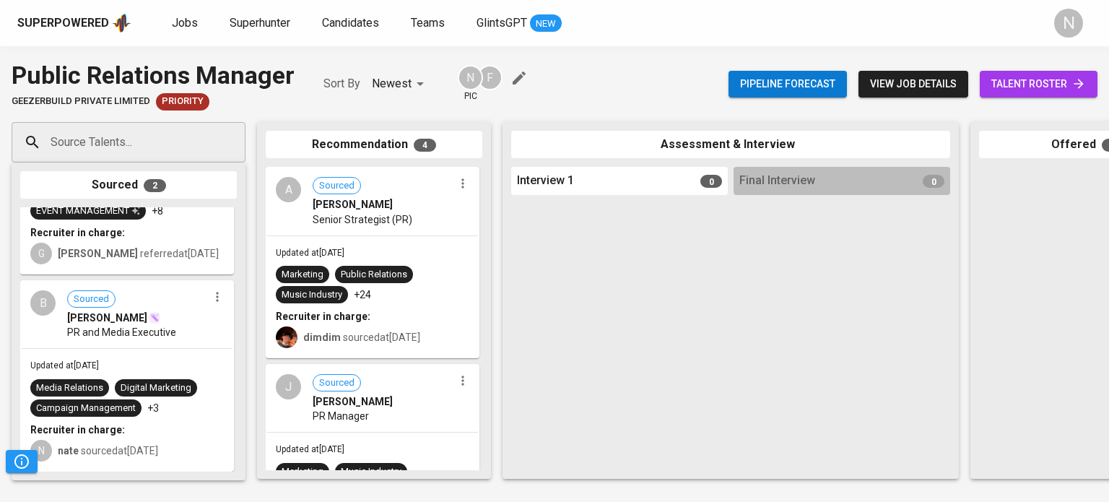
scroll to position [0, 0]
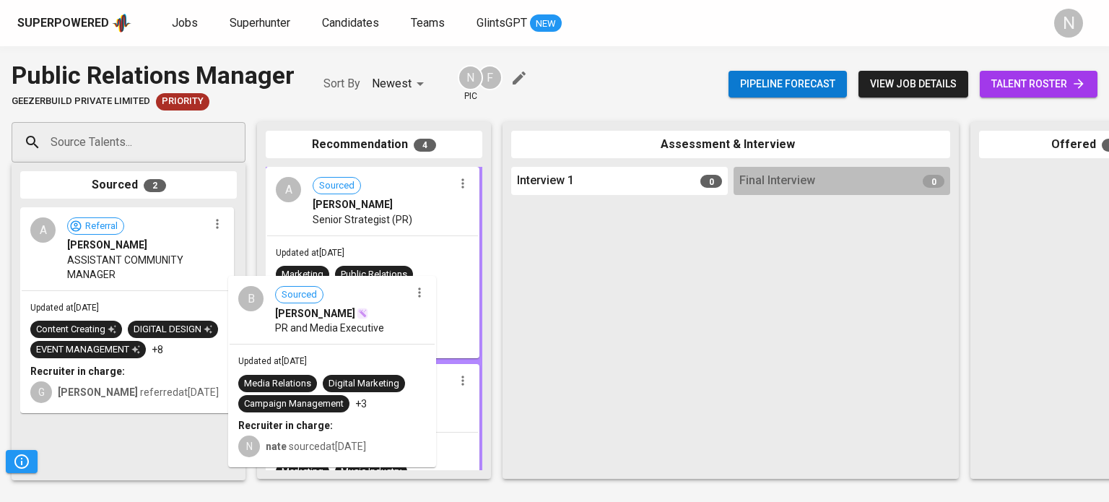
drag, startPoint x: 121, startPoint y: 322, endPoint x: 332, endPoint y: 329, distance: 211.7
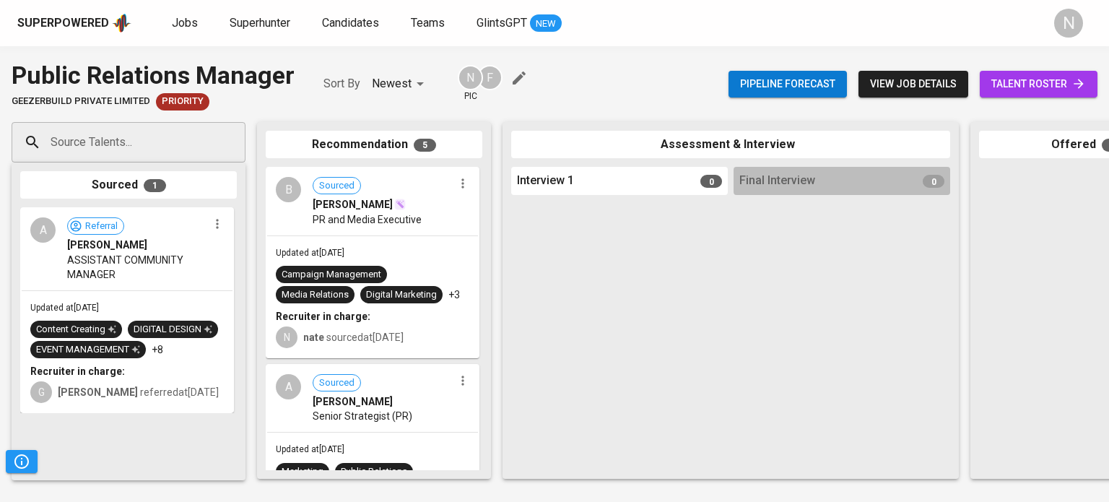
click at [1060, 89] on span "talent roster" at bounding box center [1039, 84] width 95 height 18
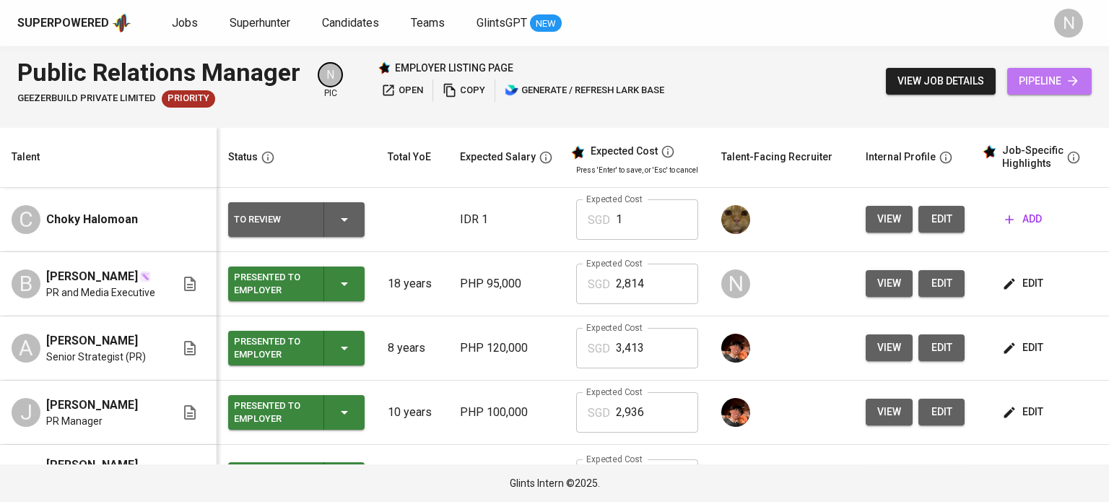
click at [1039, 81] on span "pipeline" at bounding box center [1049, 81] width 61 height 18
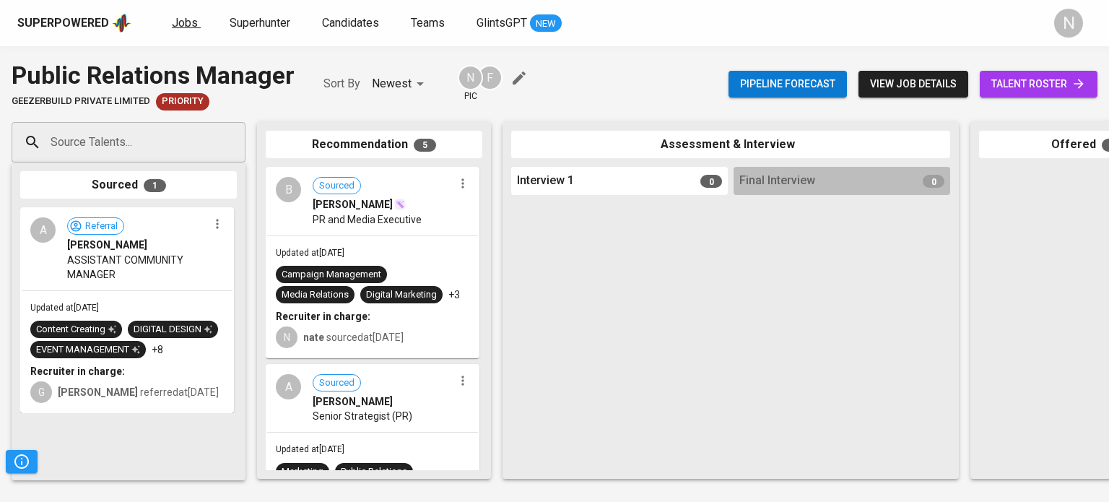
click at [185, 31] on link "Jobs" at bounding box center [186, 23] width 29 height 18
